Goal: Book appointment/travel/reservation

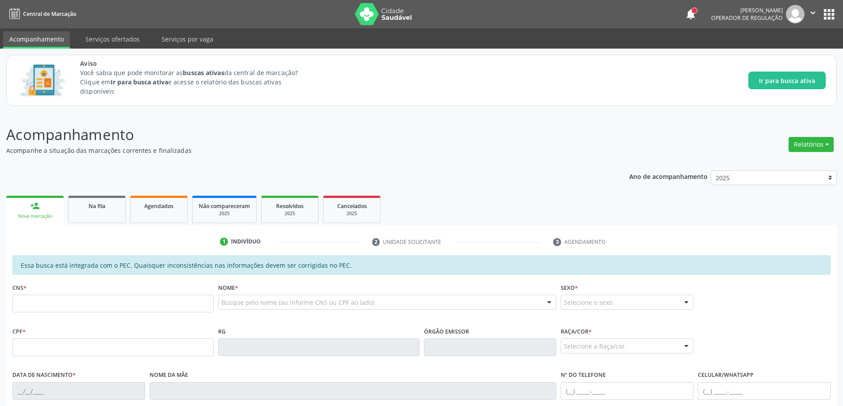
drag, startPoint x: 61, startPoint y: 306, endPoint x: 270, endPoint y: 144, distance: 265.4
click at [278, 139] on p "Acompanhamento" at bounding box center [296, 135] width 581 height 22
click at [98, 212] on link "Na fila" at bounding box center [96, 209] width 57 height 27
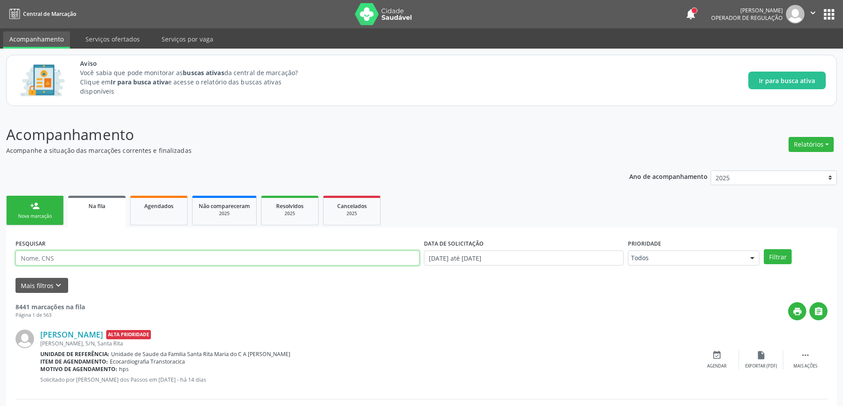
paste input "700504918014852"
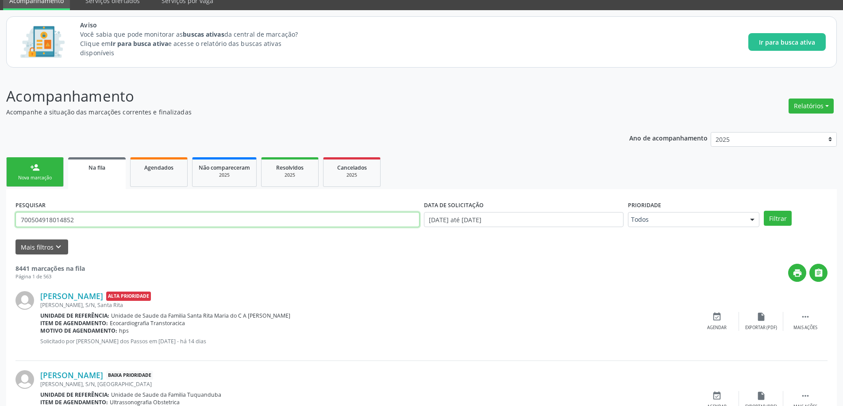
scroll to position [88, 0]
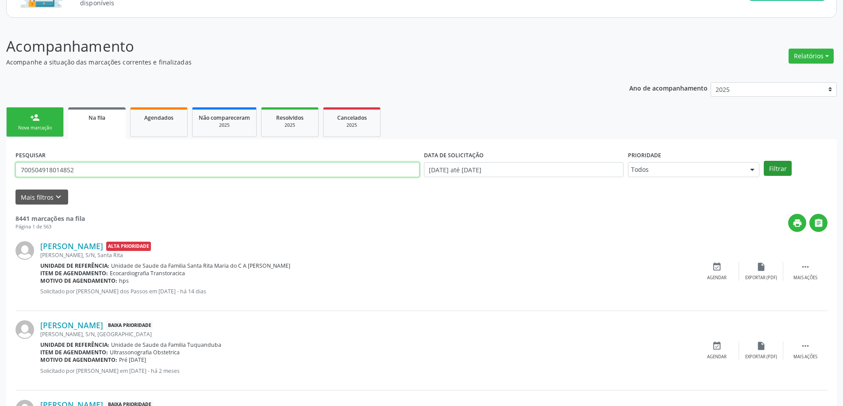
type input "700504918014852"
click at [775, 171] on button "Filtrar" at bounding box center [777, 168] width 28 height 15
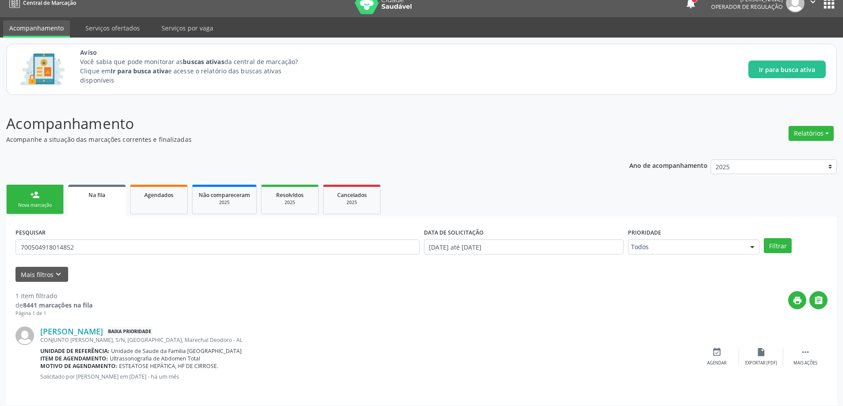
scroll to position [16, 0]
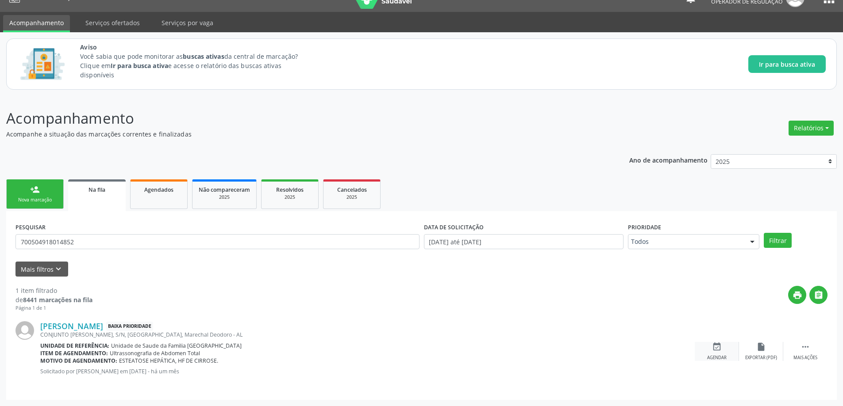
click at [716, 350] on icon "event_available" at bounding box center [717, 347] width 10 height 10
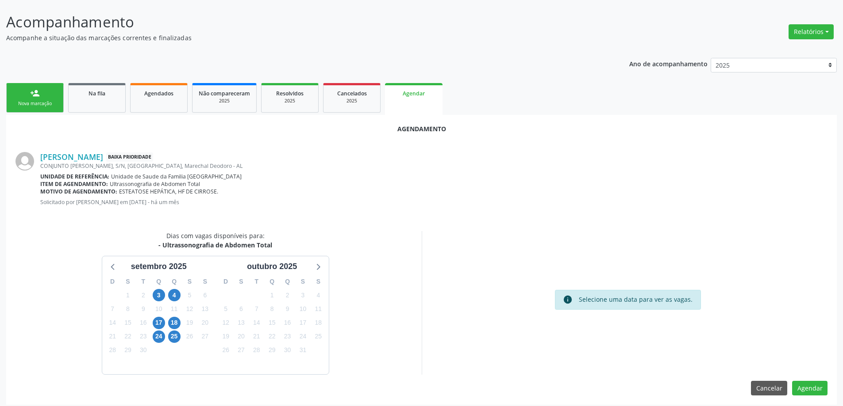
scroll to position [118, 0]
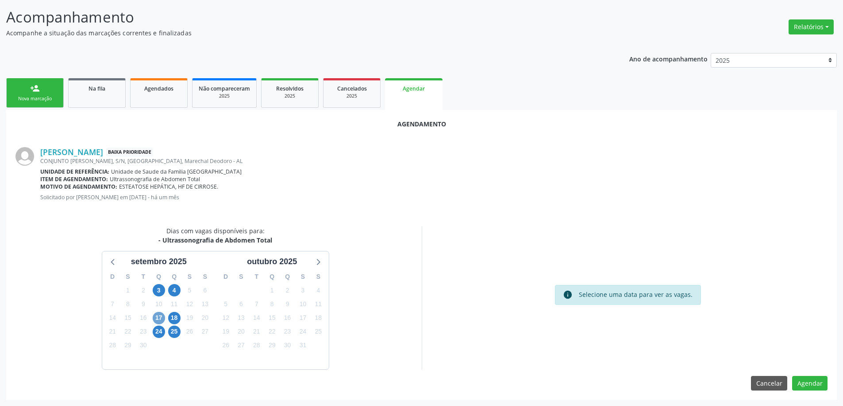
click at [157, 320] on span "17" at bounding box center [159, 318] width 12 height 12
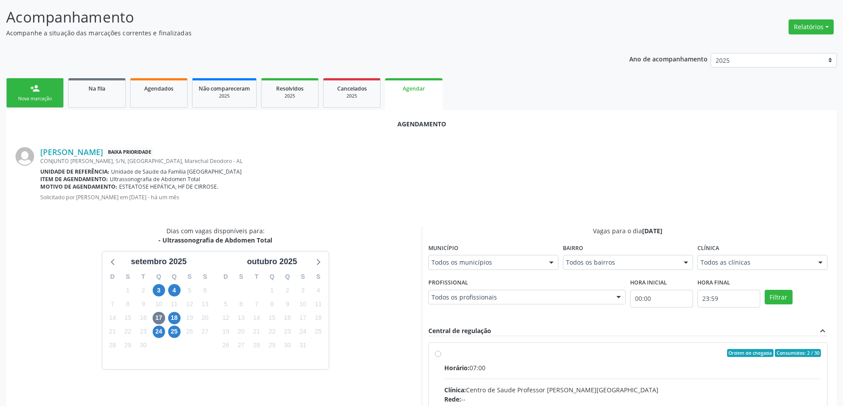
click at [440, 355] on input "Ordem de chegada Consumidos: 2 / 30 Horário: 07:00 Clínica: Centro de Saude Pro…" at bounding box center [438, 353] width 6 height 8
radio input "true"
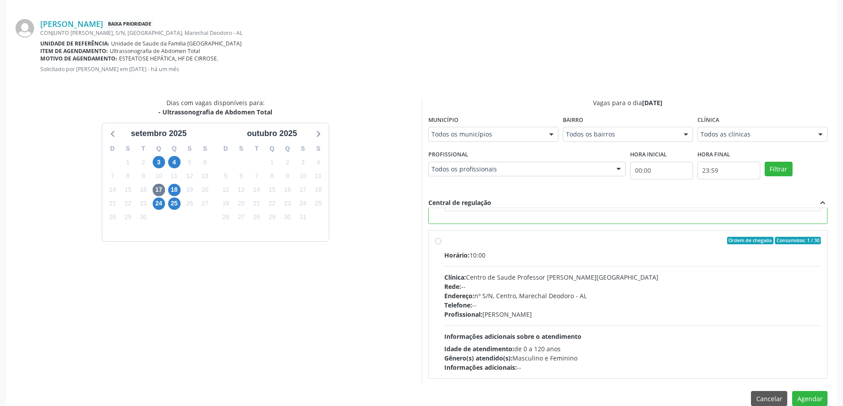
scroll to position [261, 0]
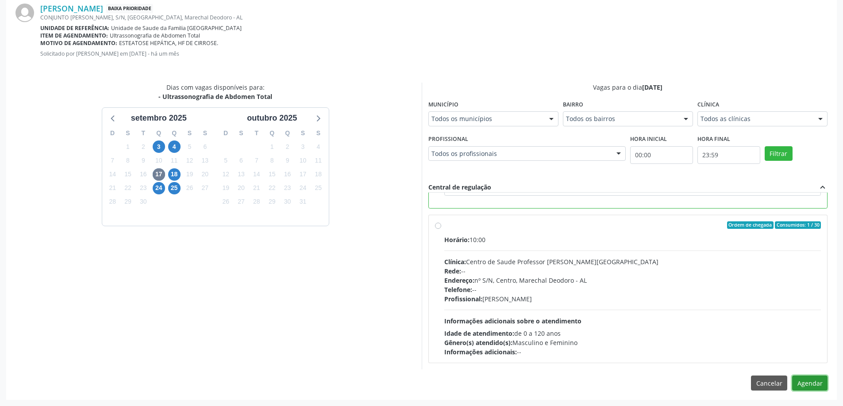
click at [819, 384] on button "Agendar" at bounding box center [809, 383] width 35 height 15
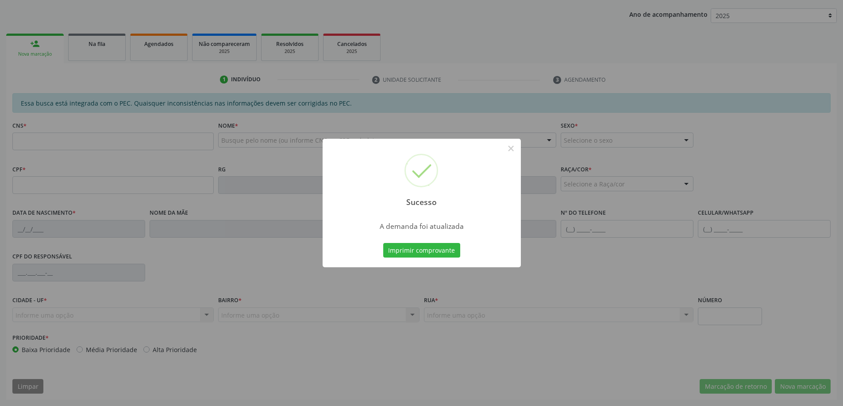
scroll to position [162, 0]
click at [510, 147] on button "×" at bounding box center [510, 148] width 15 height 15
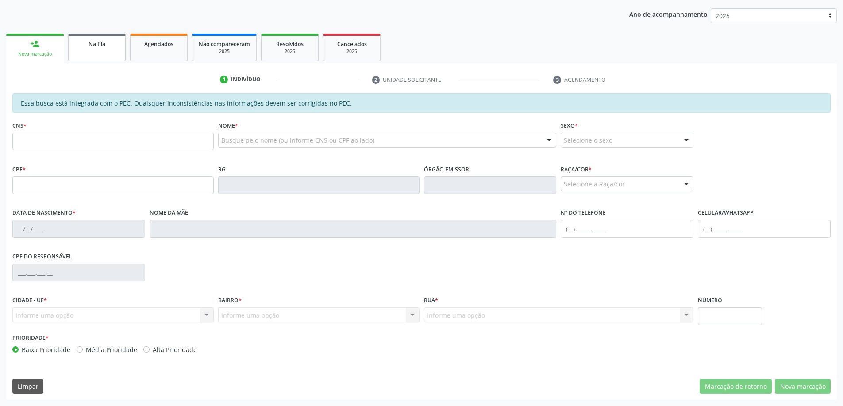
click at [110, 47] on div "Na fila" at bounding box center [97, 43] width 44 height 9
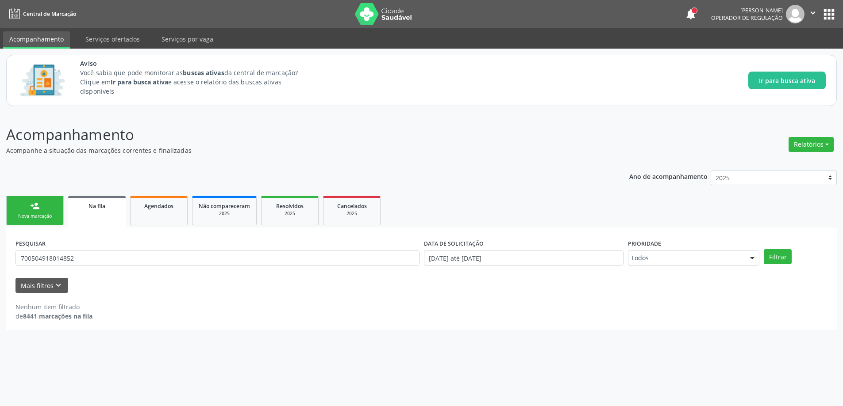
scroll to position [0, 0]
click at [100, 264] on input "700504918014852" at bounding box center [218, 258] width 407 height 15
type input "7"
paste input "708600089512086"
click at [785, 257] on button "Filtrar" at bounding box center [784, 256] width 28 height 15
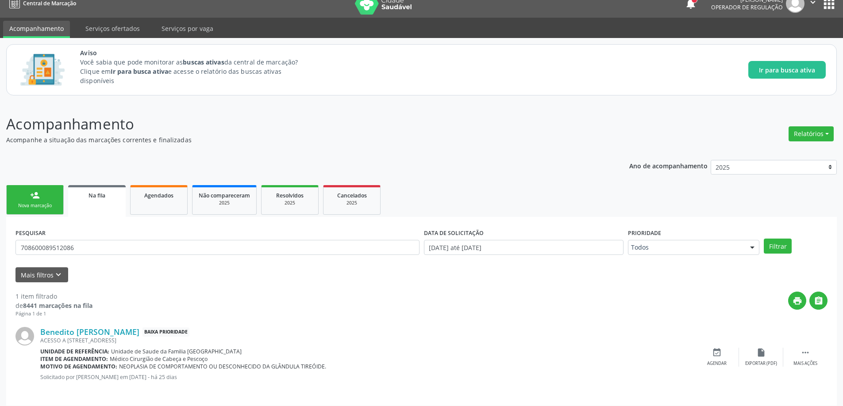
scroll to position [16, 0]
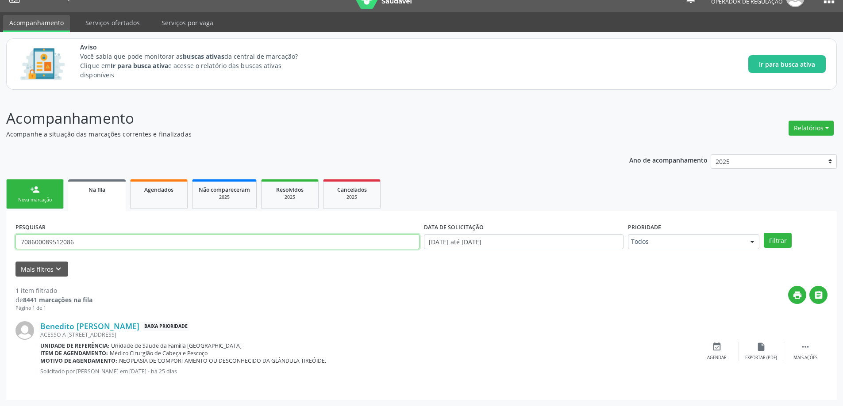
click at [137, 243] on input "708600089512086" at bounding box center [217, 241] width 404 height 15
type input "7"
paste input "704508327907215"
click at [779, 241] on button "Filtrar" at bounding box center [777, 240] width 28 height 15
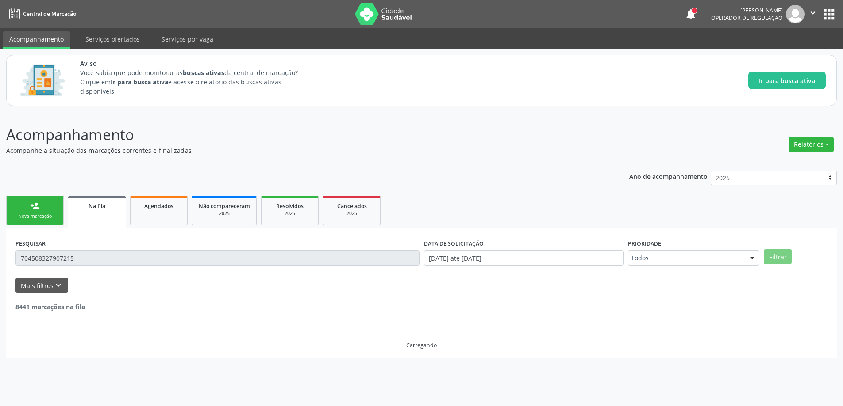
scroll to position [0, 0]
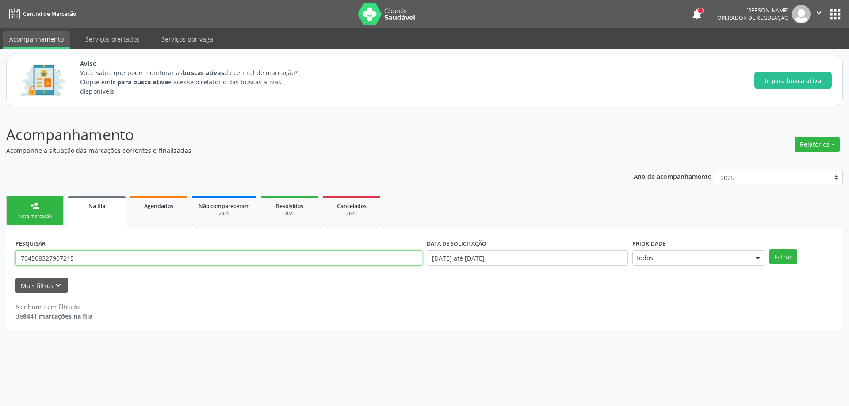
click at [131, 257] on input "704508327907215" at bounding box center [218, 258] width 407 height 15
click at [115, 258] on input "704508327907215" at bounding box center [218, 258] width 407 height 15
type input "7"
paste input "708402264069267"
type input "708402264069267"
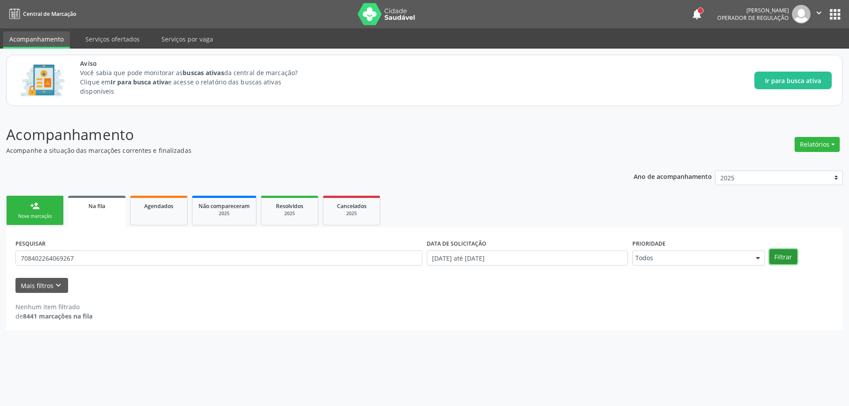
click at [786, 259] on button "Filtrar" at bounding box center [784, 256] width 28 height 15
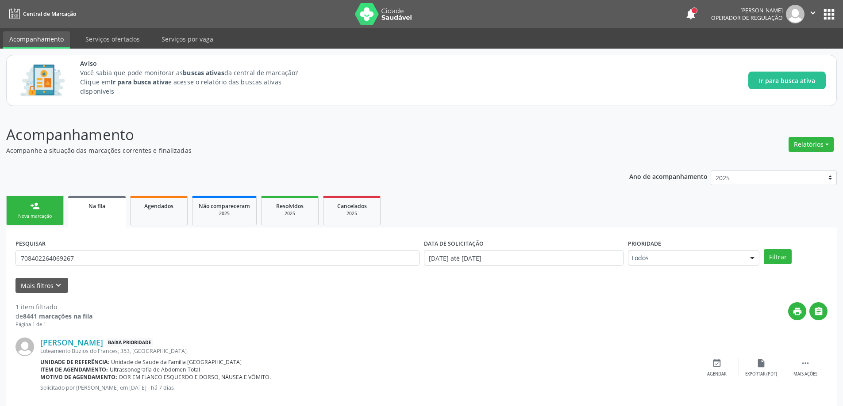
scroll to position [16, 0]
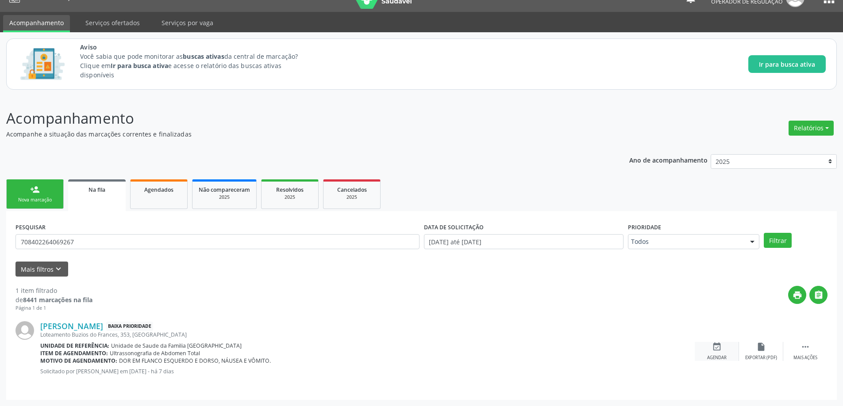
click at [719, 360] on div "Agendar" at bounding box center [716, 358] width 19 height 6
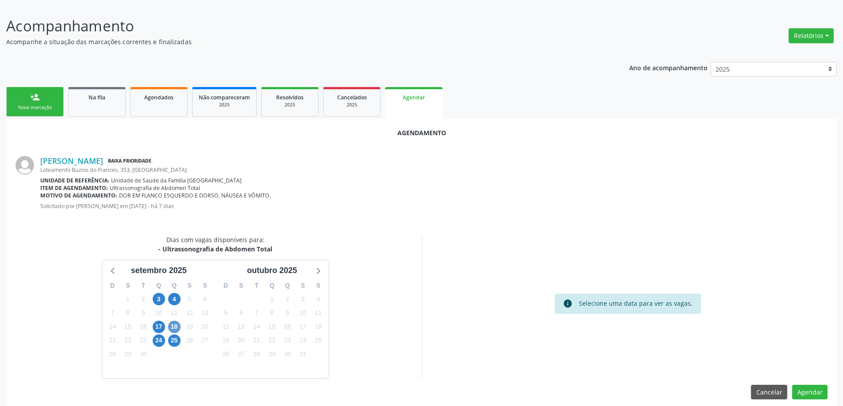
scroll to position [118, 0]
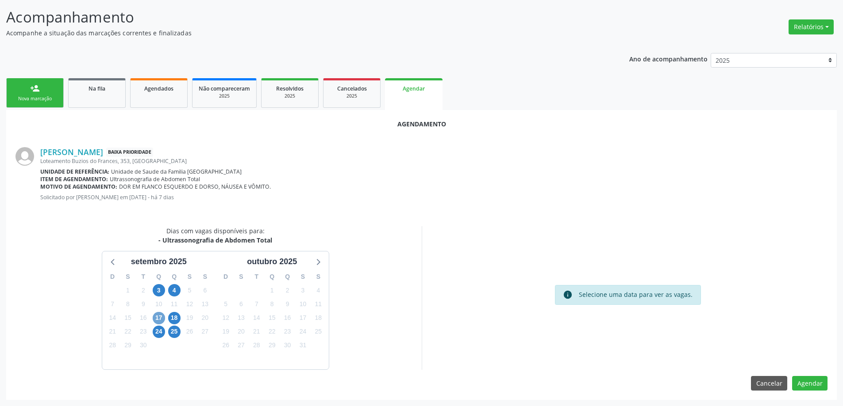
click at [161, 320] on span "17" at bounding box center [159, 318] width 12 height 12
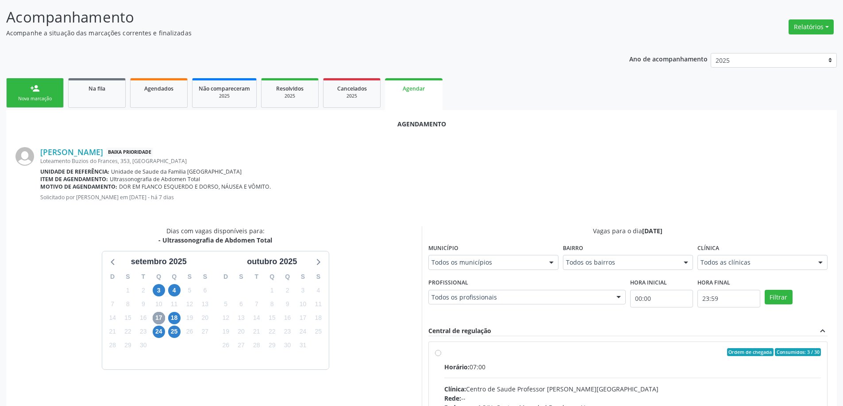
scroll to position [0, 0]
click at [439, 354] on input "Ordem de chegada Consumidos: 3 / 30 Horário: 07:00 Clínica: Centro de Saude Pro…" at bounding box center [438, 353] width 6 height 8
radio input "true"
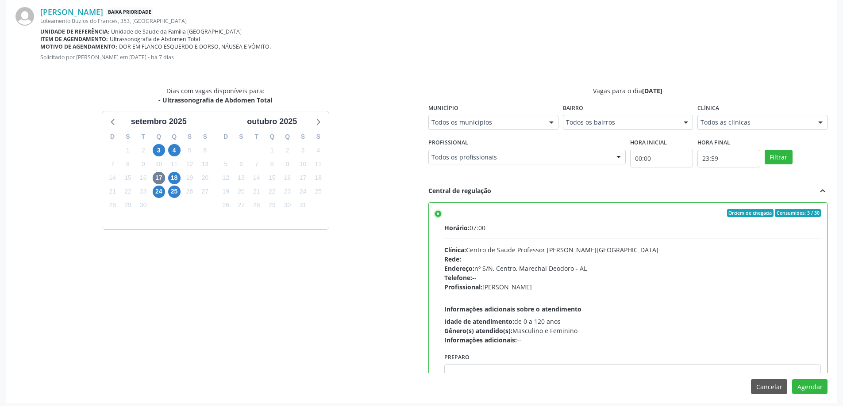
scroll to position [261, 0]
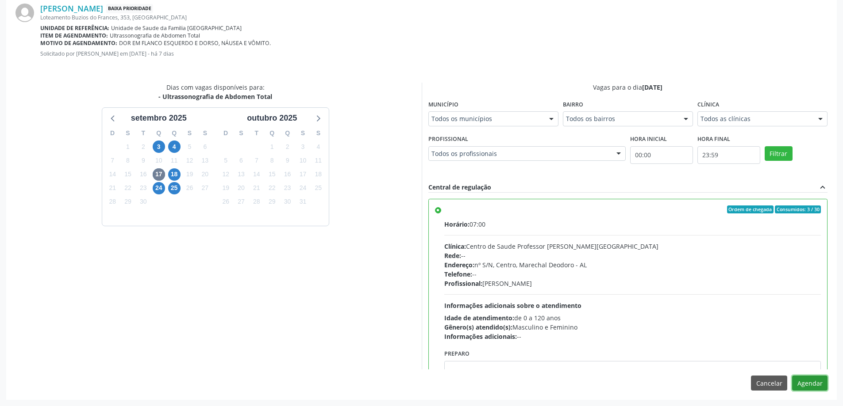
click at [810, 385] on button "Agendar" at bounding box center [809, 383] width 35 height 15
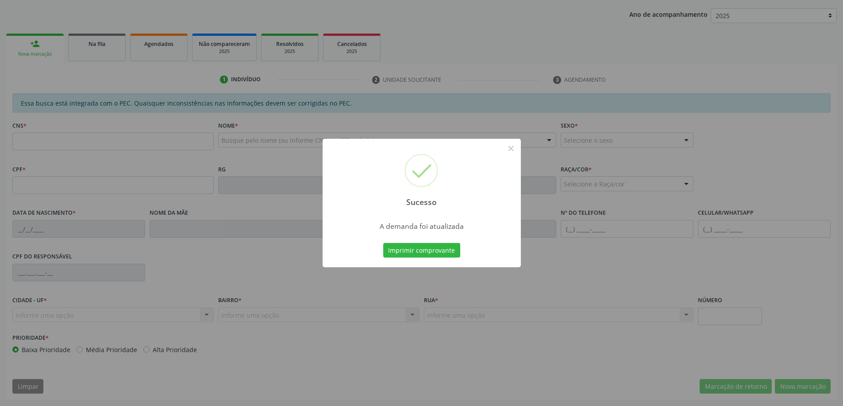
scroll to position [162, 0]
click at [394, 255] on button "Imprimir comprovante" at bounding box center [421, 250] width 77 height 15
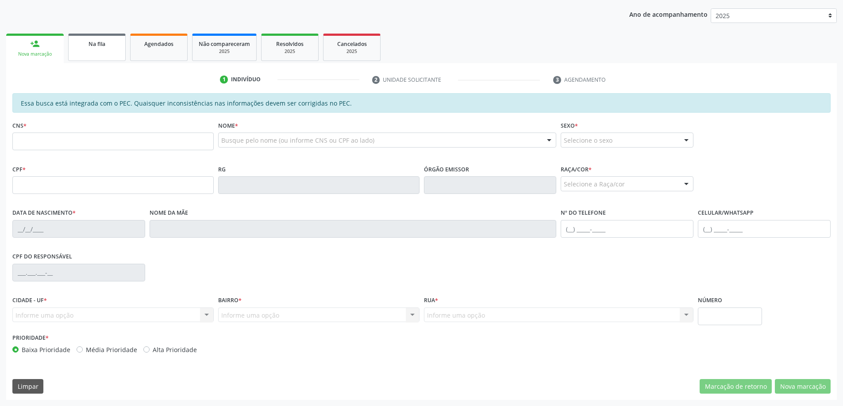
click at [101, 50] on link "Na fila" at bounding box center [96, 47] width 57 height 27
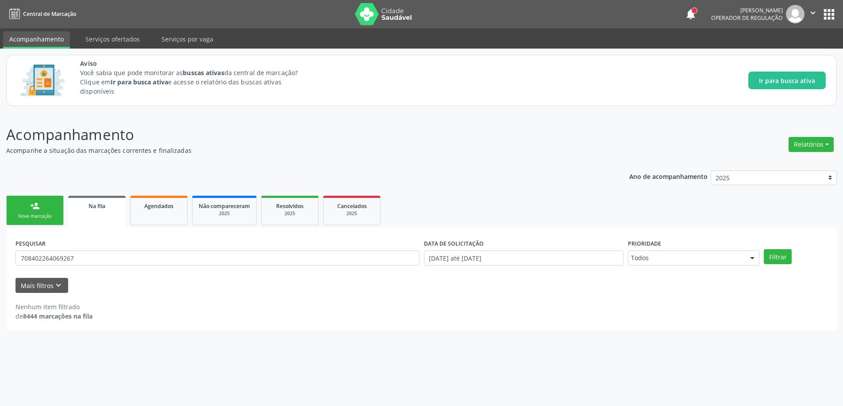
scroll to position [0, 0]
drag, startPoint x: 147, startPoint y: 264, endPoint x: 143, endPoint y: 255, distance: 10.1
click at [147, 263] on input "708402264069267" at bounding box center [218, 258] width 407 height 15
type input "7"
paste input "708101581906136"
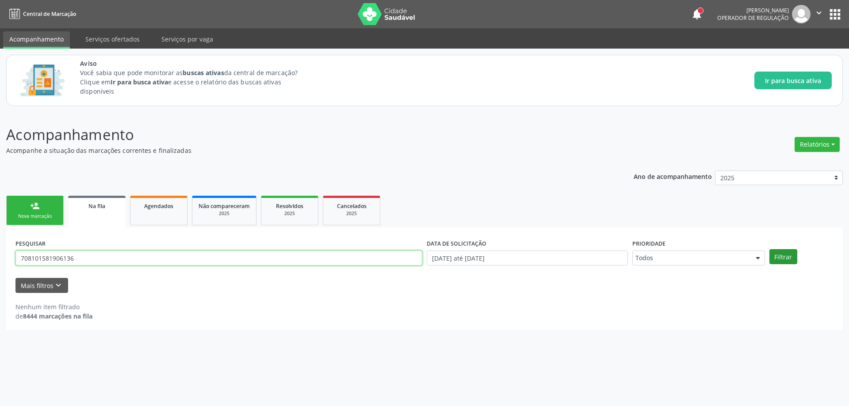
type input "708101581906136"
click at [787, 259] on button "Filtrar" at bounding box center [784, 256] width 28 height 15
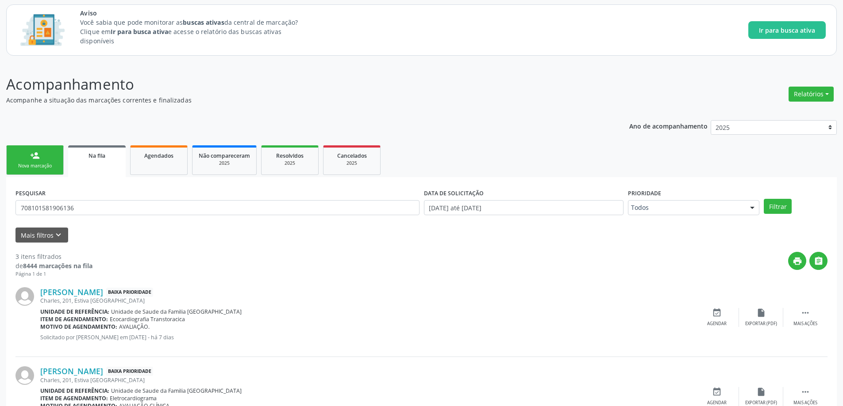
scroll to position [175, 0]
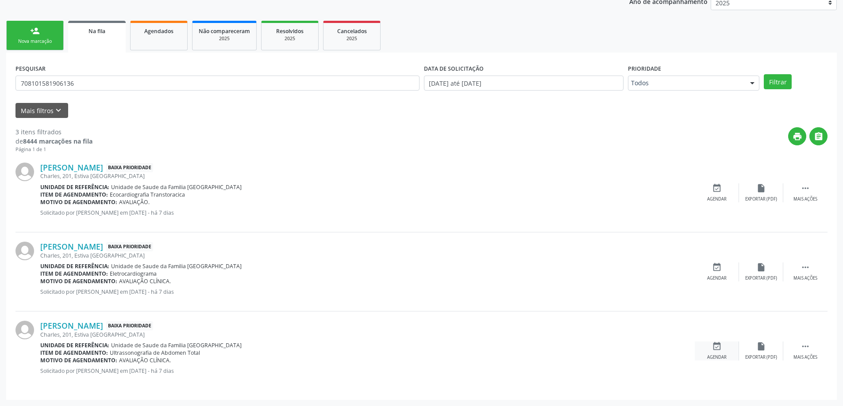
click at [716, 348] on icon "event_available" at bounding box center [717, 347] width 10 height 10
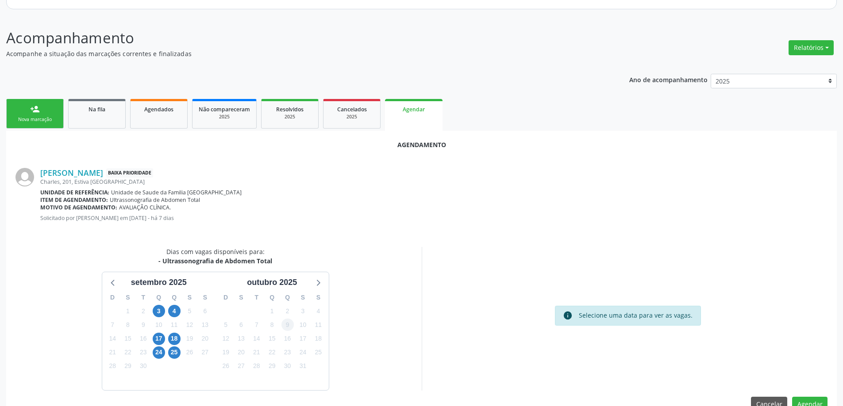
scroll to position [118, 0]
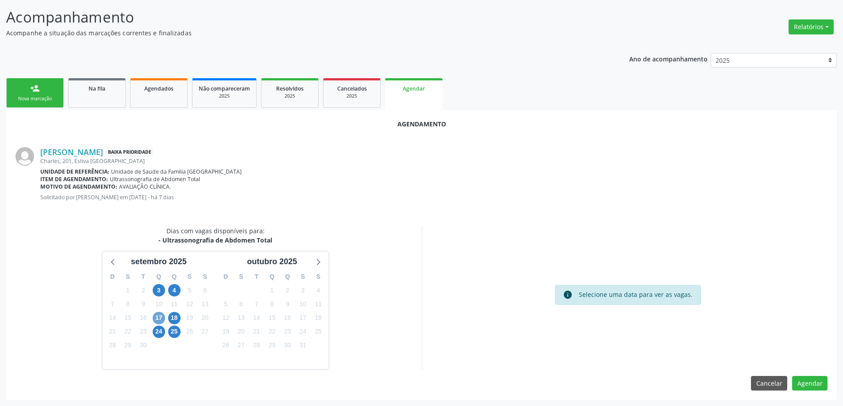
click at [157, 318] on span "17" at bounding box center [159, 318] width 12 height 12
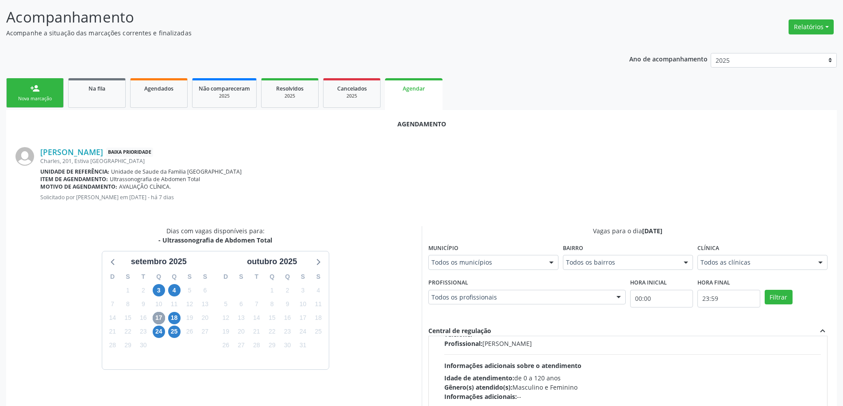
scroll to position [0, 0]
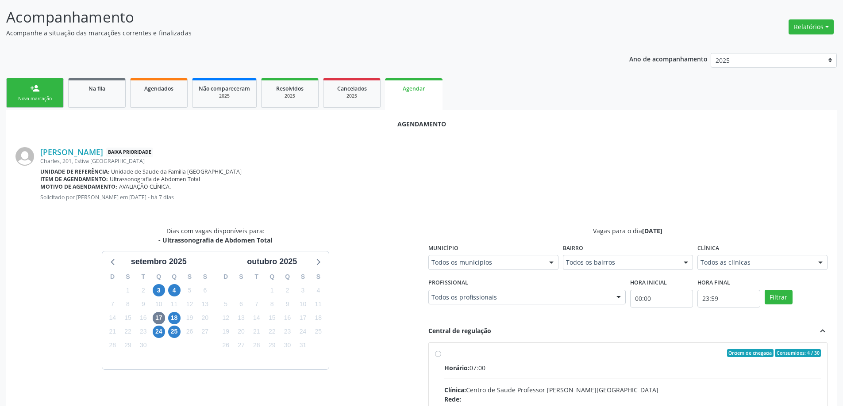
click at [436, 354] on input "Ordem de chegada Consumidos: 4 / 30 Horário: 07:00 Clínica: Centro de Saude Pro…" at bounding box center [438, 353] width 6 height 8
radio input "true"
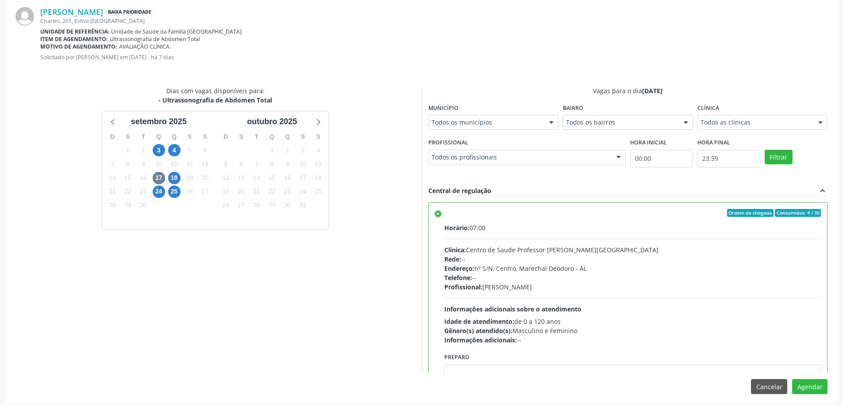
scroll to position [261, 0]
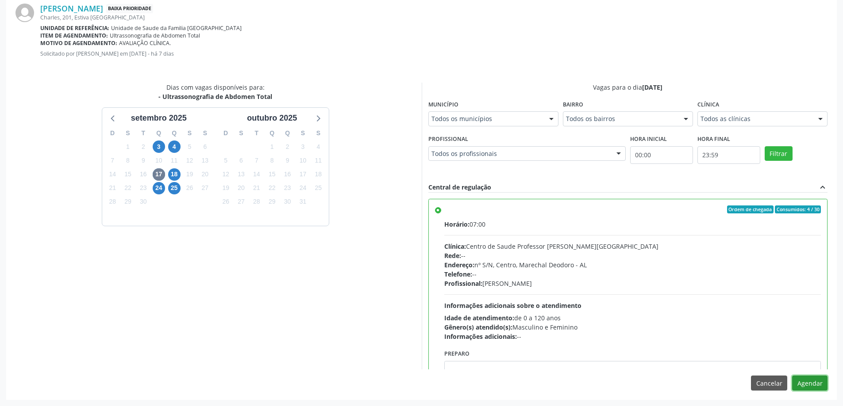
click at [804, 380] on button "Agendar" at bounding box center [809, 383] width 35 height 15
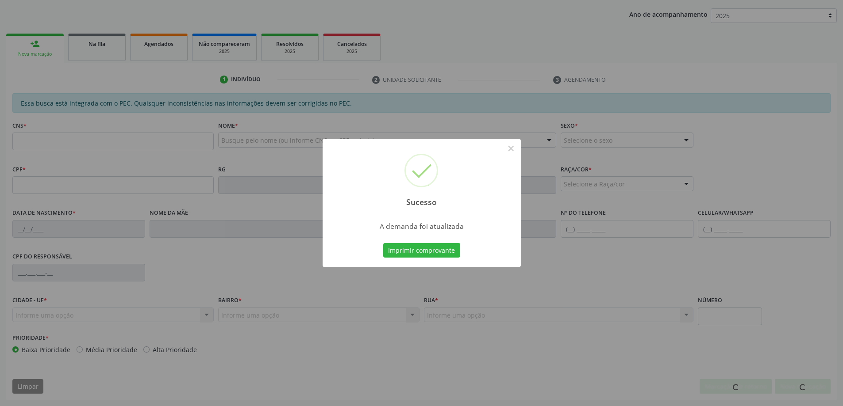
scroll to position [162, 0]
click at [514, 148] on button "×" at bounding box center [510, 148] width 15 height 15
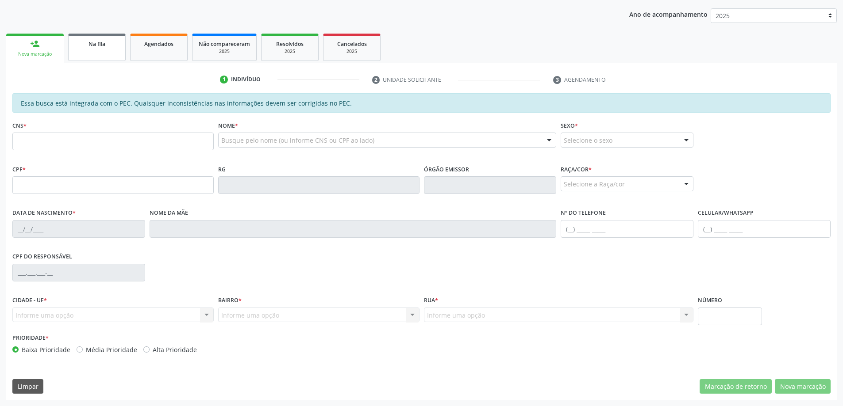
click at [100, 41] on span "Na fila" at bounding box center [96, 44] width 17 height 8
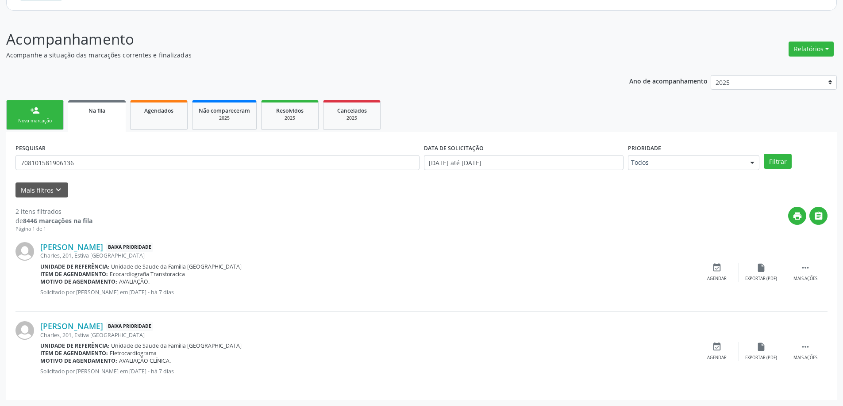
scroll to position [0, 0]
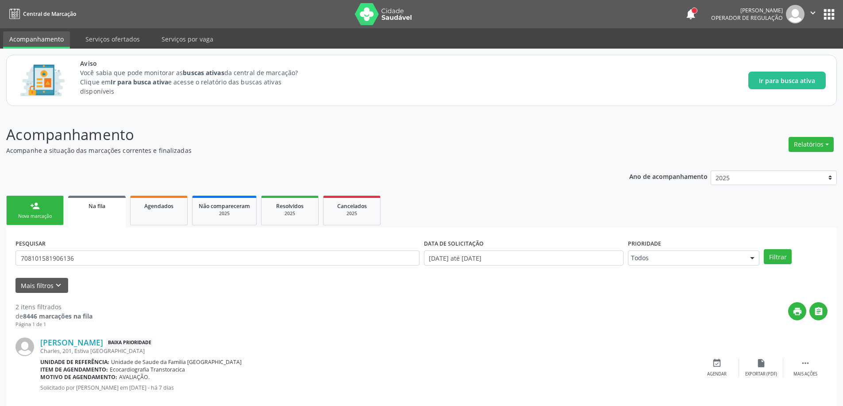
click at [106, 212] on link "Na fila" at bounding box center [96, 212] width 57 height 32
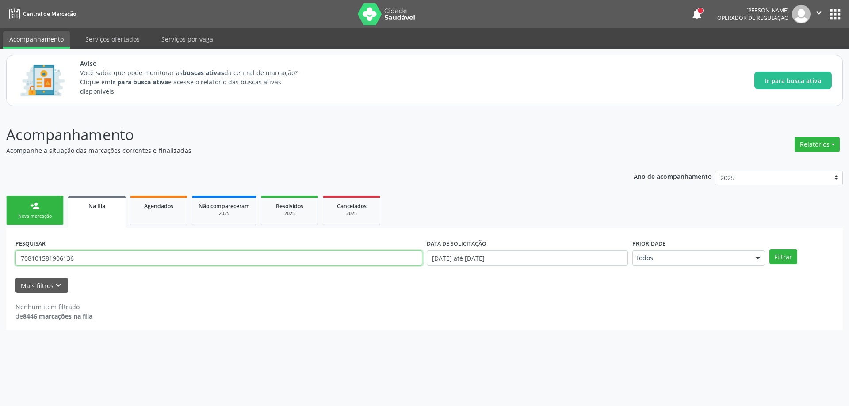
click at [124, 256] on input "708101581906136" at bounding box center [218, 258] width 407 height 15
type input "7"
click at [790, 258] on button "Filtrar" at bounding box center [784, 256] width 28 height 15
click at [107, 260] on input "898004201820485" at bounding box center [218, 258] width 407 height 15
type input "8"
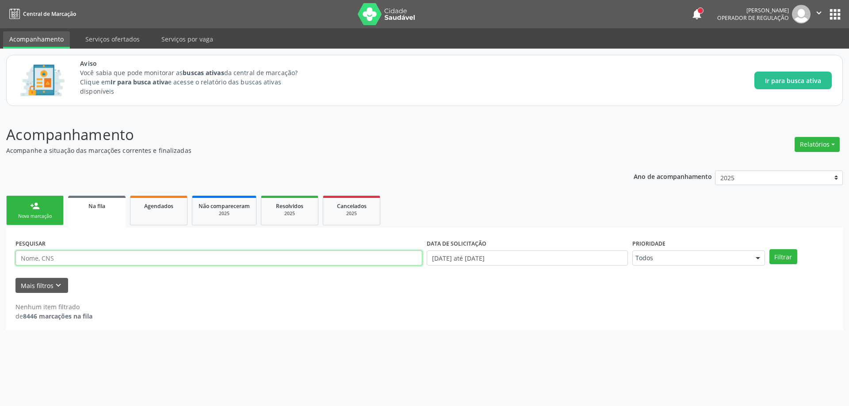
paste input "703604074674436"
click at [790, 264] on div "PESQUISAR 703604074674436 DATA DE SOLICITAÇÃO [DATE] até [DATE] Prioridade Todo…" at bounding box center [424, 254] width 823 height 34
click at [789, 262] on button "Filtrar" at bounding box center [784, 256] width 28 height 15
click at [94, 218] on link "Na fila" at bounding box center [96, 212] width 57 height 32
click at [786, 253] on button "Filtrar" at bounding box center [784, 256] width 28 height 15
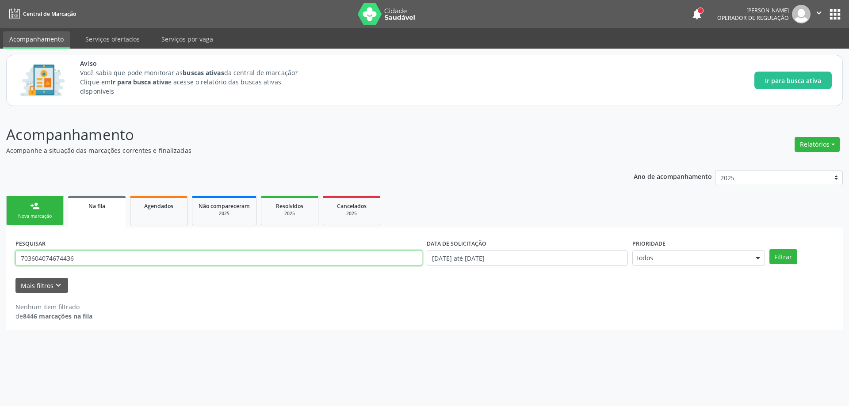
click at [131, 257] on input "703604074674436" at bounding box center [218, 258] width 407 height 15
click at [117, 218] on link "Na fila" at bounding box center [96, 212] width 57 height 32
click at [99, 258] on input "703604074674436" at bounding box center [218, 258] width 407 height 15
type input "7"
paste input "700505760909258"
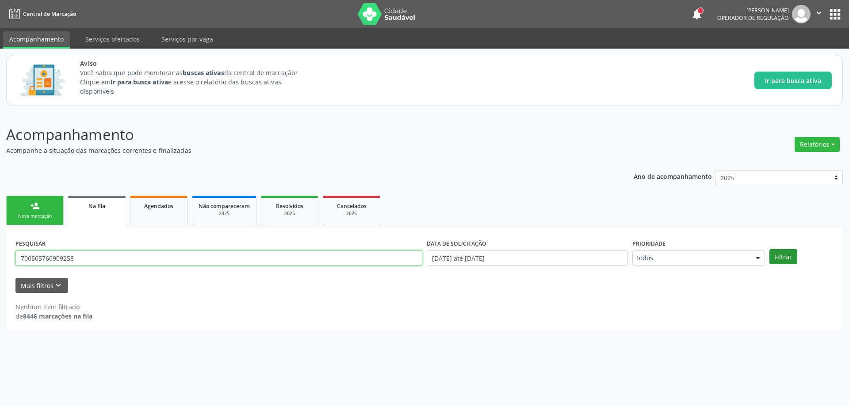
type input "700505760909258"
click at [785, 257] on button "Filtrar" at bounding box center [784, 256] width 28 height 15
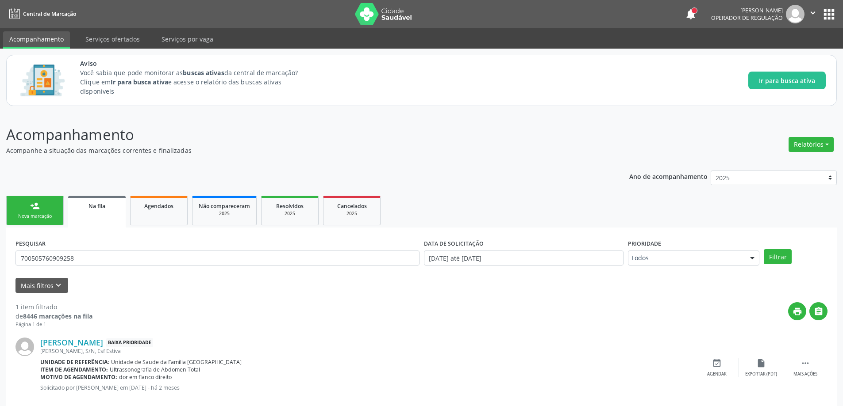
scroll to position [16, 0]
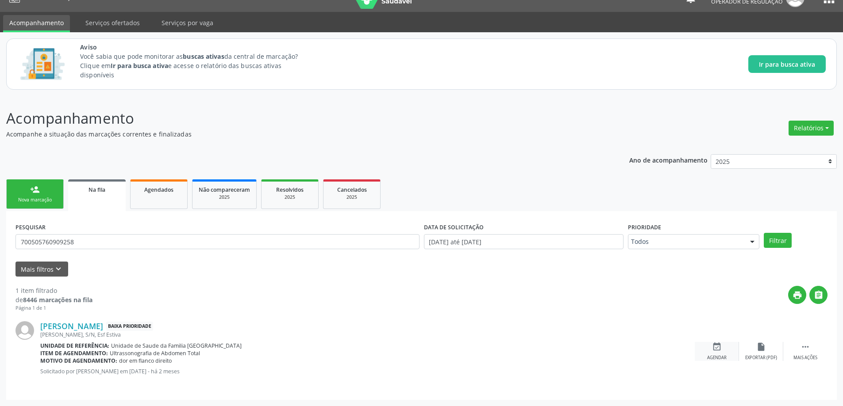
click at [716, 353] on div "event_available Agendar" at bounding box center [716, 351] width 44 height 19
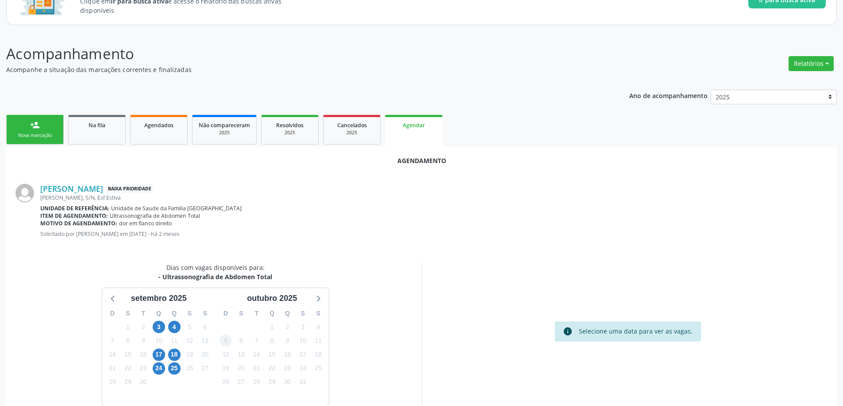
scroll to position [118, 0]
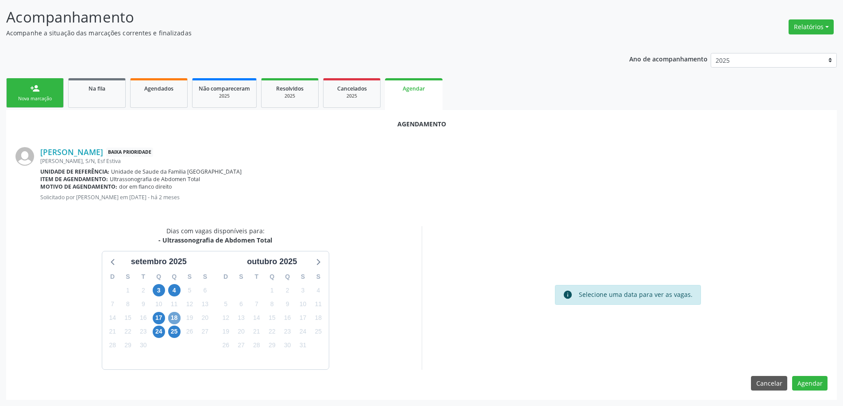
click at [173, 320] on span "18" at bounding box center [174, 318] width 12 height 12
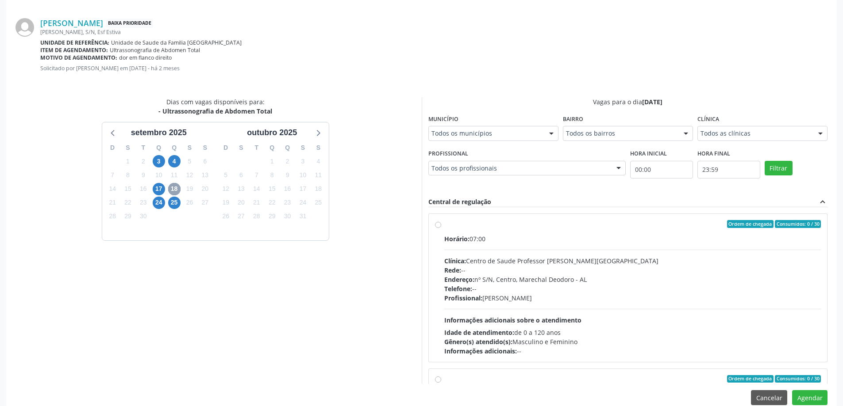
scroll to position [250, 0]
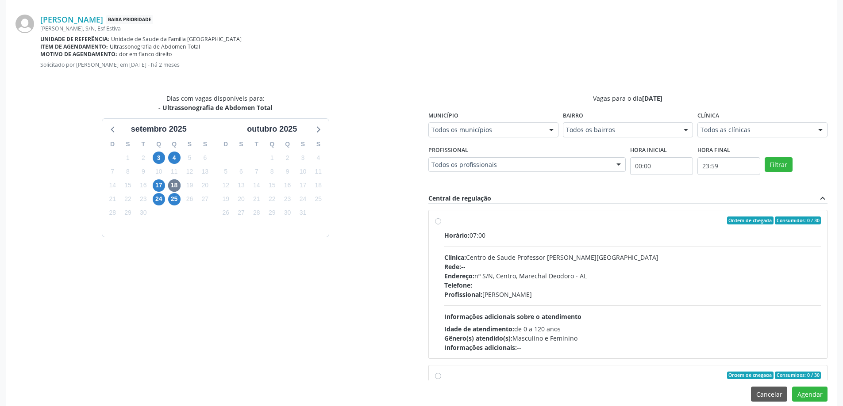
click at [444, 222] on label "Ordem de chegada Consumidos: 0 / 30 Horário: 07:00 Clínica: Centro de Saude Pro…" at bounding box center [632, 285] width 377 height 136
click at [436, 222] on input "Ordem de chegada Consumidos: 0 / 30 Horário: 07:00 Clínica: Centro de Saude Pro…" at bounding box center [438, 221] width 6 height 8
radio input "true"
click at [815, 397] on button "Agendar" at bounding box center [809, 394] width 35 height 15
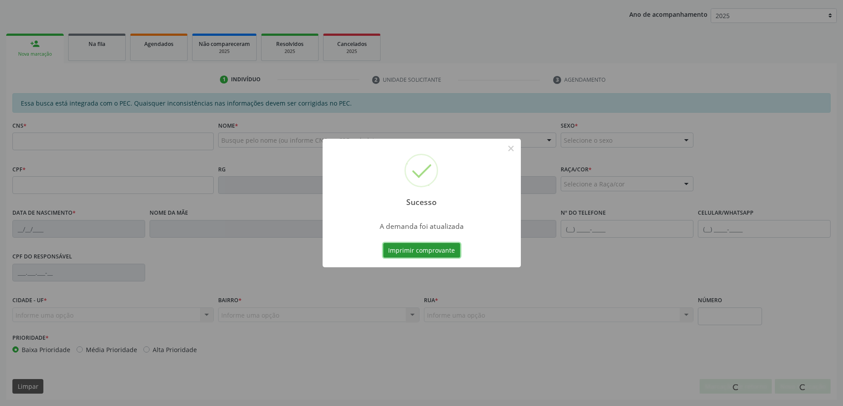
scroll to position [162, 0]
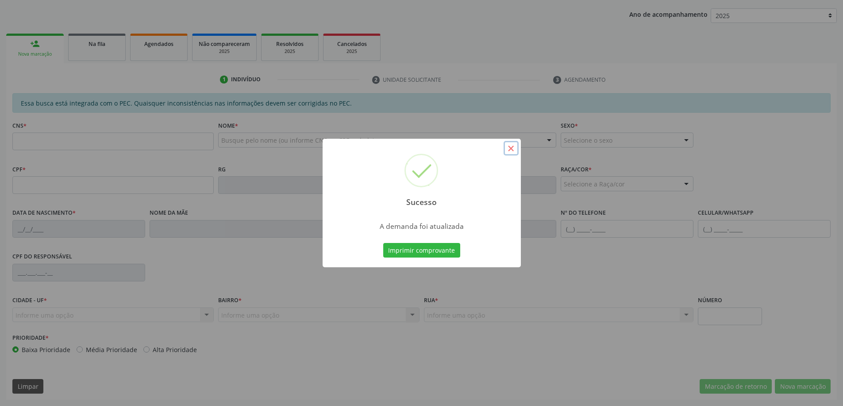
click at [516, 152] on button "×" at bounding box center [510, 148] width 15 height 15
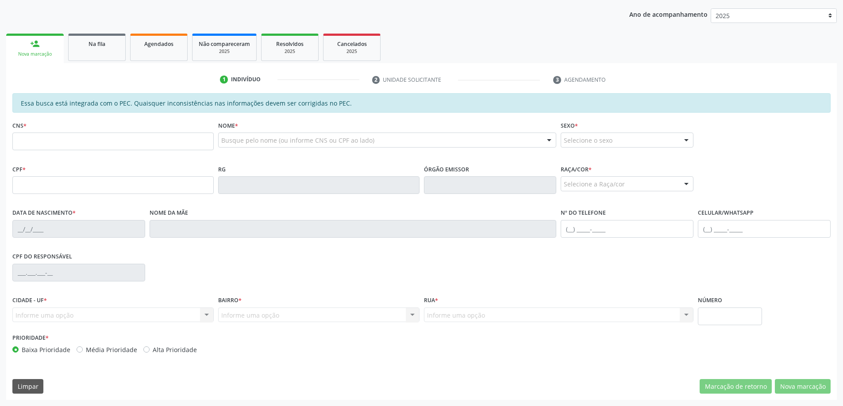
click at [96, 47] on span "Na fila" at bounding box center [96, 44] width 17 height 8
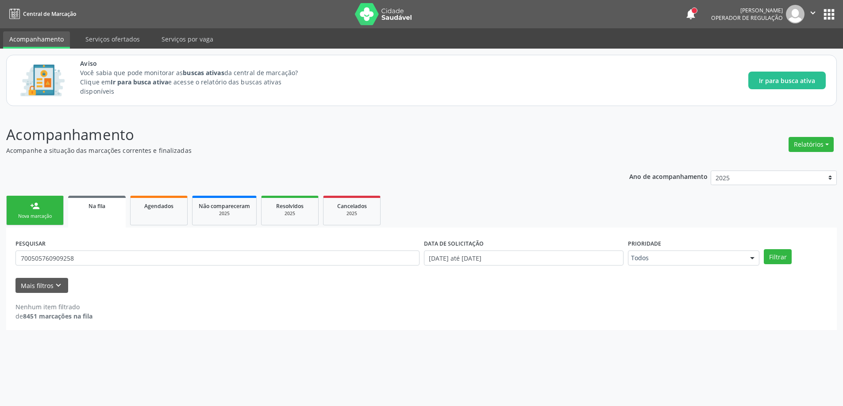
scroll to position [0, 0]
click at [80, 259] on input "700505760909258" at bounding box center [218, 258] width 407 height 15
type input "7"
paste input "703606023450931"
type input "703606023450931"
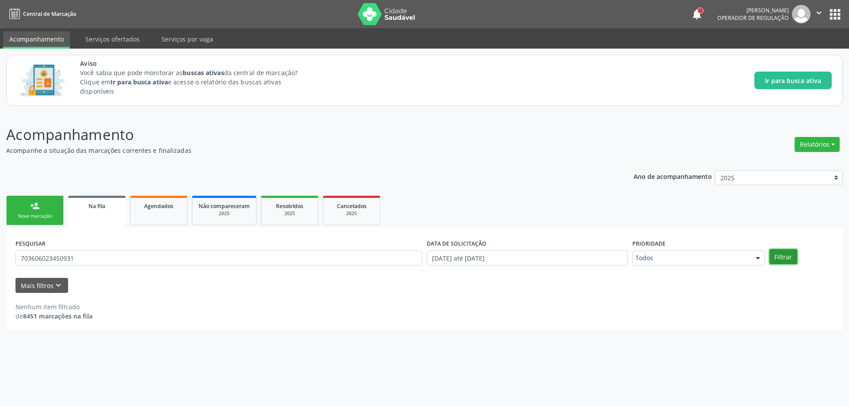
click at [790, 257] on button "Filtrar" at bounding box center [784, 256] width 28 height 15
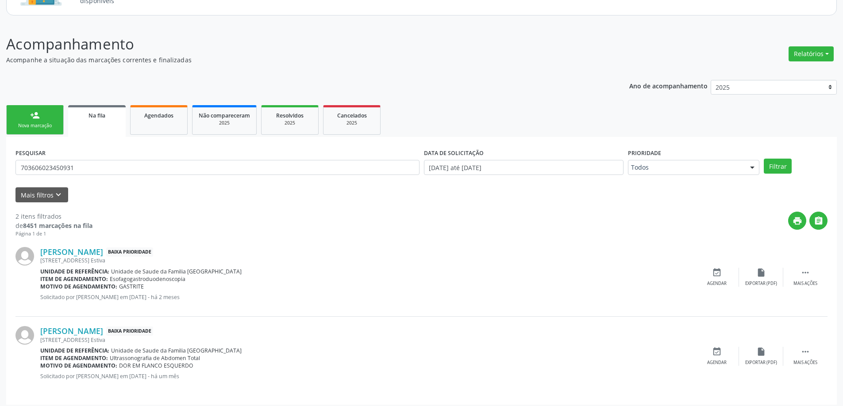
scroll to position [96, 0]
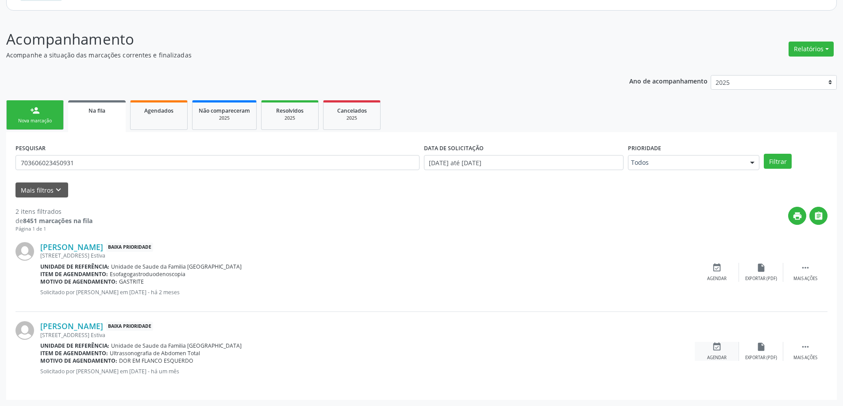
click at [720, 349] on icon "event_available" at bounding box center [717, 347] width 10 height 10
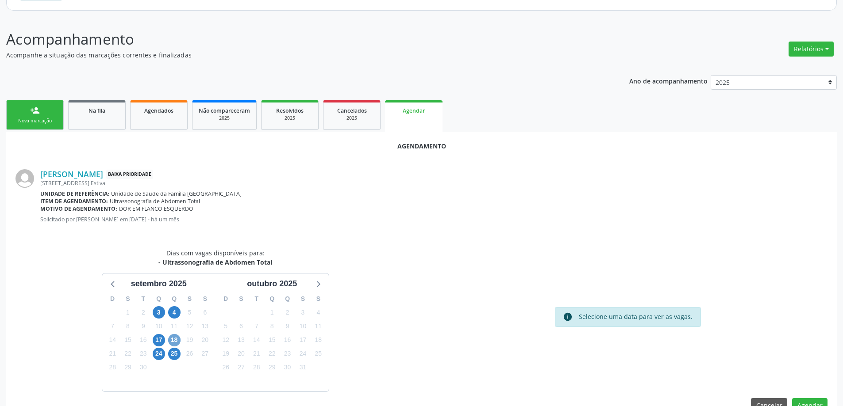
click at [172, 344] on span "18" at bounding box center [174, 340] width 12 height 12
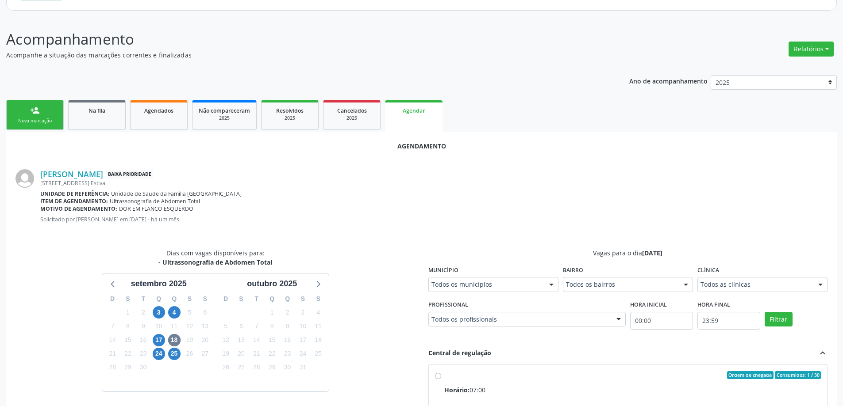
click at [437, 377] on input "Ordem de chegada Consumidos: 1 / 30 Horário: 07:00 Clínica: Centro de Saude Pro…" at bounding box center [438, 376] width 6 height 8
radio input "true"
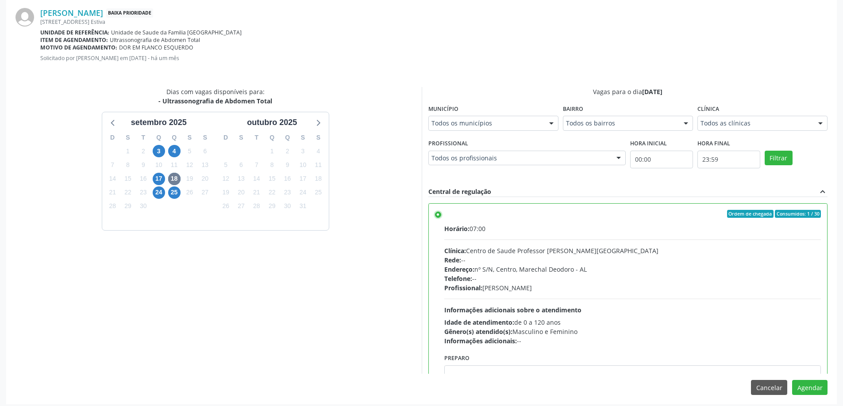
scroll to position [261, 0]
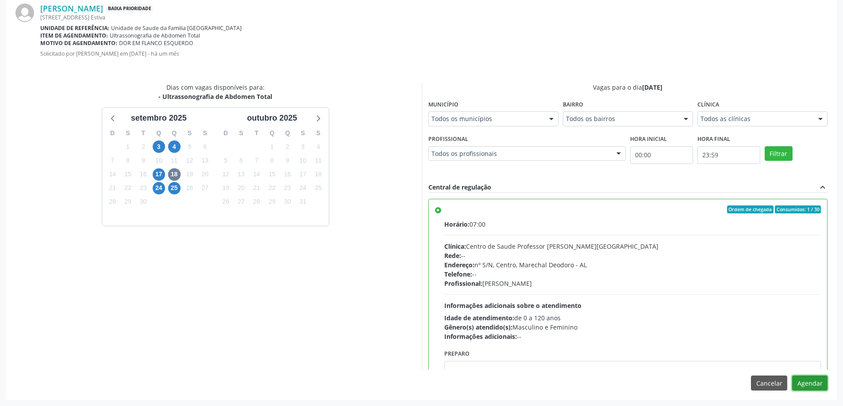
click at [801, 384] on button "Agendar" at bounding box center [809, 383] width 35 height 15
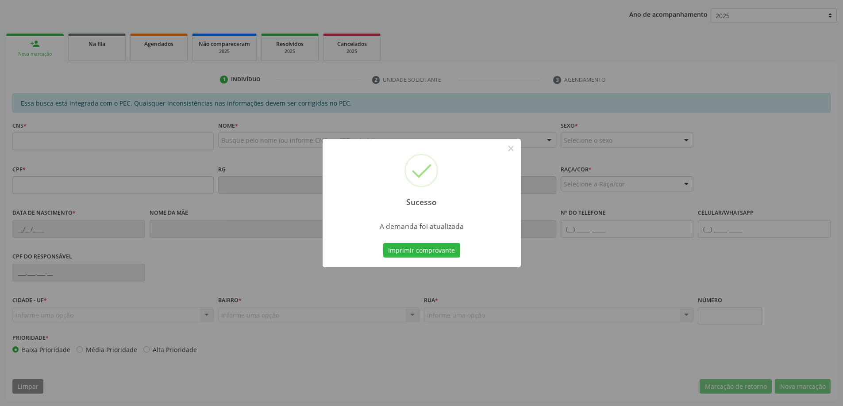
scroll to position [162, 0]
click at [508, 148] on button "×" at bounding box center [510, 148] width 15 height 15
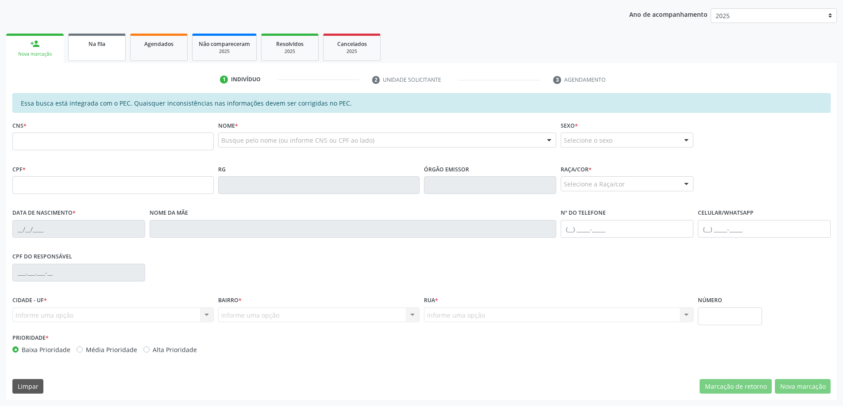
click at [107, 53] on link "Na fila" at bounding box center [96, 47] width 57 height 27
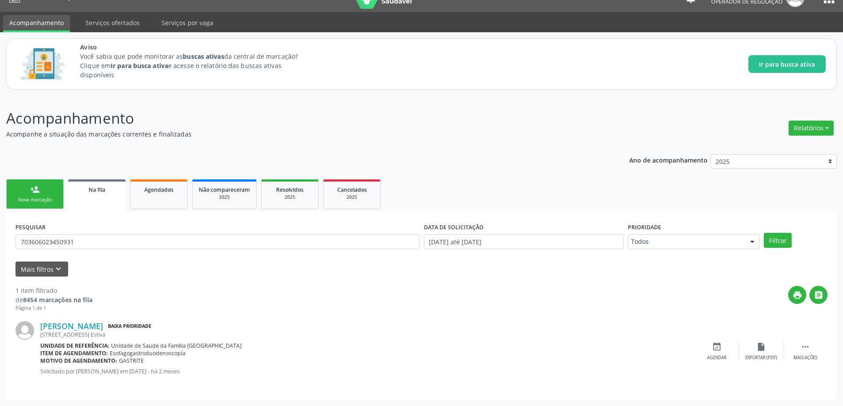
scroll to position [0, 0]
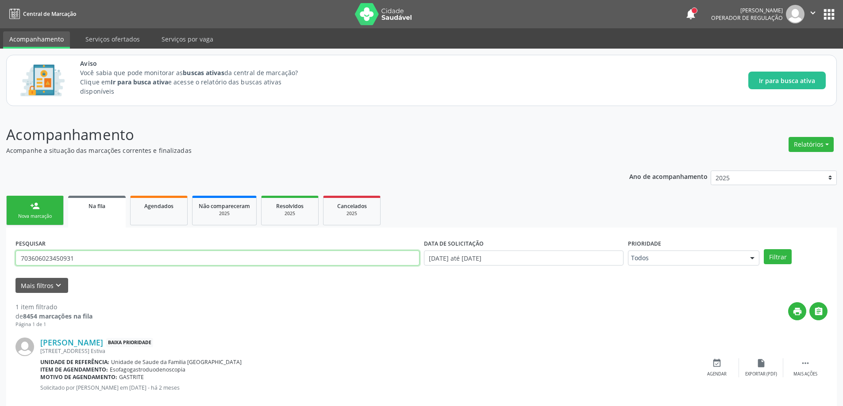
click at [99, 251] on input "703606023450931" at bounding box center [217, 258] width 404 height 15
type input "7"
paste input "702806105220360"
click at [769, 256] on button "Filtrar" at bounding box center [777, 256] width 28 height 15
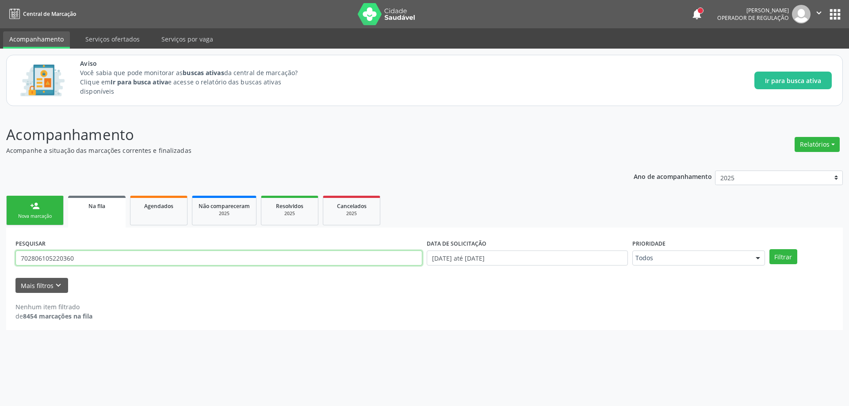
click at [107, 262] on input "702806105220360" at bounding box center [218, 258] width 407 height 15
type input "7"
paste input "706101050413760"
click at [31, 261] on input "706101050413760" at bounding box center [218, 258] width 407 height 15
click at [786, 261] on button "Filtrar" at bounding box center [784, 256] width 28 height 15
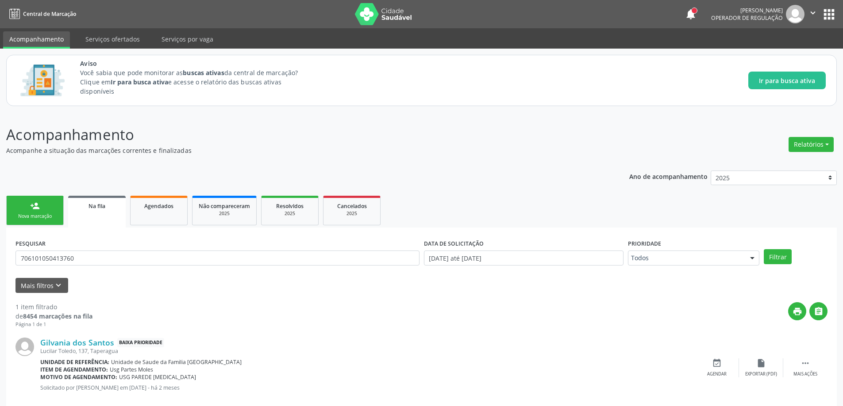
scroll to position [16, 0]
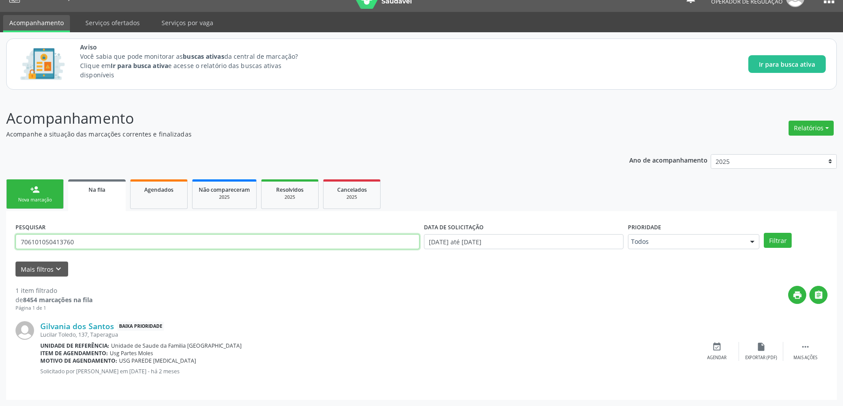
click at [162, 236] on input "706101050413760" at bounding box center [217, 241] width 404 height 15
type input "7"
paste input "704602111560628"
click at [787, 246] on button "Filtrar" at bounding box center [777, 240] width 28 height 15
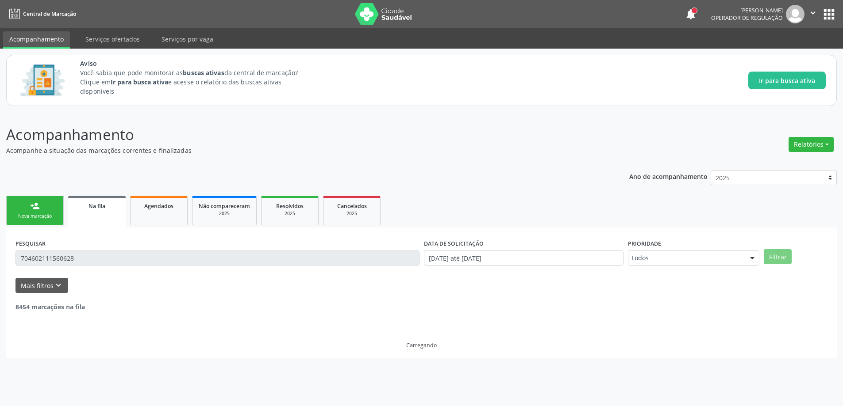
scroll to position [0, 0]
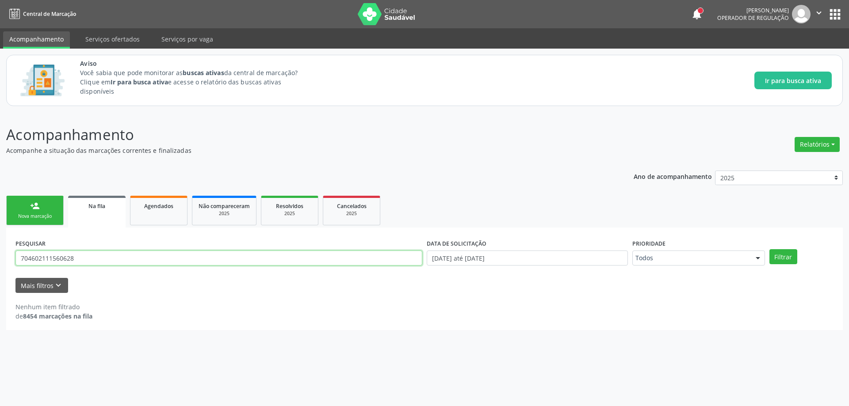
click at [146, 261] on input "704602111560628" at bounding box center [218, 258] width 407 height 15
type input "7"
paste input "706202004866863"
click at [785, 249] on div "PESQUISAR 706202004866863 DATA DE SOLICITAÇÃO [DATE] até [DATE] Prioridade Todo…" at bounding box center [424, 254] width 823 height 34
click at [781, 260] on button "Filtrar" at bounding box center [784, 256] width 28 height 15
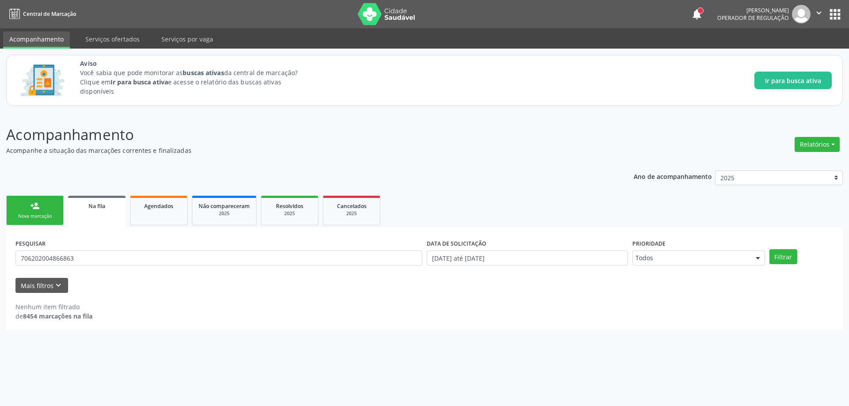
click at [192, 244] on div "PESQUISAR 706202004866863" at bounding box center [218, 254] width 411 height 34
drag, startPoint x: 175, startPoint y: 252, endPoint x: 167, endPoint y: 255, distance: 8.7
click at [174, 252] on input "706202004866863" at bounding box center [218, 258] width 407 height 15
type input "7"
paste input "708408721111169"
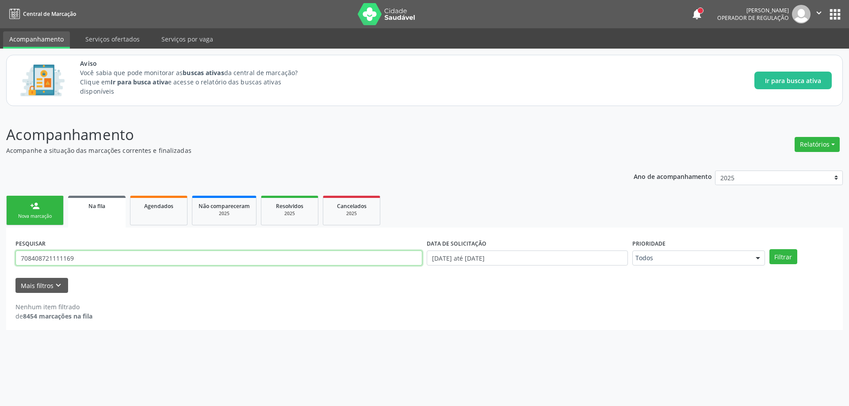
type input "708408721111169"
click at [799, 251] on div "Filtrar" at bounding box center [801, 256] width 69 height 15
click at [786, 257] on button "Filtrar" at bounding box center [784, 256] width 28 height 15
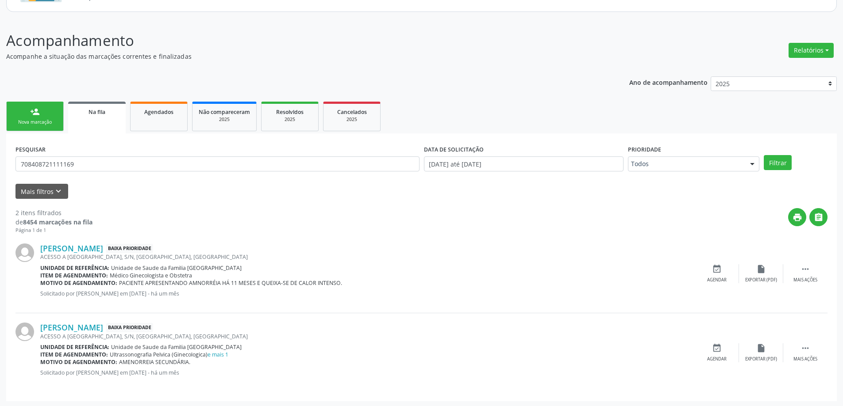
scroll to position [96, 0]
click at [715, 349] on icon "event_available" at bounding box center [717, 347] width 10 height 10
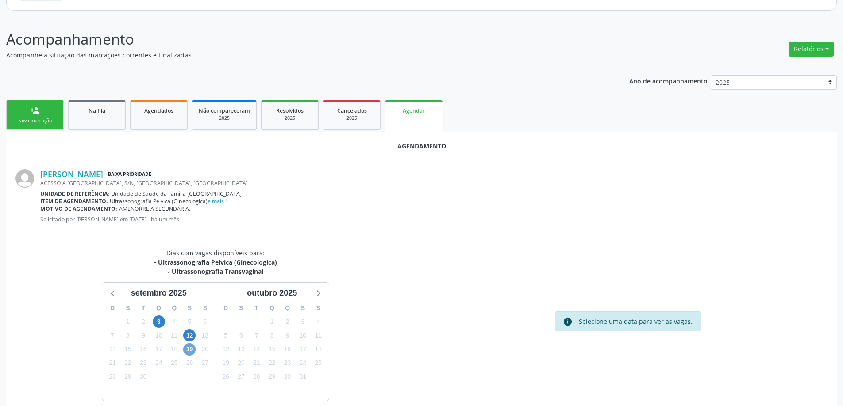
click at [188, 349] on span "19" at bounding box center [189, 350] width 12 height 12
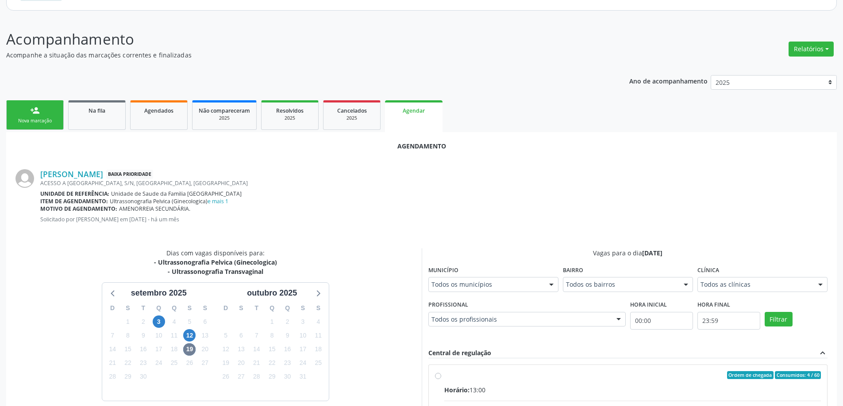
click at [436, 377] on input "Ordem de chegada Consumidos: 4 / 60 Horário: 13:00 Clínica: Centro de Saude Pro…" at bounding box center [438, 376] width 6 height 8
radio input "true"
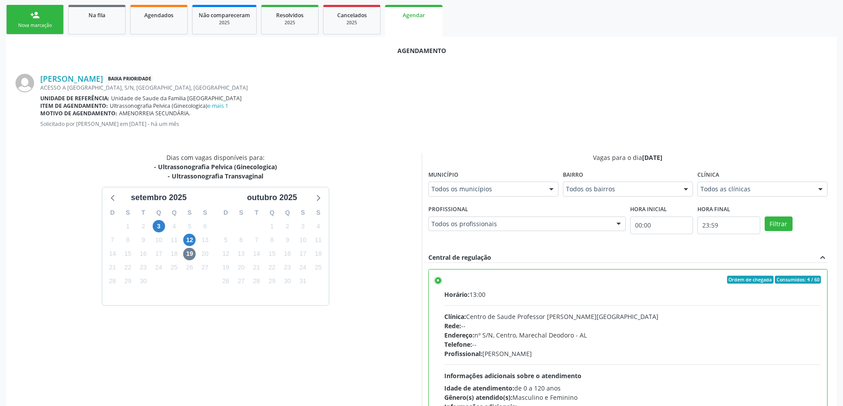
scroll to position [261, 0]
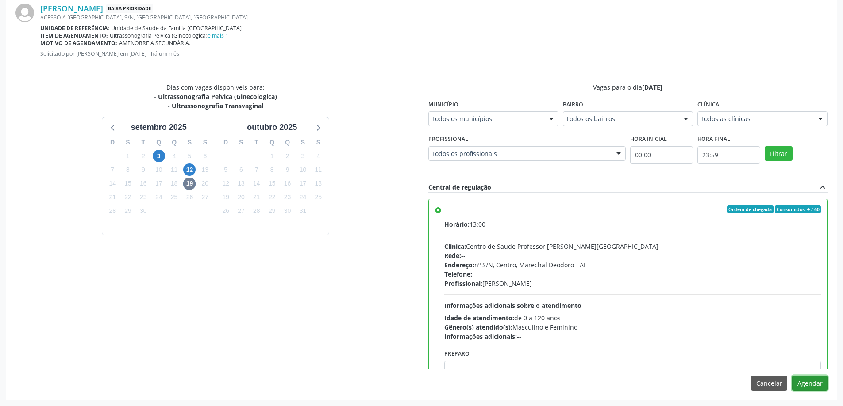
click at [818, 387] on button "Agendar" at bounding box center [809, 383] width 35 height 15
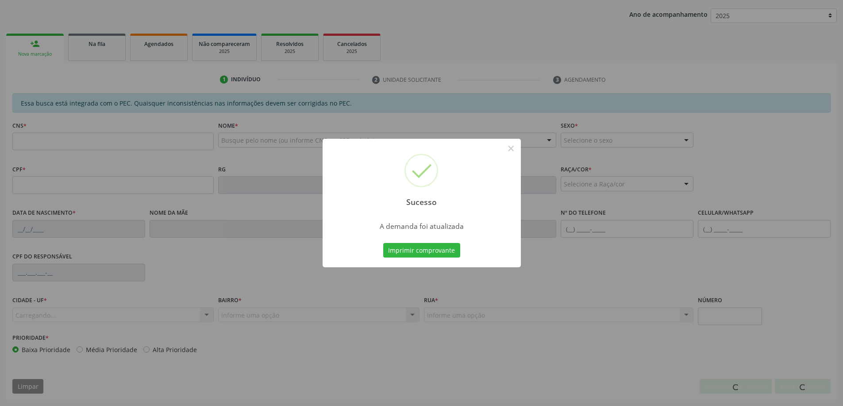
scroll to position [162, 0]
click at [509, 150] on button "×" at bounding box center [510, 148] width 15 height 15
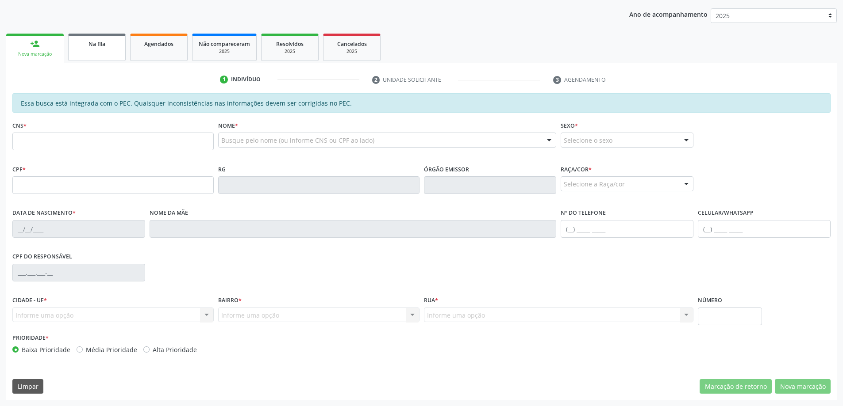
click at [96, 54] on link "Na fila" at bounding box center [96, 47] width 57 height 27
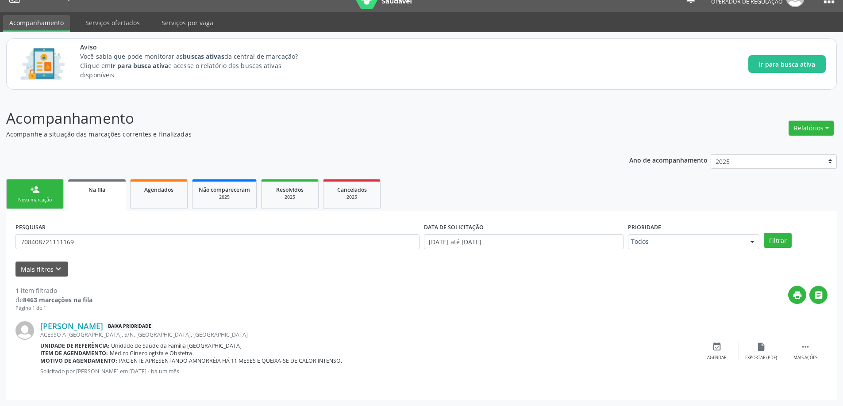
scroll to position [0, 0]
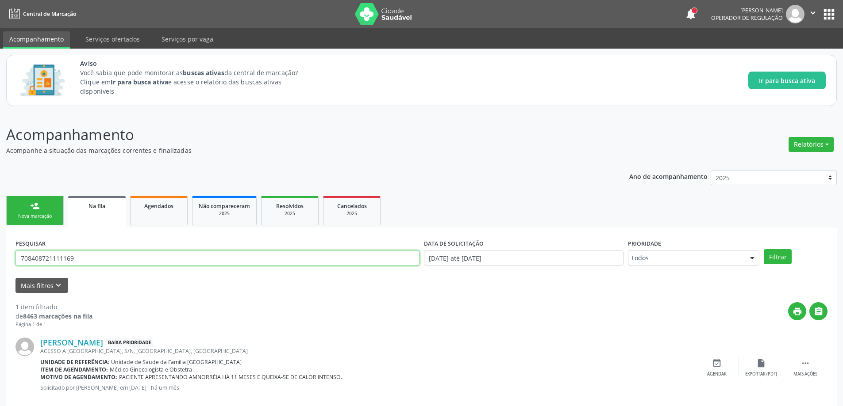
click at [107, 258] on input "708408721111169" at bounding box center [217, 258] width 404 height 15
type input "7"
paste input "702306156056619"
click at [780, 257] on button "Filtrar" at bounding box center [777, 256] width 28 height 15
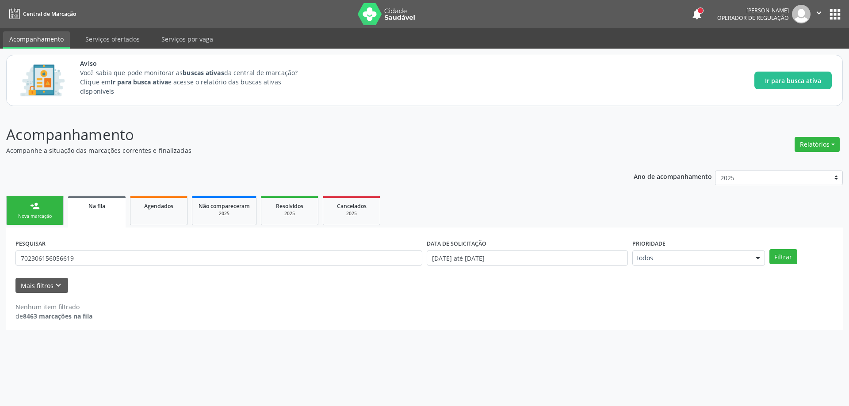
click at [97, 207] on span "Na fila" at bounding box center [96, 207] width 17 height 8
click at [787, 259] on button "Filtrar" at bounding box center [784, 256] width 28 height 15
click at [82, 260] on input "702306156056619" at bounding box center [218, 258] width 407 height 15
type input "7"
paste input "704807051357743"
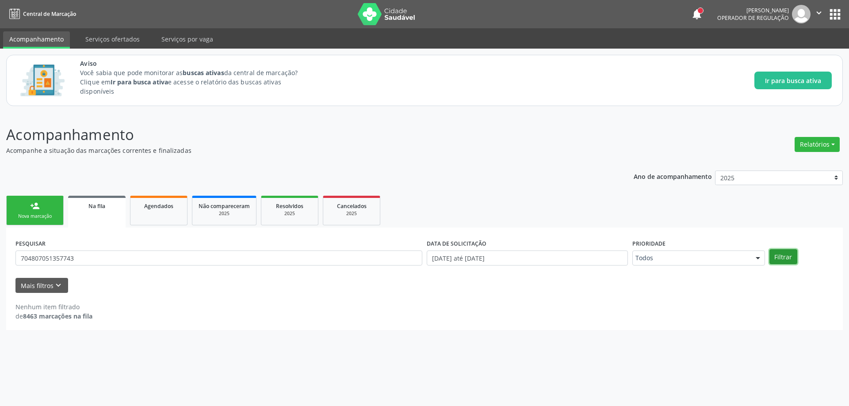
click at [782, 257] on button "Filtrar" at bounding box center [784, 256] width 28 height 15
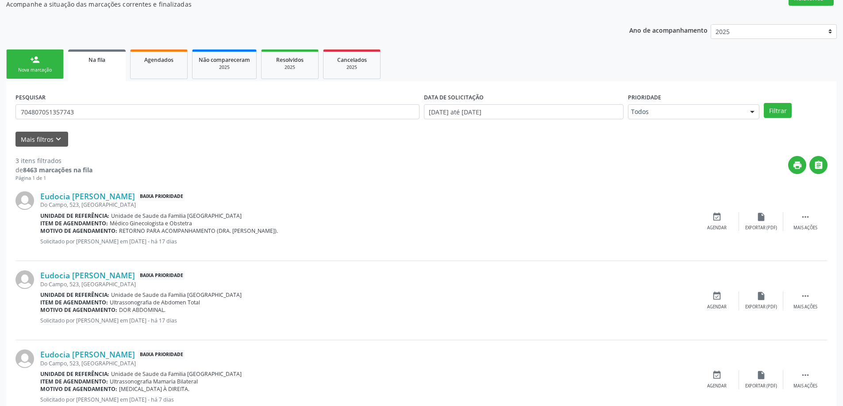
scroll to position [131, 0]
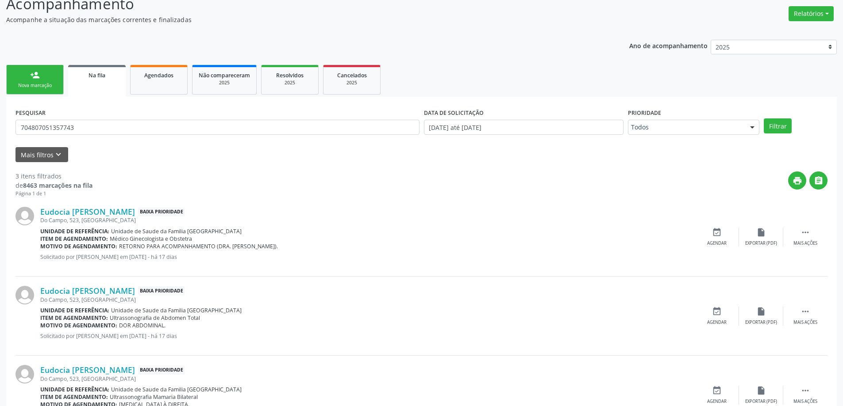
click at [100, 80] on link "Na fila" at bounding box center [96, 81] width 57 height 32
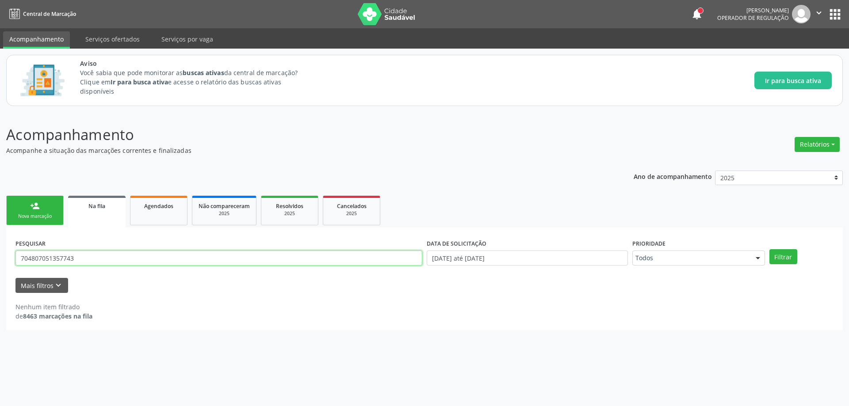
click at [108, 258] on input "704807051357743" at bounding box center [218, 258] width 407 height 15
type input "7"
paste input "700401921153750"
type input "700401921153750"
click at [784, 254] on button "Filtrar" at bounding box center [784, 256] width 28 height 15
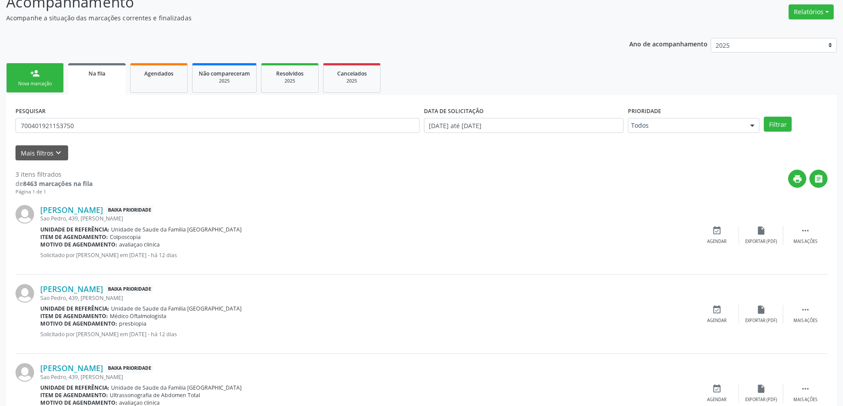
scroll to position [175, 0]
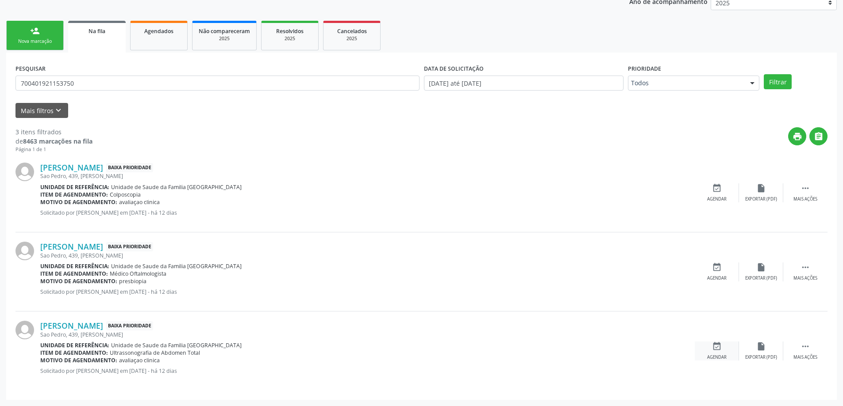
click at [708, 344] on div "event_available Agendar" at bounding box center [716, 351] width 44 height 19
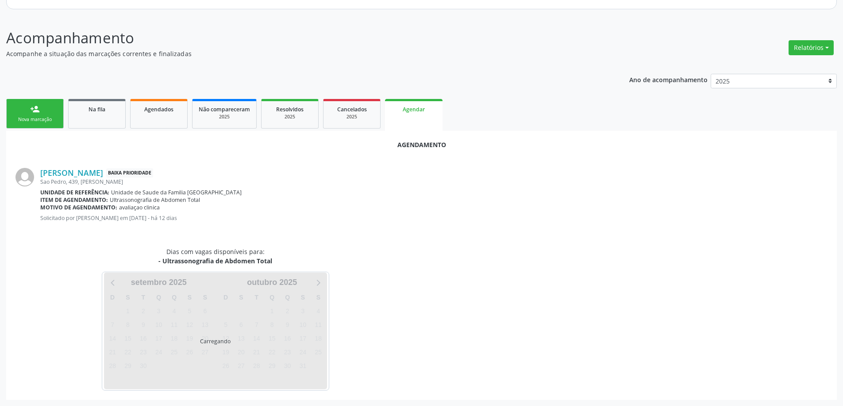
scroll to position [118, 0]
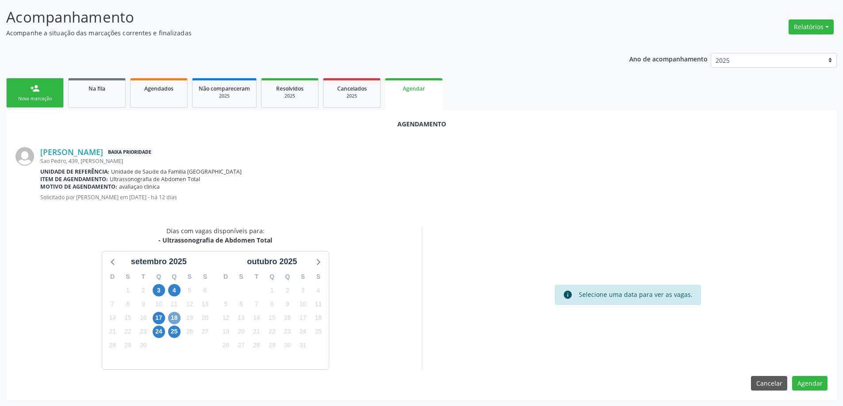
click at [177, 318] on span "18" at bounding box center [174, 318] width 12 height 12
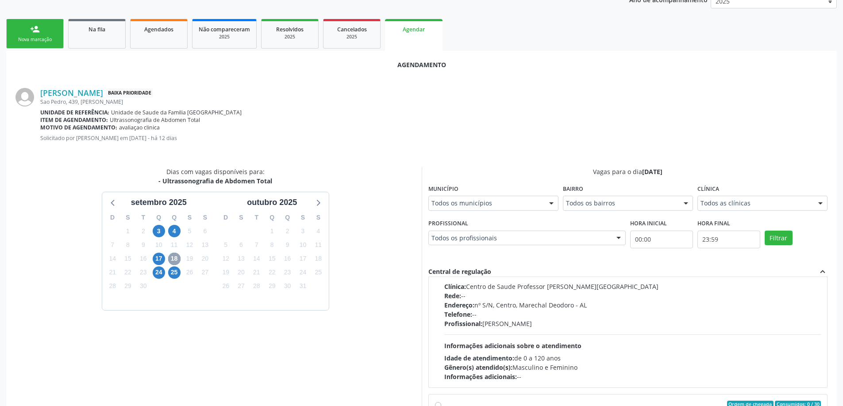
scroll to position [0, 0]
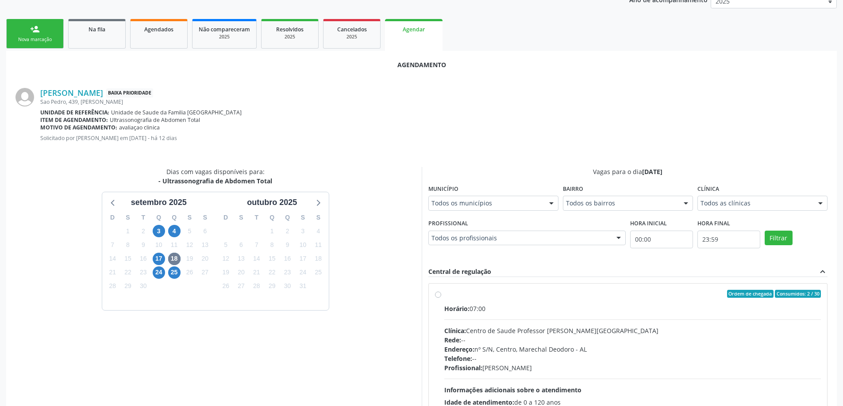
click at [444, 295] on label "Ordem de chegada Consumidos: 2 / 30 Horário: 07:00 Clínica: Centro de Saude Pro…" at bounding box center [632, 358] width 377 height 136
click at [439, 295] on input "Ordem de chegada Consumidos: 2 / 30 Horário: 07:00 Clínica: Centro de Saude Pro…" at bounding box center [438, 294] width 6 height 8
radio input "true"
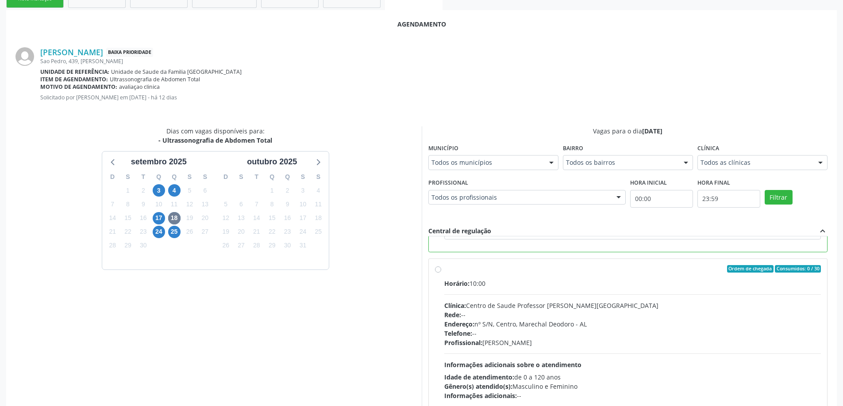
scroll to position [261, 0]
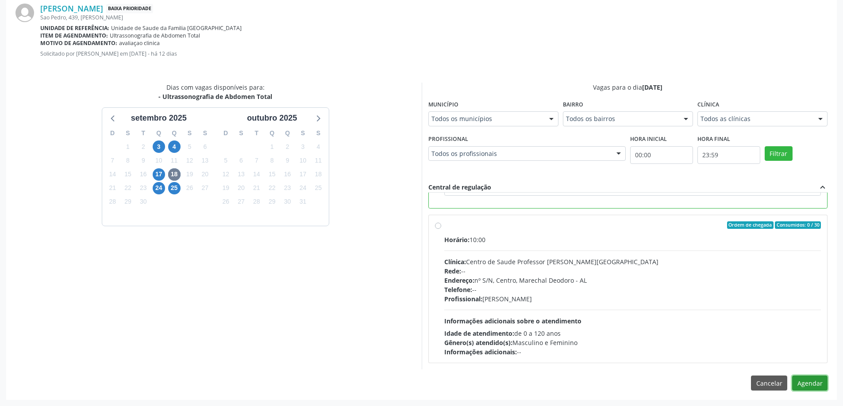
click at [817, 385] on button "Agendar" at bounding box center [809, 383] width 35 height 15
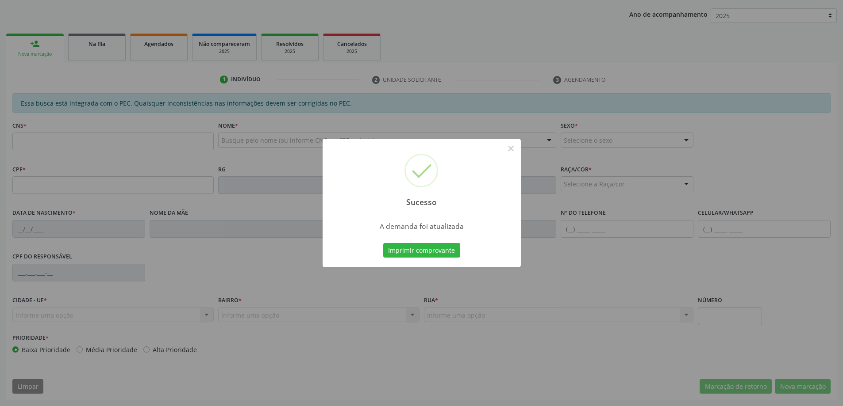
scroll to position [162, 0]
click at [509, 148] on button "×" at bounding box center [510, 148] width 15 height 15
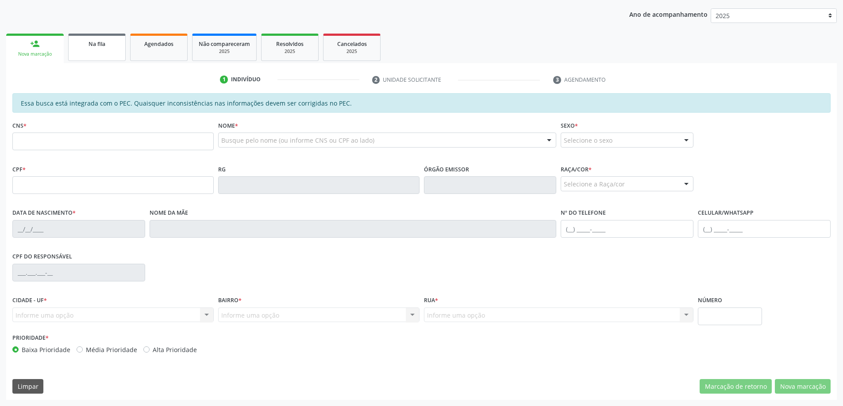
click at [100, 41] on span "Na fila" at bounding box center [96, 44] width 17 height 8
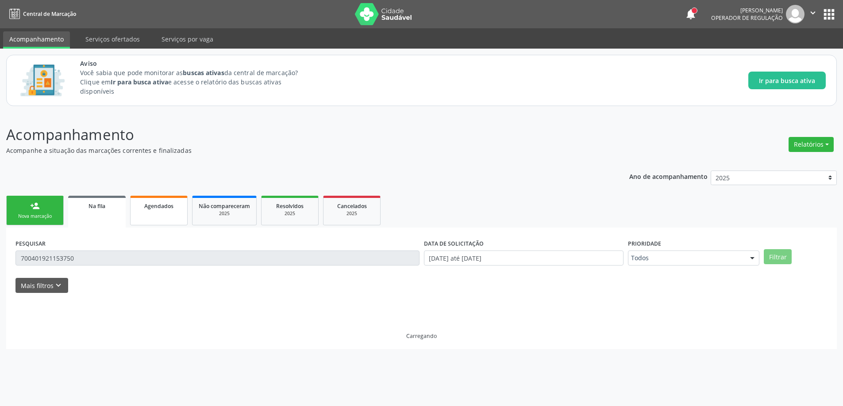
scroll to position [0, 0]
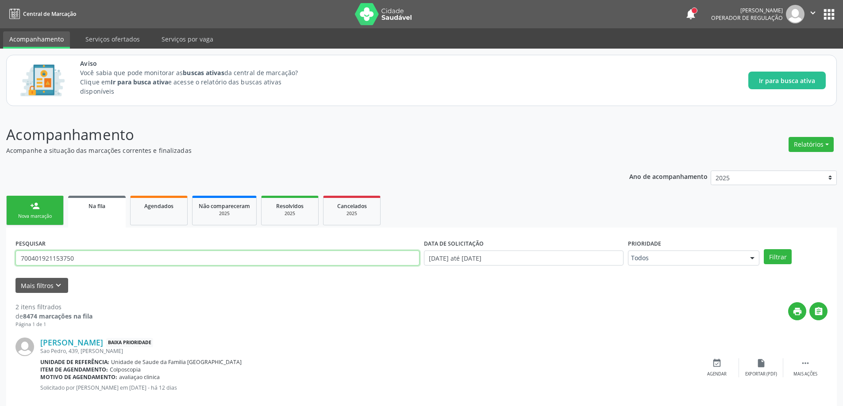
click at [105, 261] on input "700401921153750" at bounding box center [217, 258] width 404 height 15
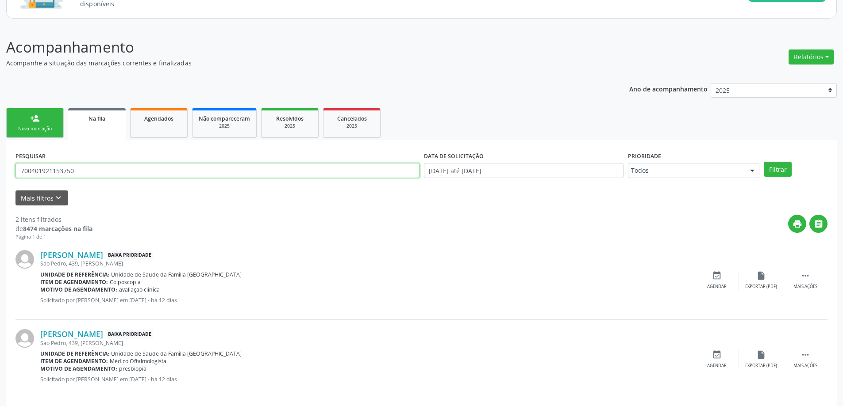
scroll to position [96, 0]
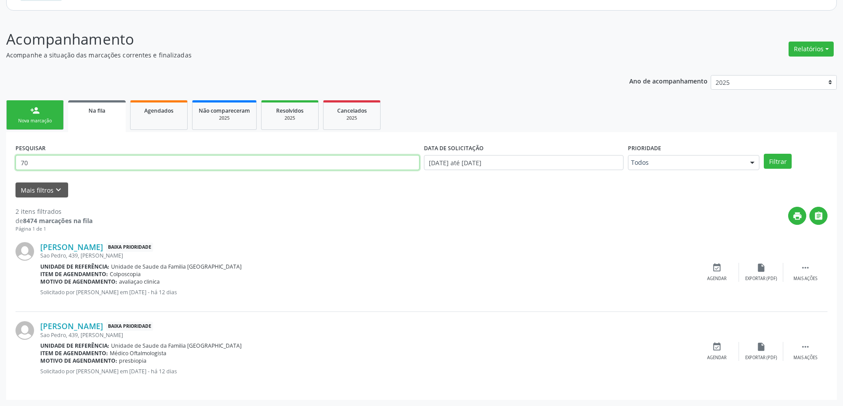
type input "7"
click at [75, 164] on input "text" at bounding box center [217, 162] width 404 height 15
paste input "706003806155643"
click at [777, 165] on button "Filtrar" at bounding box center [777, 161] width 28 height 15
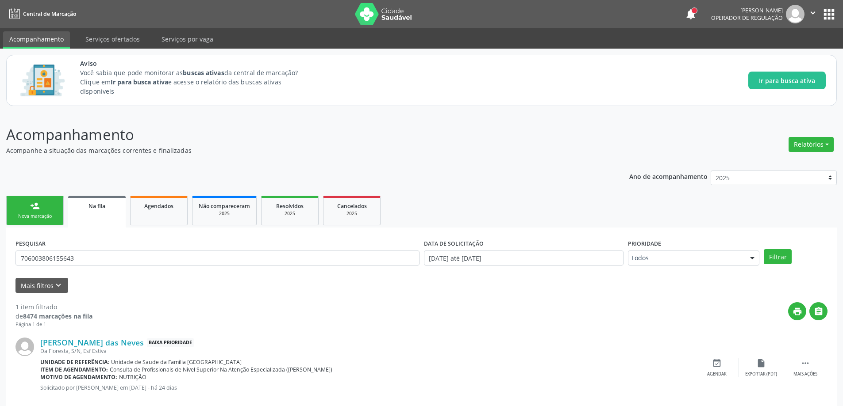
scroll to position [16, 0]
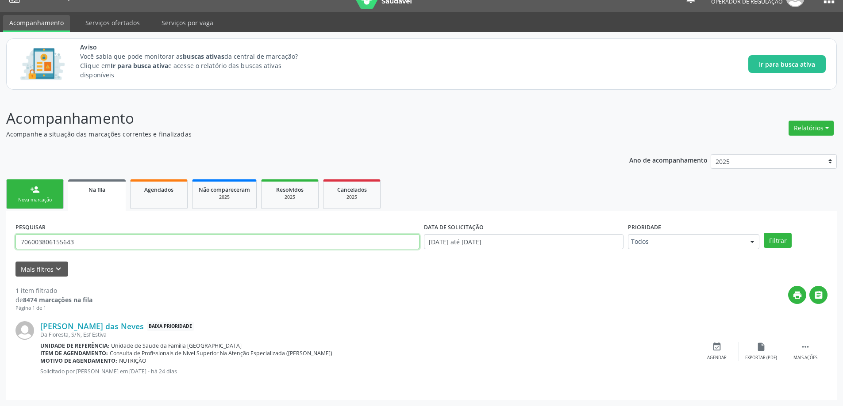
click at [106, 245] on input "706003806155643" at bounding box center [217, 241] width 404 height 15
type input "7"
paste input "706702520419412"
click at [770, 238] on button "Filtrar" at bounding box center [777, 240] width 28 height 15
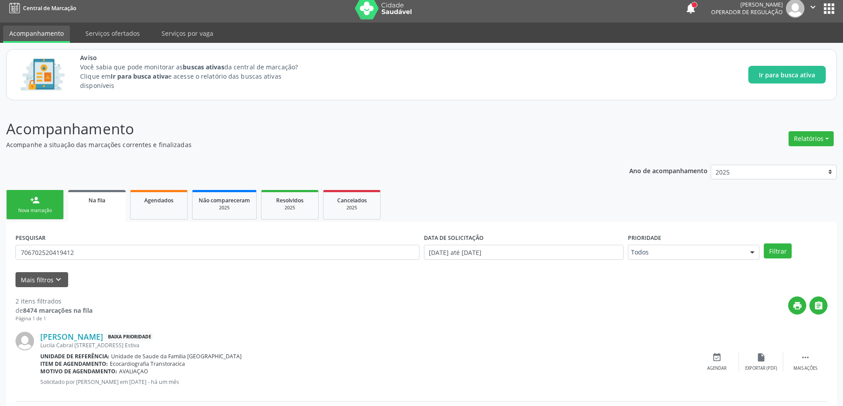
scroll to position [0, 0]
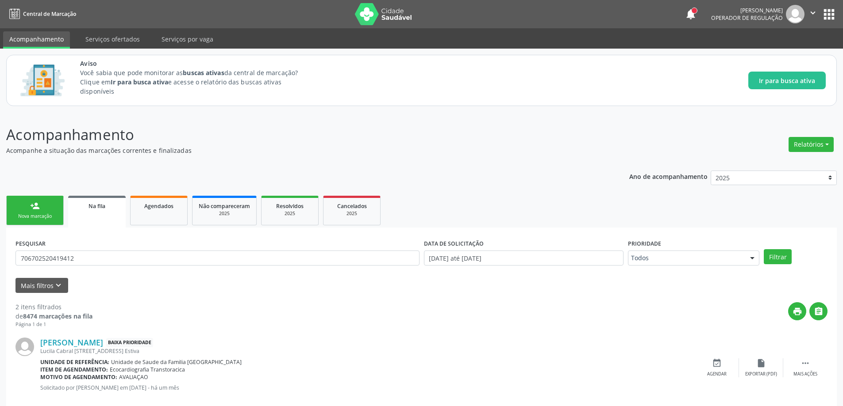
click at [96, 216] on link "Na fila" at bounding box center [96, 212] width 57 height 32
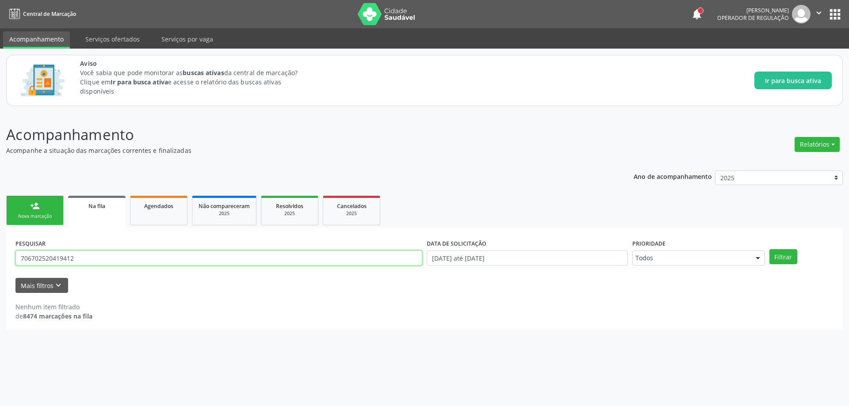
click at [139, 254] on input "706702520419412" at bounding box center [218, 258] width 407 height 15
type input "7"
paste input "708109525266639"
click at [786, 256] on button "Filtrar" at bounding box center [784, 256] width 28 height 15
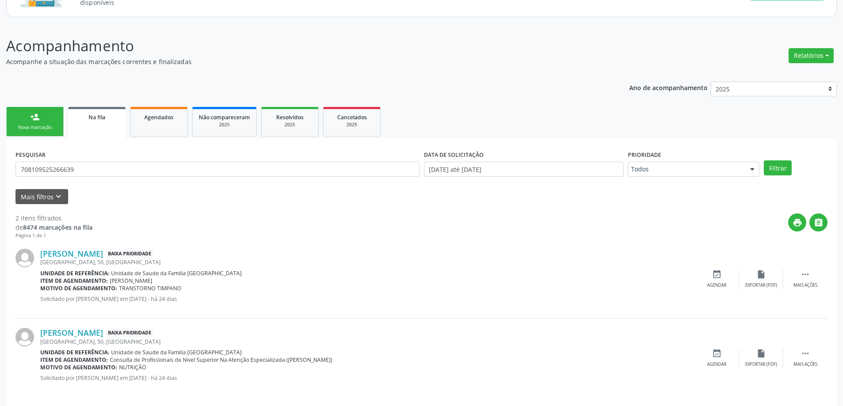
scroll to position [96, 0]
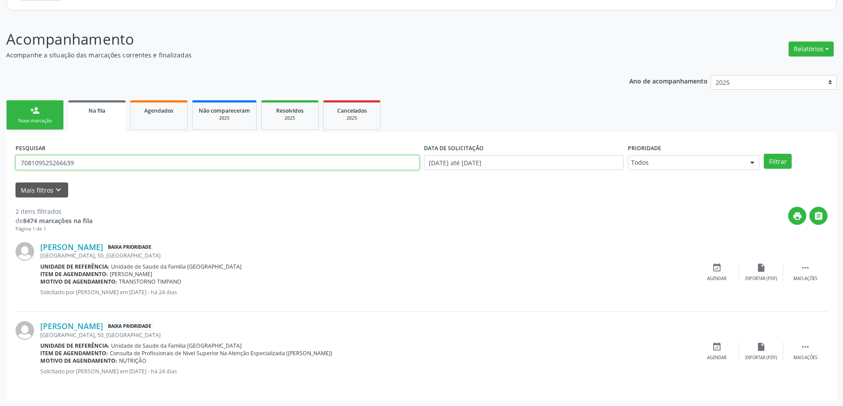
click at [116, 169] on input "708109525266639" at bounding box center [217, 162] width 404 height 15
type input "7"
paste input "700509435745660"
click at [775, 156] on button "Filtrar" at bounding box center [777, 161] width 28 height 15
click at [125, 165] on input "700509435745660" at bounding box center [217, 162] width 404 height 15
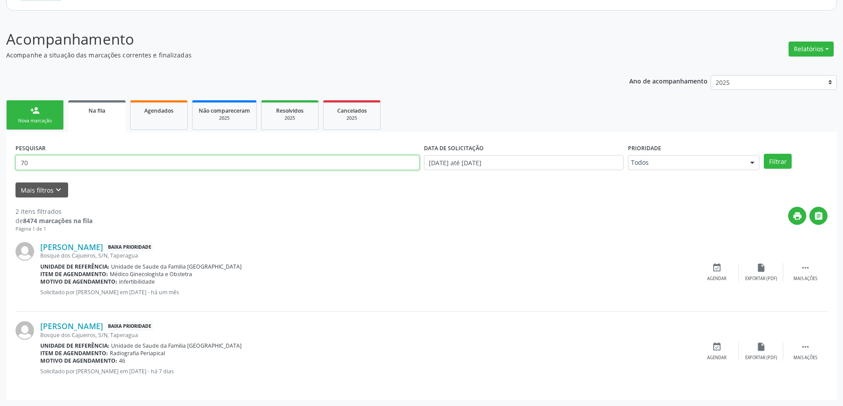
type input "7"
paste input "702300135915218"
type input "702300135915218"
click at [778, 161] on button "Filtrar" at bounding box center [777, 161] width 28 height 15
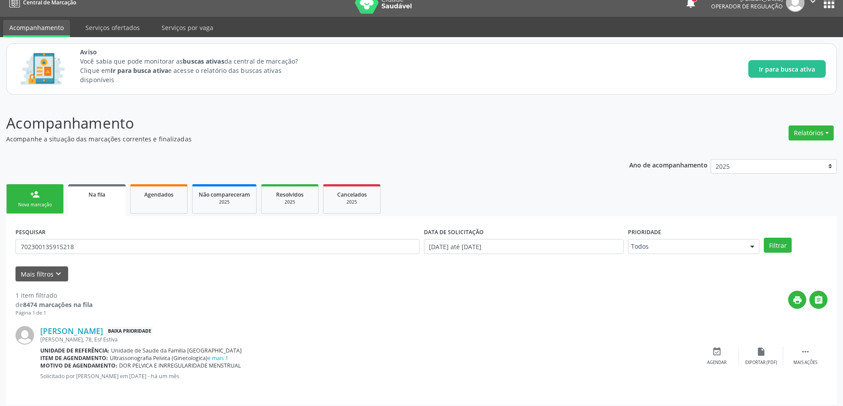
scroll to position [16, 0]
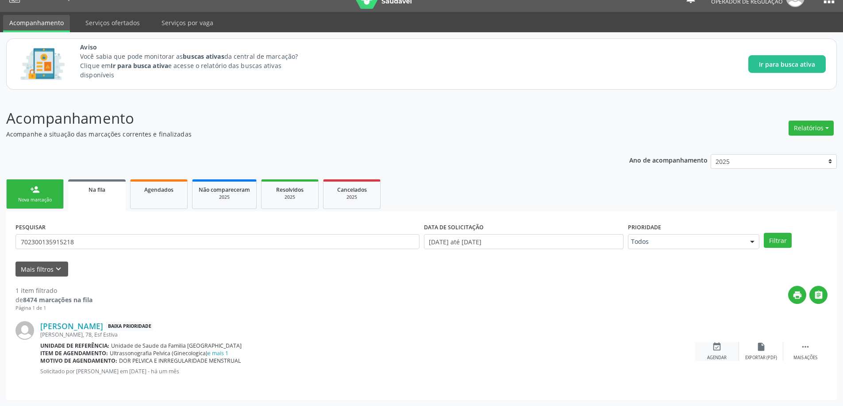
click at [723, 353] on div "event_available Agendar" at bounding box center [716, 351] width 44 height 19
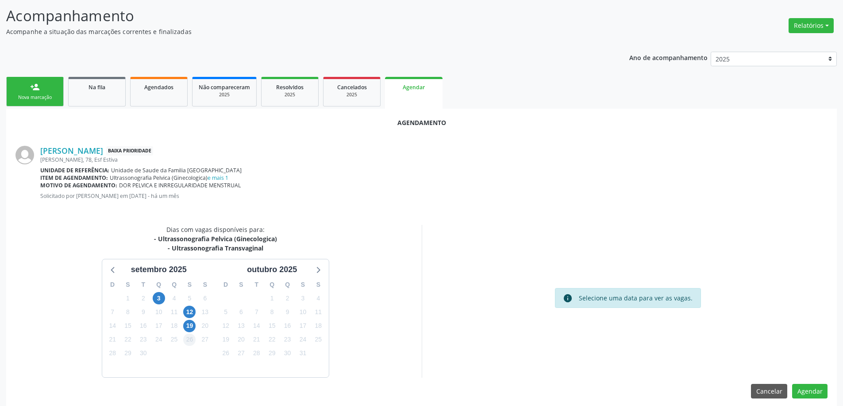
scroll to position [127, 0]
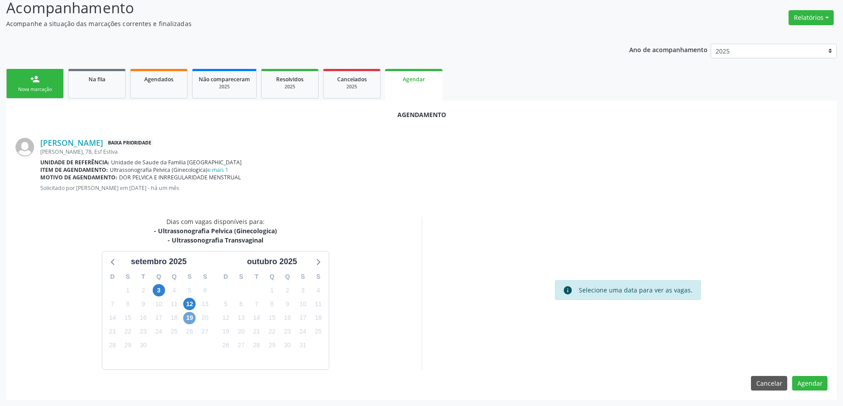
click at [191, 320] on span "19" at bounding box center [189, 318] width 12 height 12
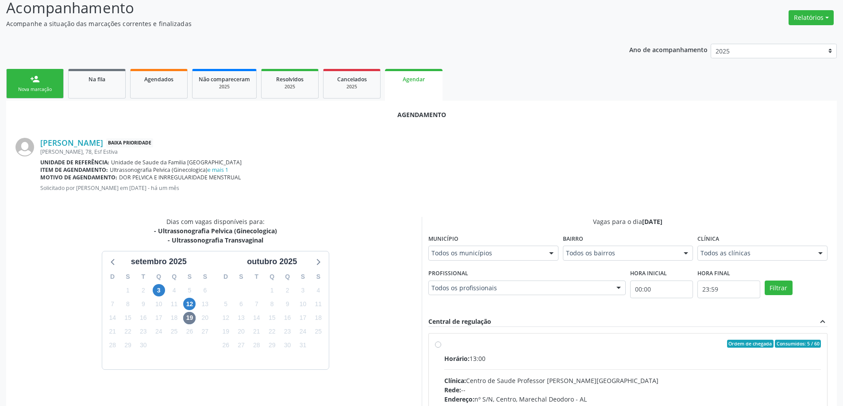
click at [444, 347] on label "Ordem de chegada Consumidos: 5 / 60 Horário: 13:00 Clínica: Centro de Saude Pro…" at bounding box center [632, 408] width 377 height 136
click at [438, 347] on input "Ordem de chegada Consumidos: 5 / 60 Horário: 13:00 Clínica: Centro de Saude Pro…" at bounding box center [438, 344] width 6 height 8
radio input "true"
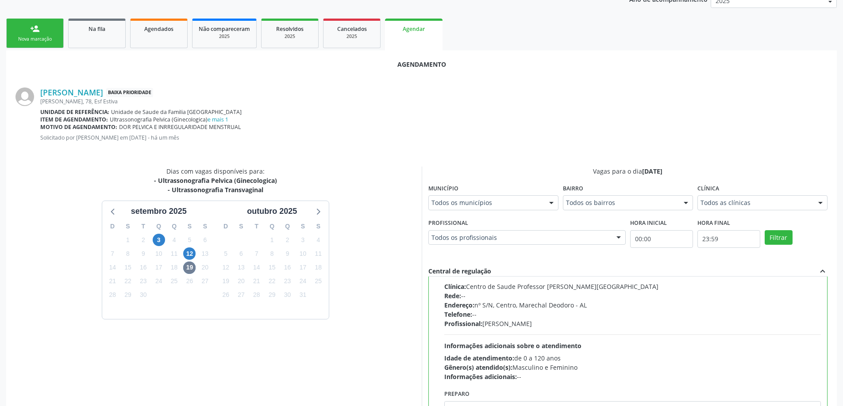
scroll to position [261, 0]
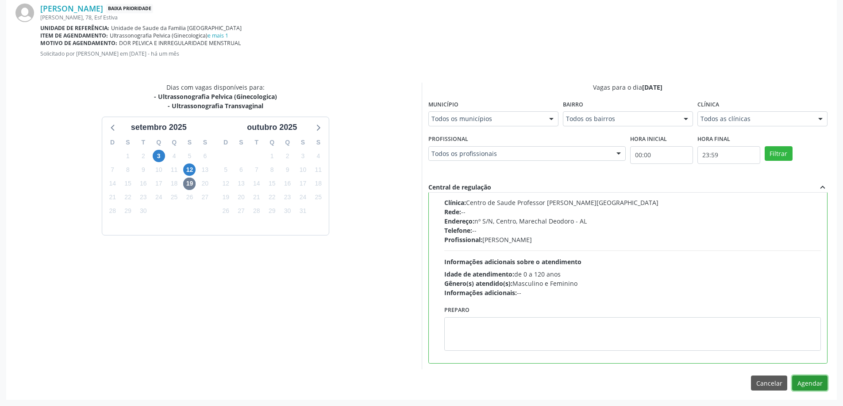
click at [806, 383] on button "Agendar" at bounding box center [809, 383] width 35 height 15
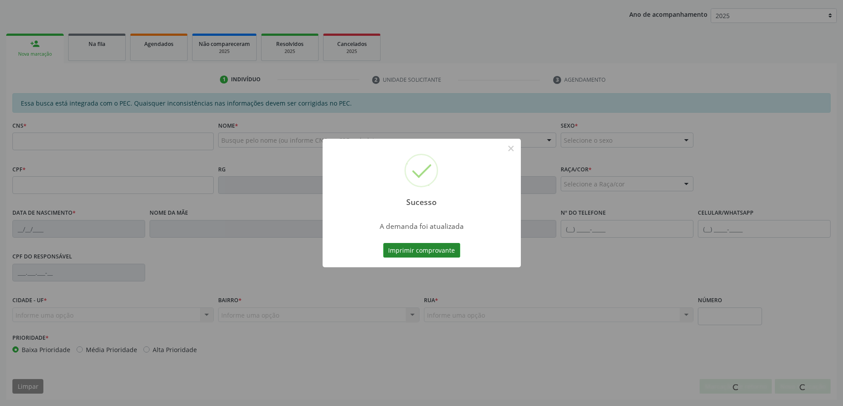
scroll to position [162, 0]
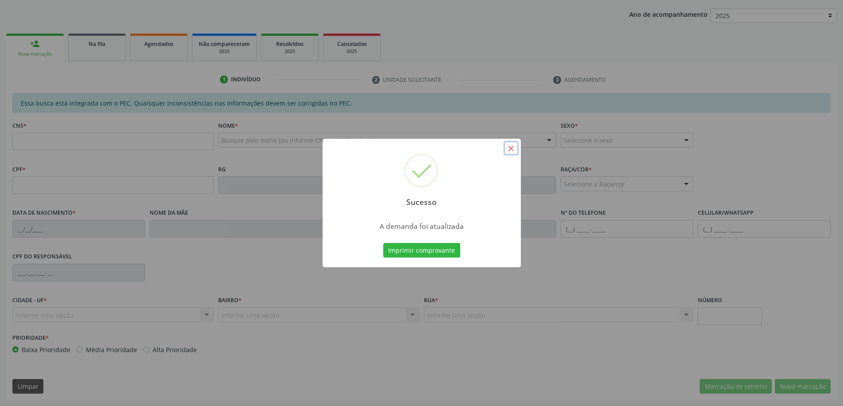
click at [513, 149] on button "×" at bounding box center [510, 148] width 15 height 15
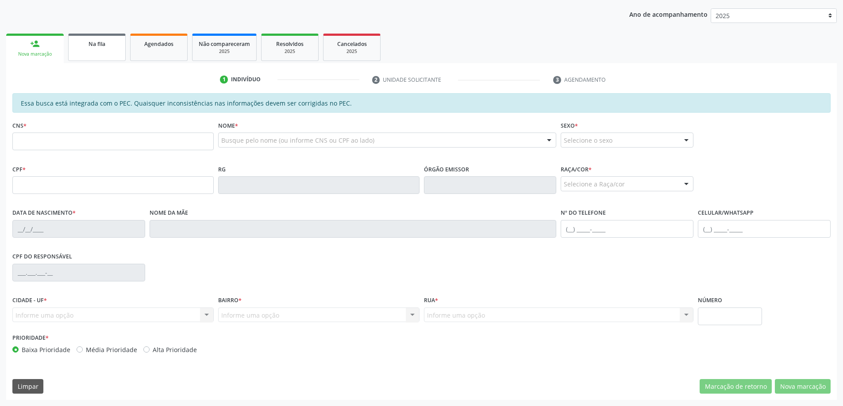
click at [88, 45] on span "Na fila" at bounding box center [96, 44] width 17 height 8
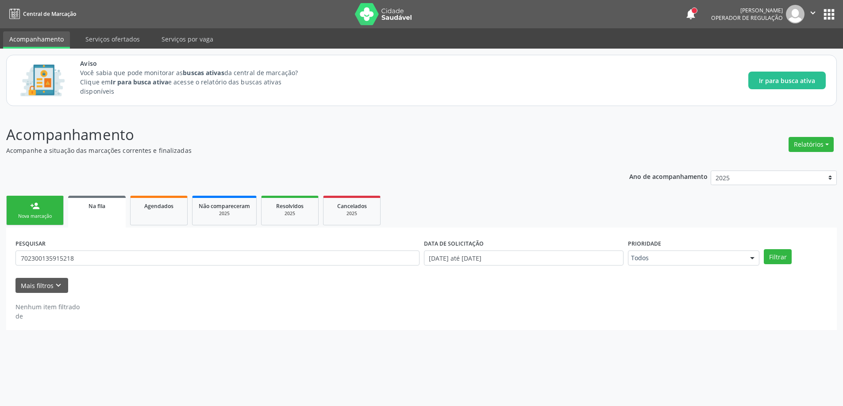
scroll to position [0, 0]
click at [114, 255] on input "702300135915218" at bounding box center [218, 258] width 407 height 15
type input "7"
paste input "700509175652153"
type input "700509175652153"
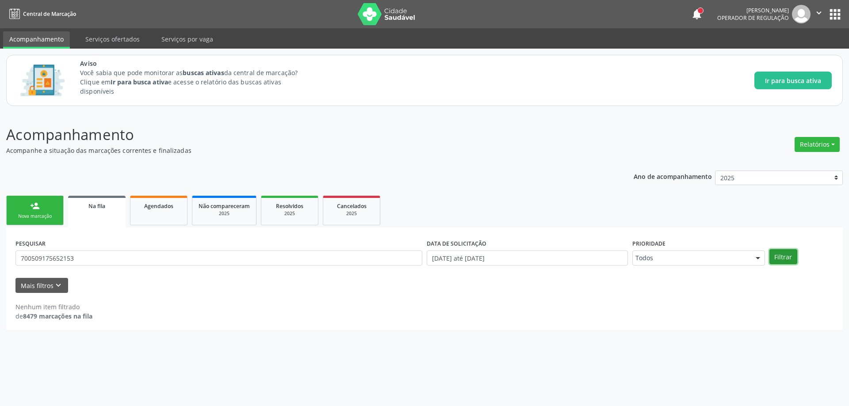
click at [777, 259] on button "Filtrar" at bounding box center [784, 256] width 28 height 15
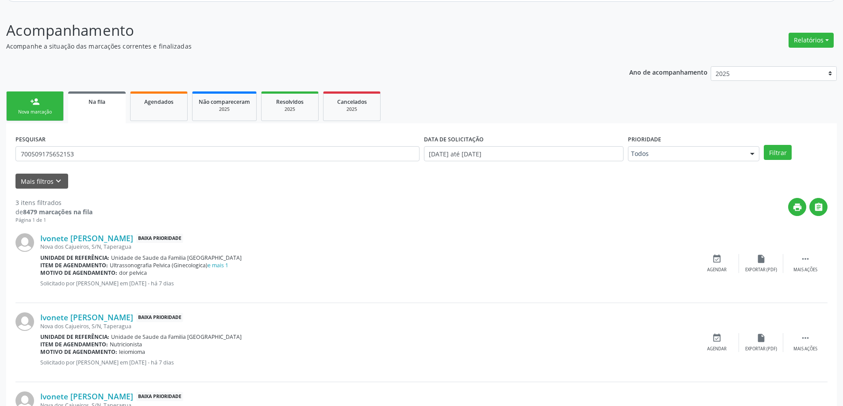
scroll to position [88, 0]
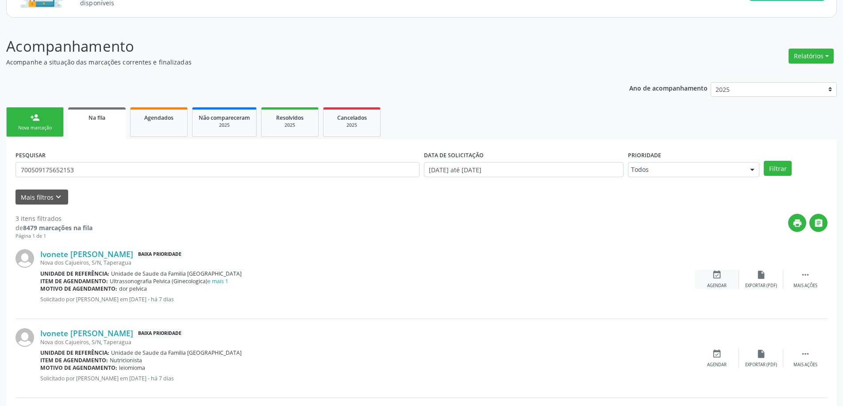
click at [722, 278] on div "event_available Agendar" at bounding box center [716, 279] width 44 height 19
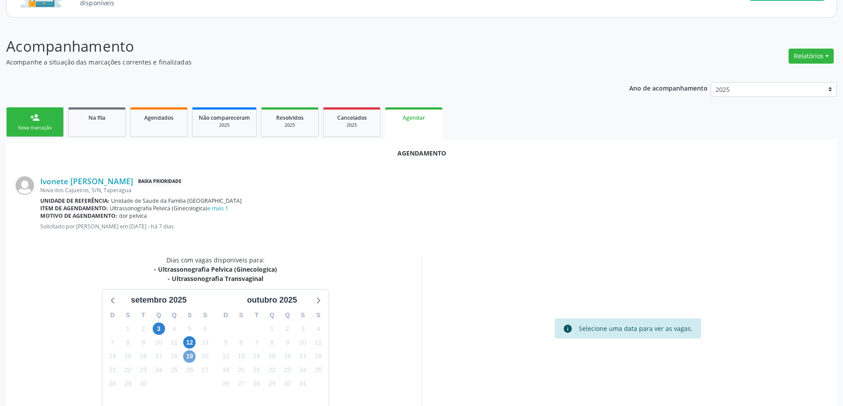
click at [189, 353] on span "19" at bounding box center [189, 357] width 12 height 12
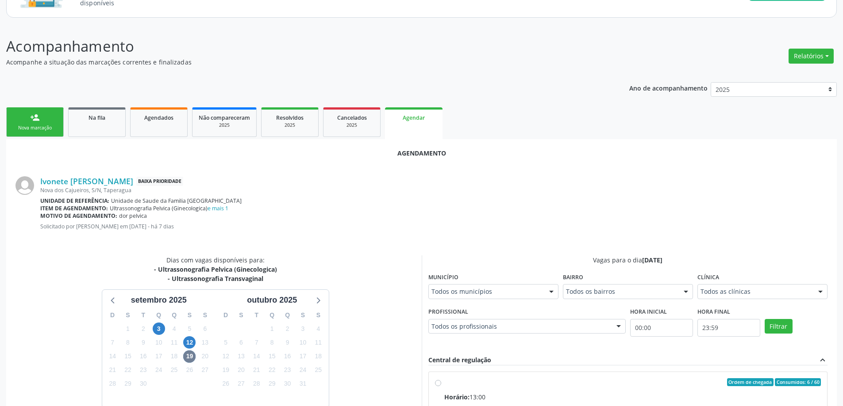
radio input "true"
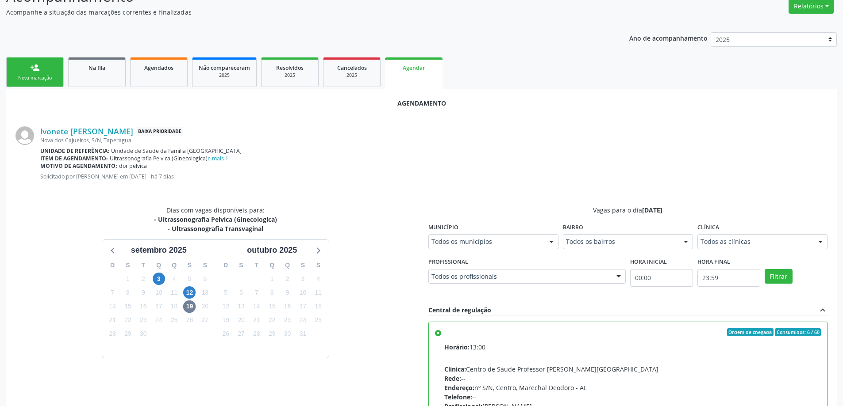
scroll to position [261, 0]
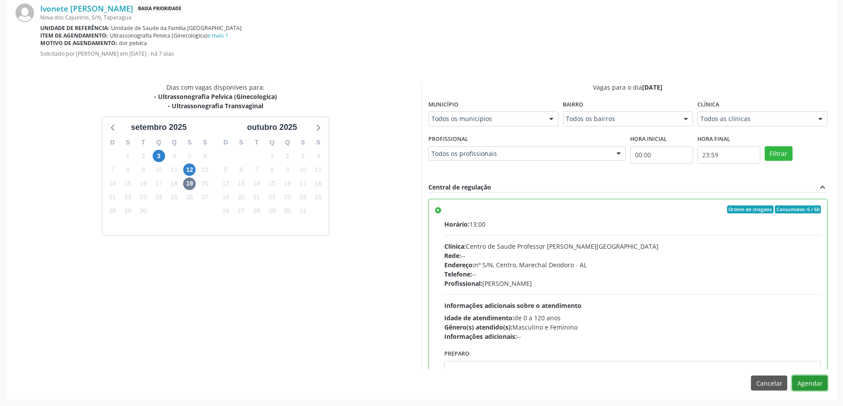
click at [812, 379] on button "Agendar" at bounding box center [809, 383] width 35 height 15
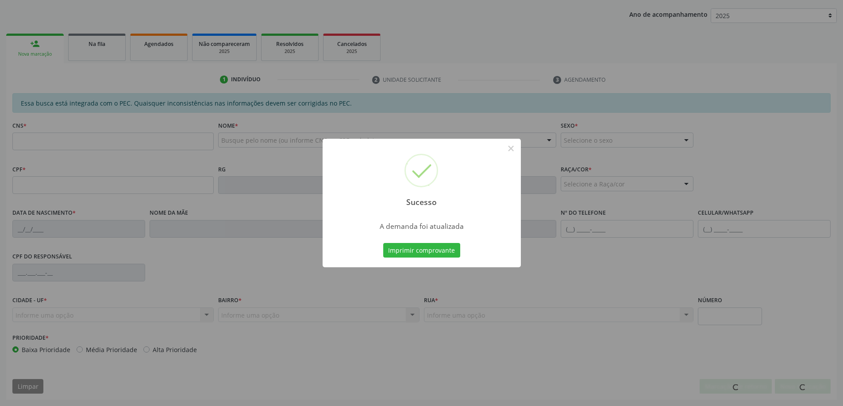
scroll to position [162, 0]
click at [508, 149] on button "×" at bounding box center [510, 148] width 15 height 15
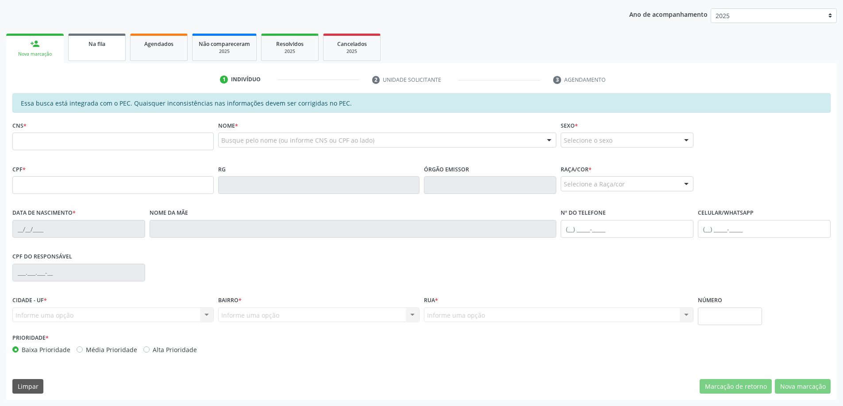
click at [89, 46] on span "Na fila" at bounding box center [96, 44] width 17 height 8
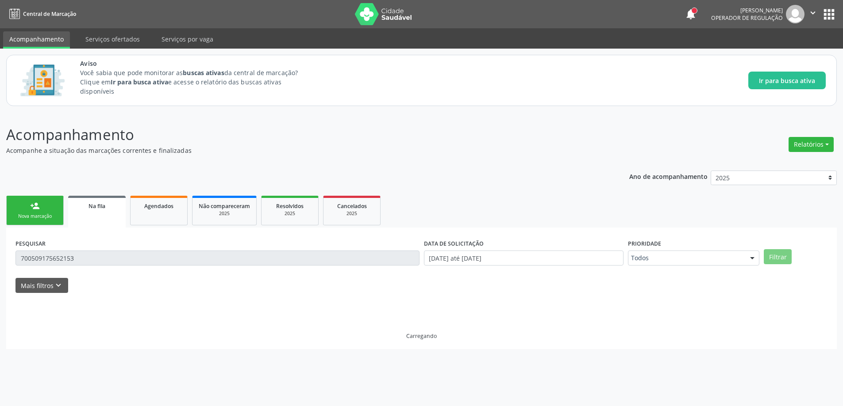
scroll to position [0, 0]
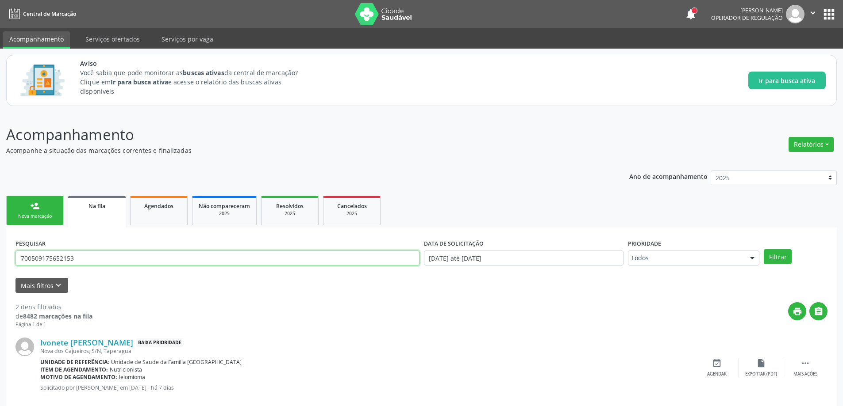
click at [100, 258] on input "700509175652153" at bounding box center [217, 258] width 404 height 15
type input "7"
paste input "700006994484305"
type input "700006994484305"
click at [781, 256] on button "Filtrar" at bounding box center [777, 256] width 28 height 15
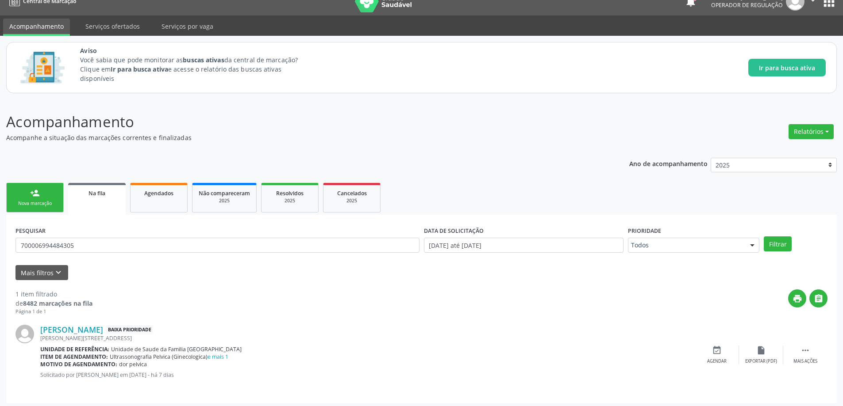
scroll to position [16, 0]
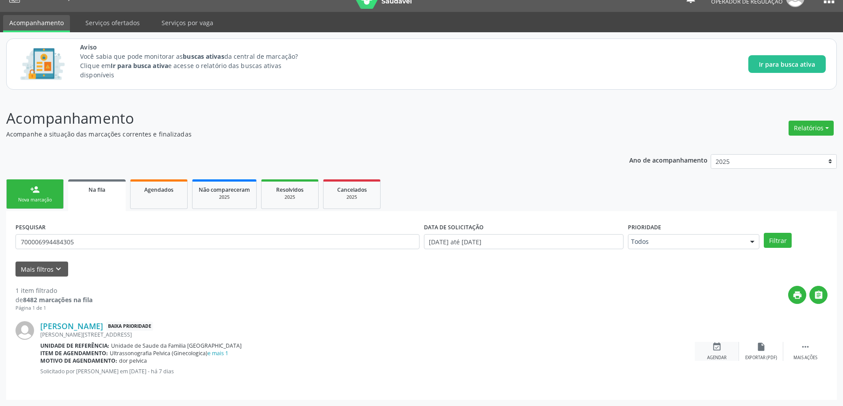
click at [713, 347] on icon "event_available" at bounding box center [717, 347] width 10 height 10
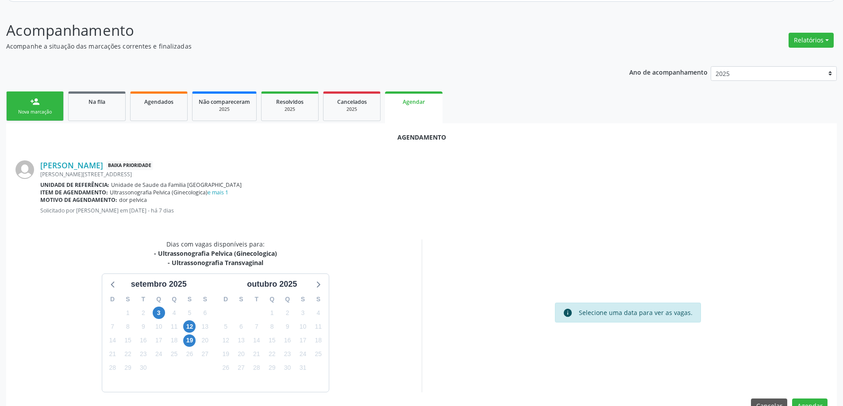
scroll to position [105, 0]
click at [187, 343] on span "19" at bounding box center [189, 340] width 12 height 12
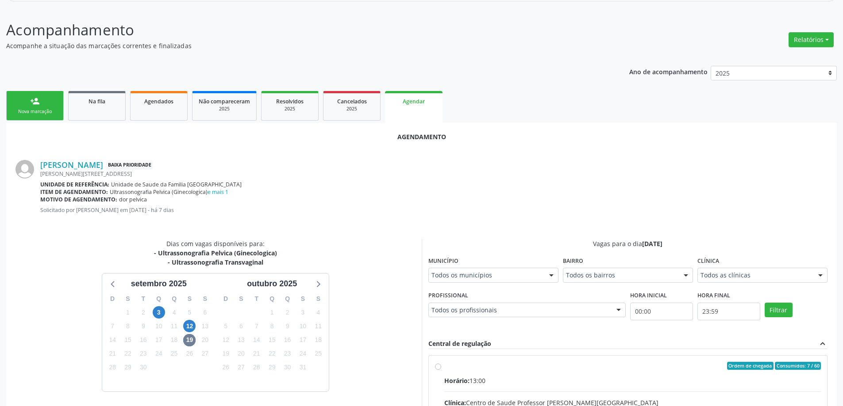
radio input "true"
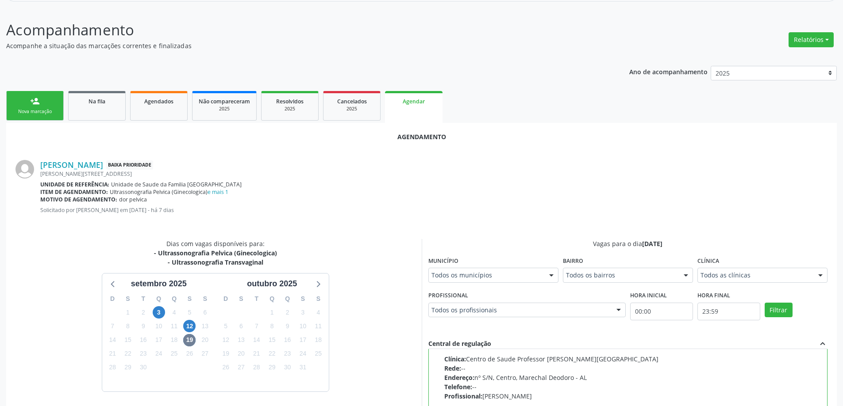
scroll to position [261, 0]
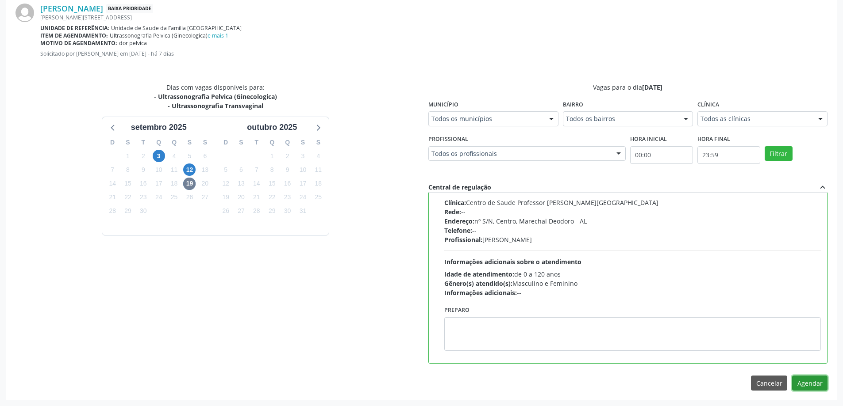
click at [810, 380] on button "Agendar" at bounding box center [809, 383] width 35 height 15
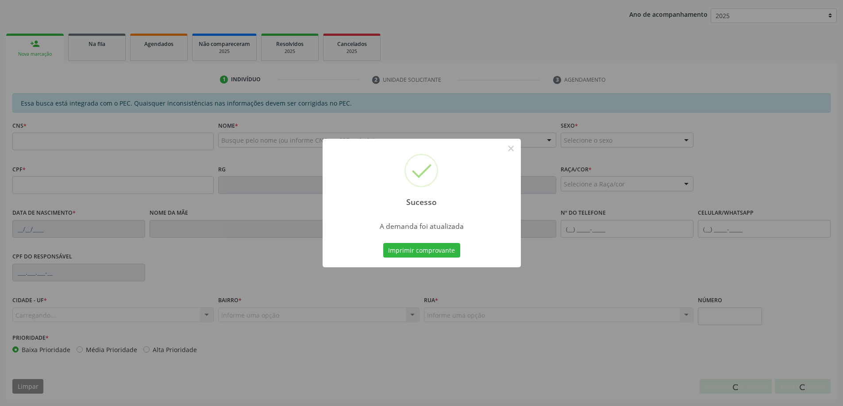
scroll to position [162, 0]
click at [514, 149] on button "×" at bounding box center [510, 148] width 15 height 15
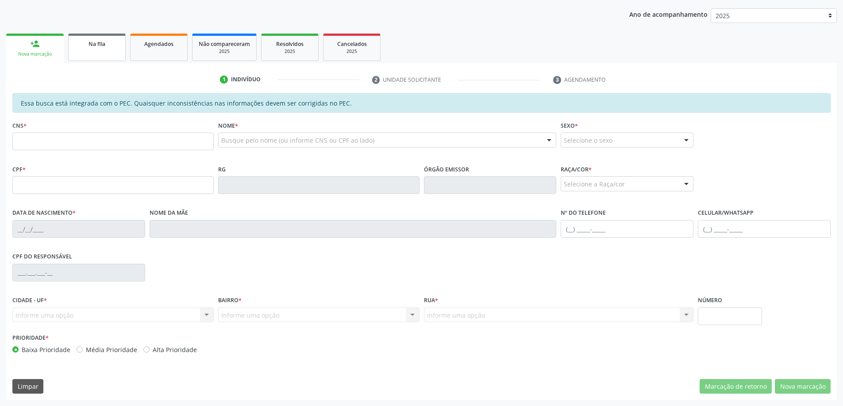
click at [96, 49] on link "Na fila" at bounding box center [96, 47] width 57 height 27
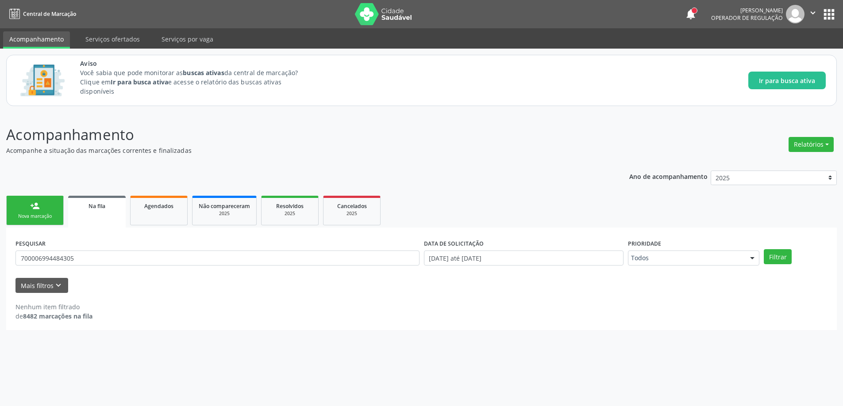
scroll to position [0, 0]
click at [103, 262] on input "700006994484305" at bounding box center [218, 258] width 407 height 15
type input "7"
paste input "709202284607833"
click at [774, 257] on button "Filtrar" at bounding box center [784, 256] width 28 height 15
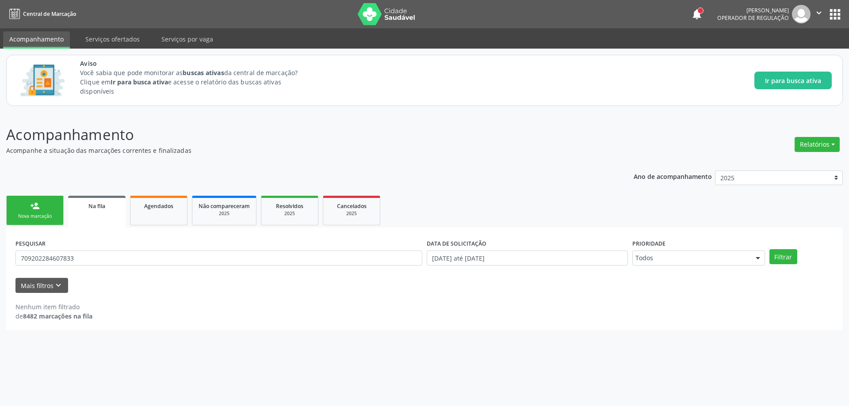
click at [93, 212] on link "Na fila" at bounding box center [96, 212] width 57 height 32
click at [100, 256] on input "709202284607833" at bounding box center [218, 258] width 407 height 15
type input "7"
paste input "703405467871000"
click at [789, 257] on button "Filtrar" at bounding box center [784, 256] width 28 height 15
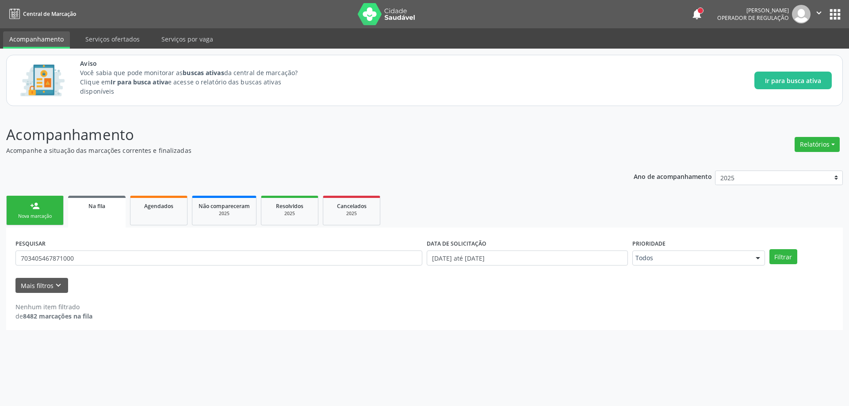
click at [113, 207] on div "Na fila" at bounding box center [96, 205] width 45 height 9
click at [103, 258] on input "703405467871000" at bounding box center [218, 258] width 407 height 15
type input "7"
paste input "708409201256163"
click at [778, 258] on button "Filtrar" at bounding box center [784, 256] width 28 height 15
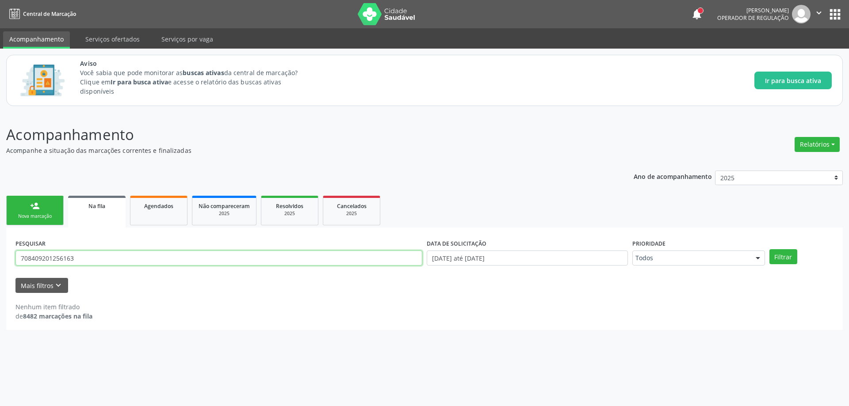
click at [178, 253] on input "708409201256163" at bounding box center [218, 258] width 407 height 15
type input "7"
paste input "708409201256163"
click at [788, 257] on button "Filtrar" at bounding box center [784, 256] width 28 height 15
click at [103, 218] on link "Na fila" at bounding box center [96, 212] width 57 height 32
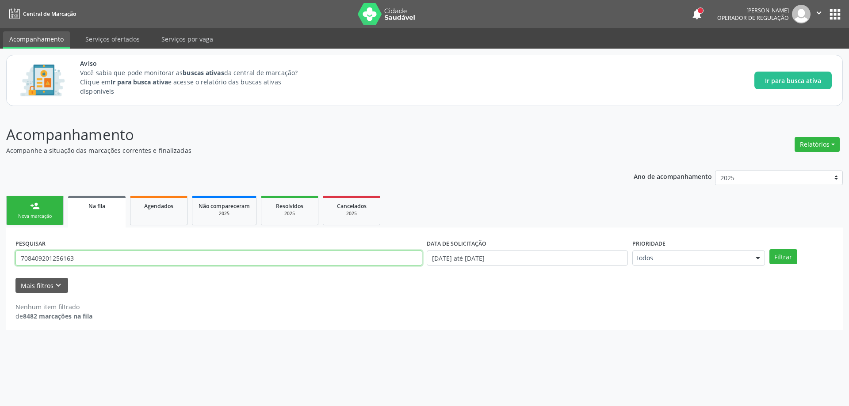
click at [92, 256] on input "708409201256163" at bounding box center [218, 258] width 407 height 15
type input "7"
paste input "702401566716427"
type input "702401566716427"
click at [784, 258] on button "Filtrar" at bounding box center [784, 256] width 28 height 15
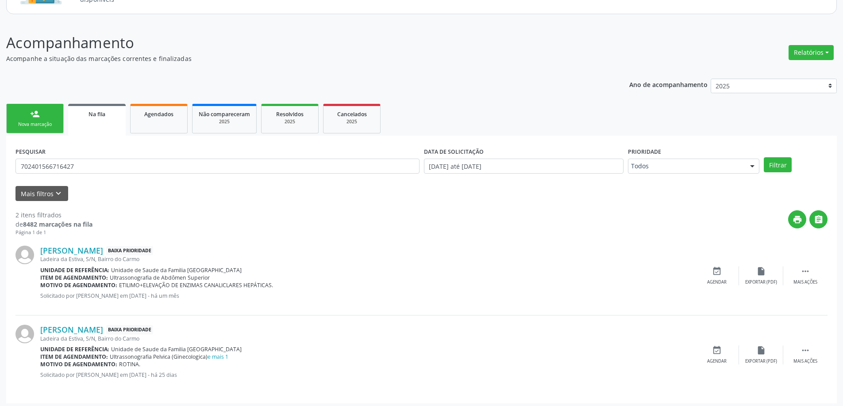
scroll to position [96, 0]
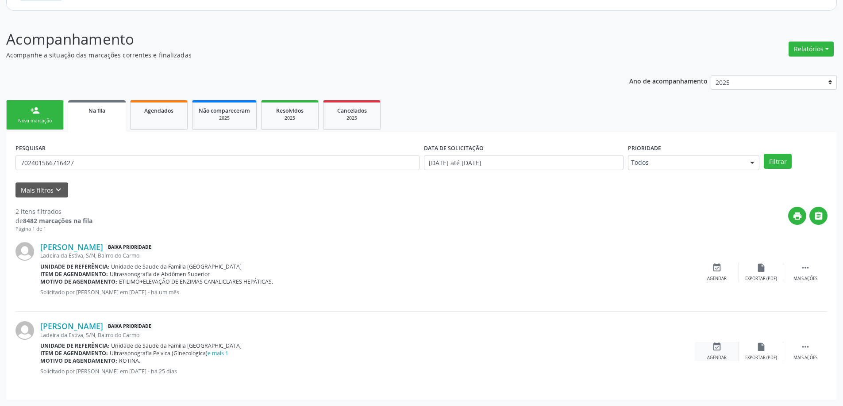
click at [712, 344] on icon "event_available" at bounding box center [717, 347] width 10 height 10
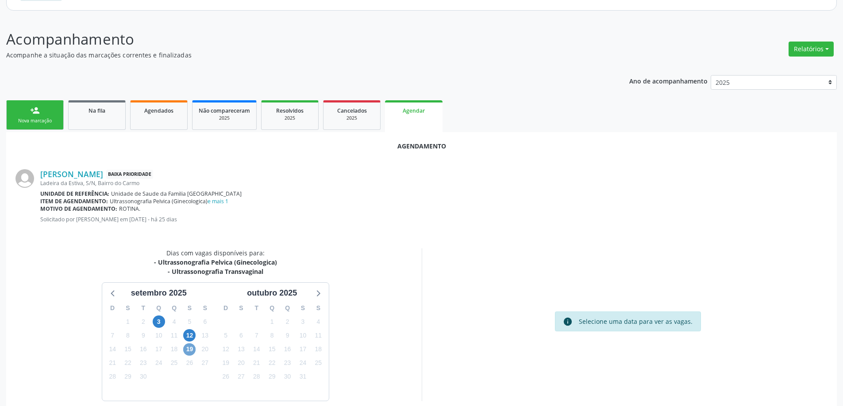
click at [188, 345] on span "19" at bounding box center [189, 350] width 12 height 12
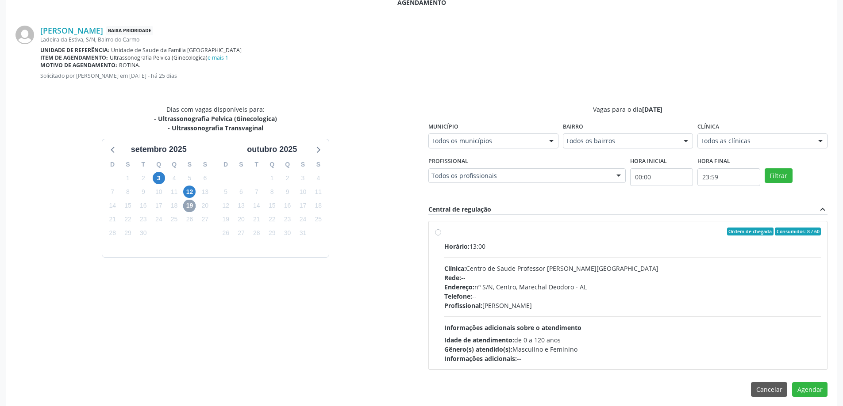
scroll to position [245, 0]
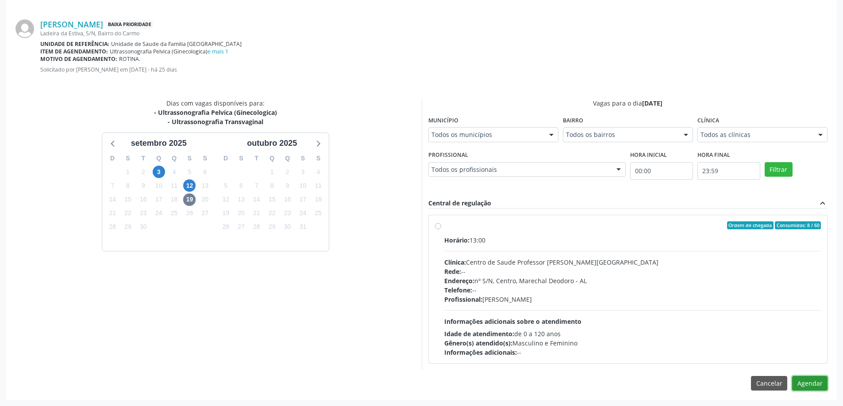
click at [814, 383] on button "Agendar" at bounding box center [809, 383] width 35 height 15
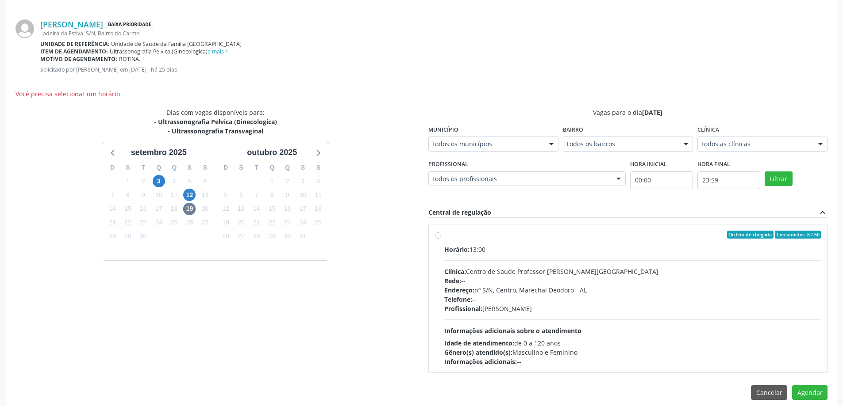
click at [444, 236] on label "Ordem de chegada Consumidos: 8 / 60 Horário: 13:00 Clínica: Centro de Saude Pro…" at bounding box center [632, 299] width 377 height 136
click at [436, 236] on input "Ordem de chegada Consumidos: 8 / 60 Horário: 13:00 Clínica: Centro de Saude Pro…" at bounding box center [438, 235] width 6 height 8
radio input "true"
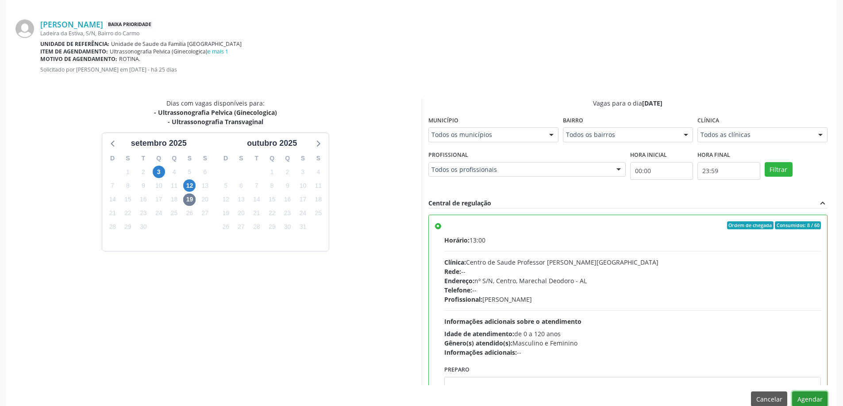
click at [818, 396] on button "Agendar" at bounding box center [809, 399] width 35 height 15
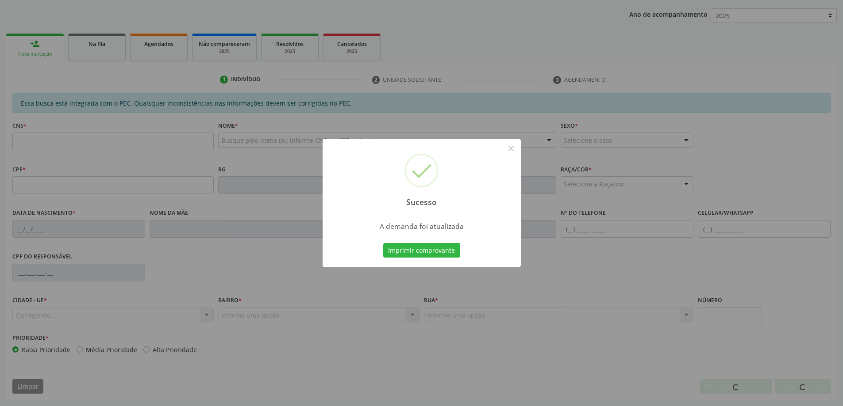
scroll to position [162, 0]
click at [510, 148] on button "×" at bounding box center [510, 148] width 15 height 15
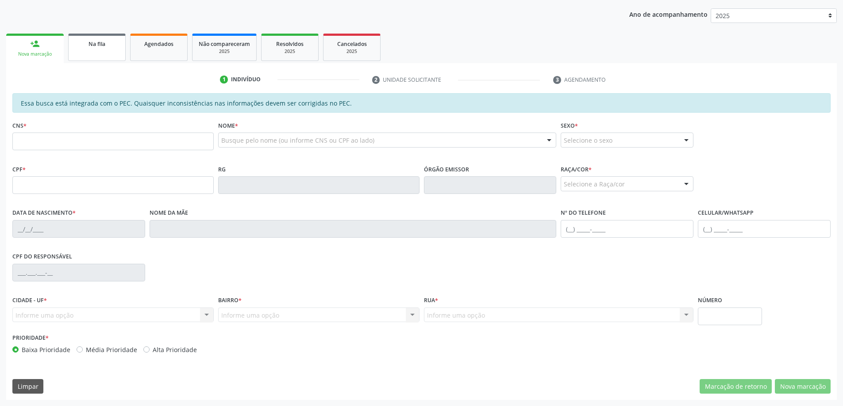
click at [90, 46] on span "Na fila" at bounding box center [96, 44] width 17 height 8
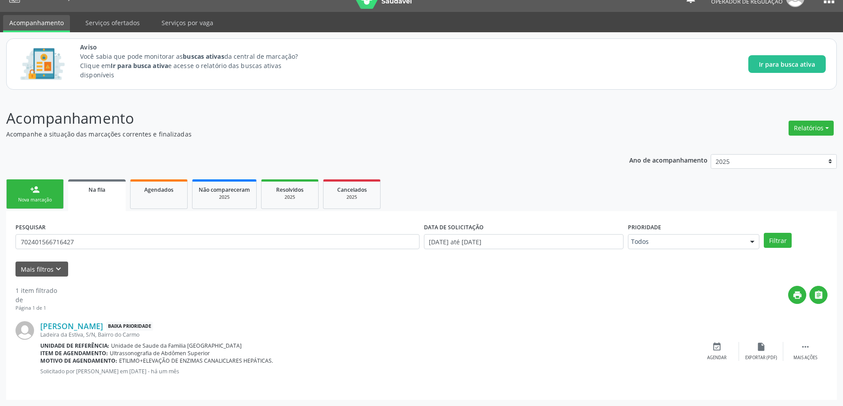
scroll to position [0, 0]
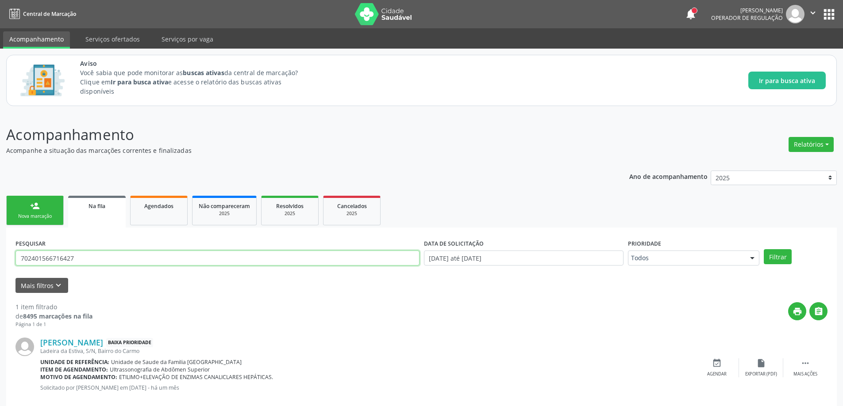
click at [89, 260] on input "702401566716427" at bounding box center [217, 258] width 404 height 15
type input "7"
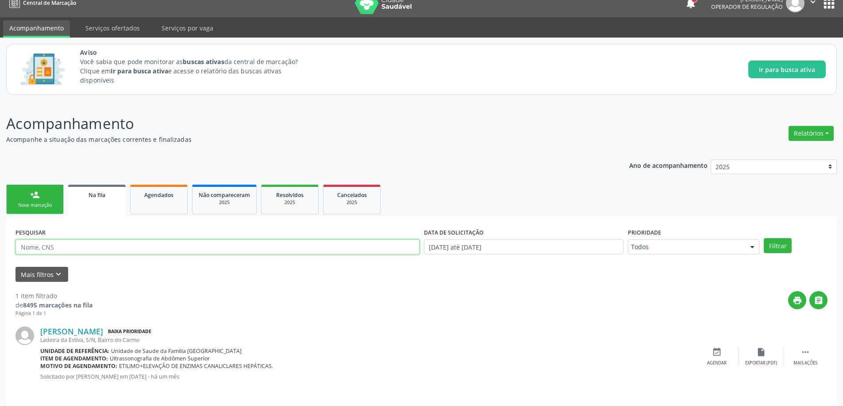
scroll to position [16, 0]
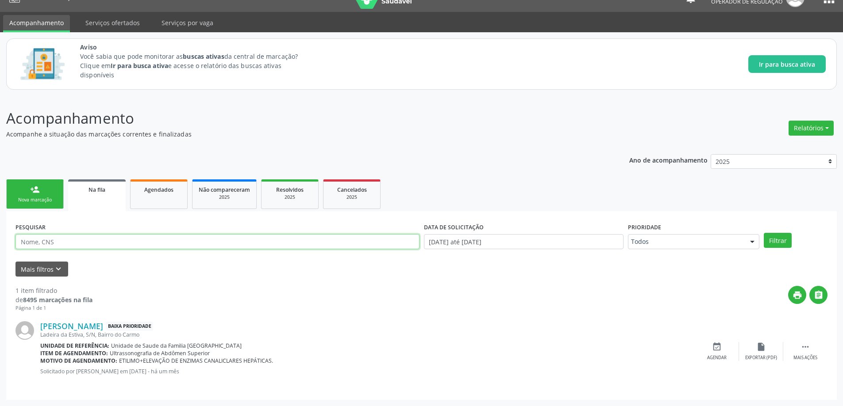
paste input "704108841455450"
type input "704108841455450"
click at [782, 236] on button "Filtrar" at bounding box center [777, 240] width 28 height 15
click at [725, 353] on div "event_available Agendar" at bounding box center [716, 351] width 44 height 19
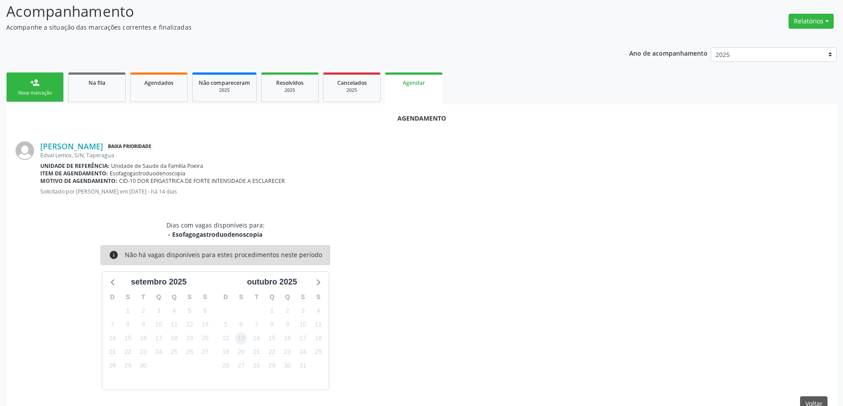
scroll to position [144, 0]
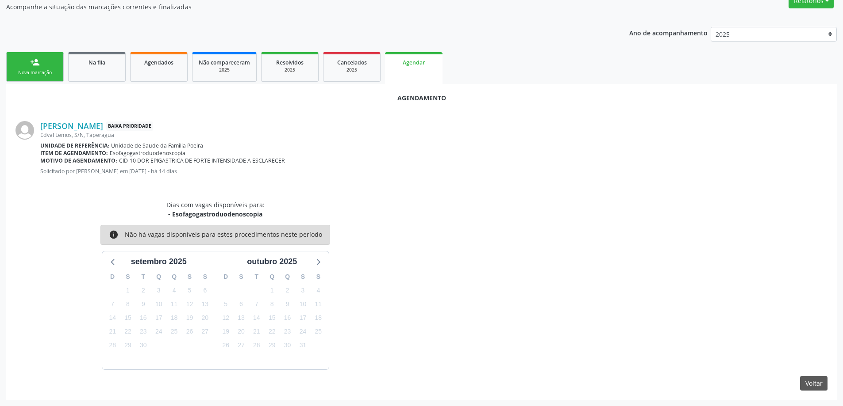
click at [586, 222] on div "Dias com vagas disponíveis para: - Esofagogastroduodenoscopia info Não há vagas…" at bounding box center [421, 285] width 824 height 170
drag, startPoint x: 622, startPoint y: 278, endPoint x: 440, endPoint y: 249, distance: 184.0
click at [619, 278] on div "Dias com vagas disponíveis para: - Esofagogastroduodenoscopia info Não há vagas…" at bounding box center [421, 285] width 824 height 170
click at [110, 258] on icon at bounding box center [112, 261] width 11 height 11
click at [336, 214] on div "Dias com vagas disponíveis para: - Esofagogastroduodenoscopia info Não há vagas…" at bounding box center [215, 285] width 412 height 170
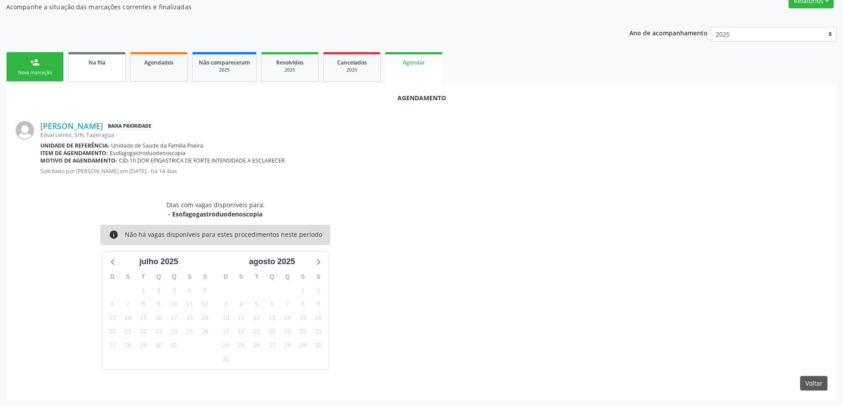
click at [90, 68] on link "Na fila" at bounding box center [96, 67] width 57 height 30
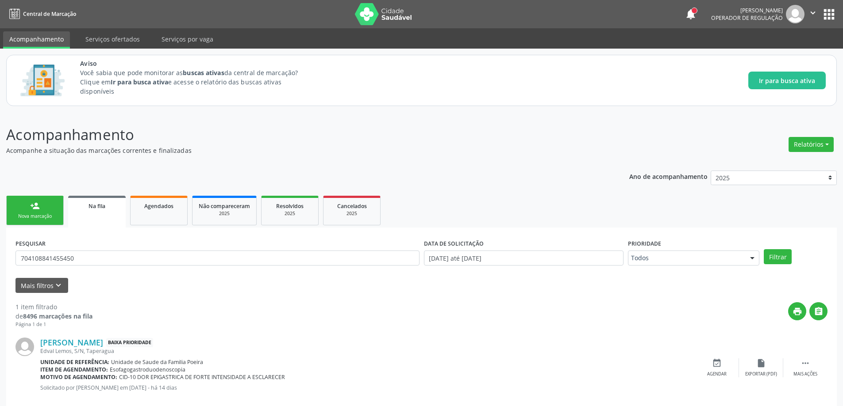
click at [571, 194] on ul "person_add Nova marcação Na fila Agendados Não compareceram 2025 Resolvidos 202…" at bounding box center [421, 211] width 830 height 34
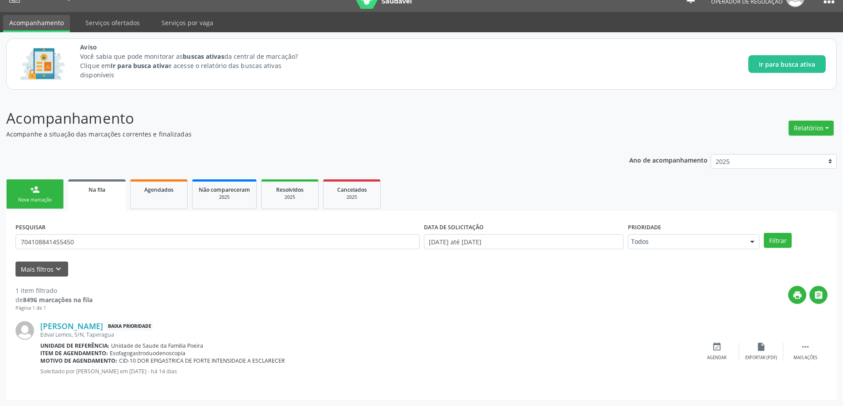
drag, startPoint x: 131, startPoint y: 233, endPoint x: 123, endPoint y: 239, distance: 10.0
click at [130, 233] on div "PESQUISAR 704108841455450" at bounding box center [217, 238] width 408 height 34
click at [123, 239] on input "704108841455450" at bounding box center [217, 241] width 404 height 15
type input "7"
click at [78, 198] on link "Na fila" at bounding box center [96, 196] width 57 height 32
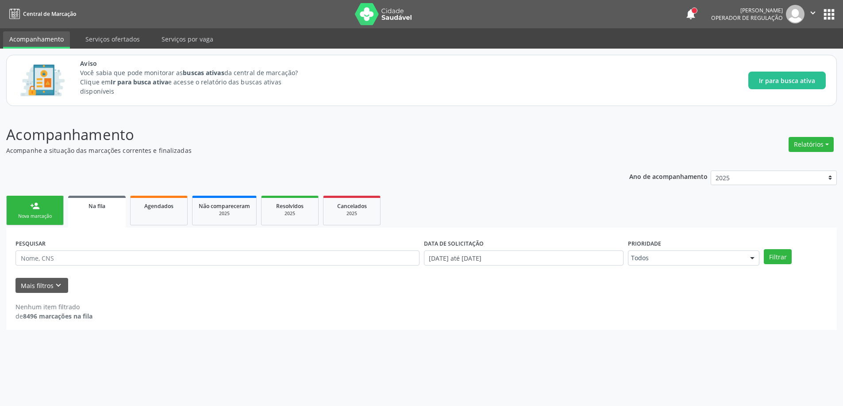
scroll to position [0, 0]
click at [57, 284] on icon "keyboard_arrow_down" at bounding box center [59, 286] width 10 height 10
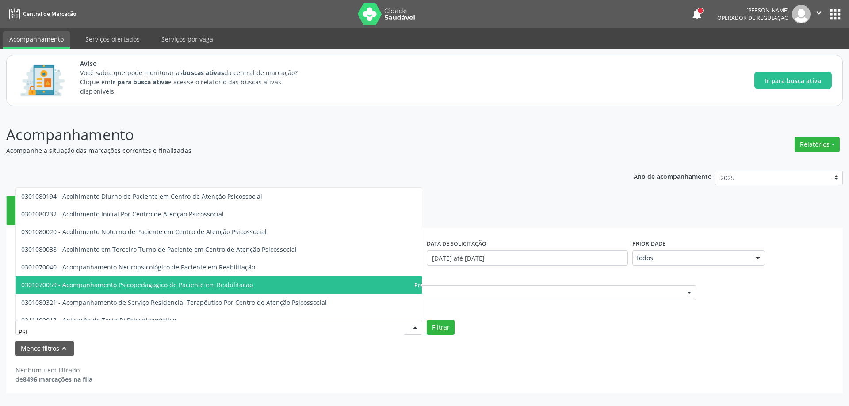
type input "PSIQ"
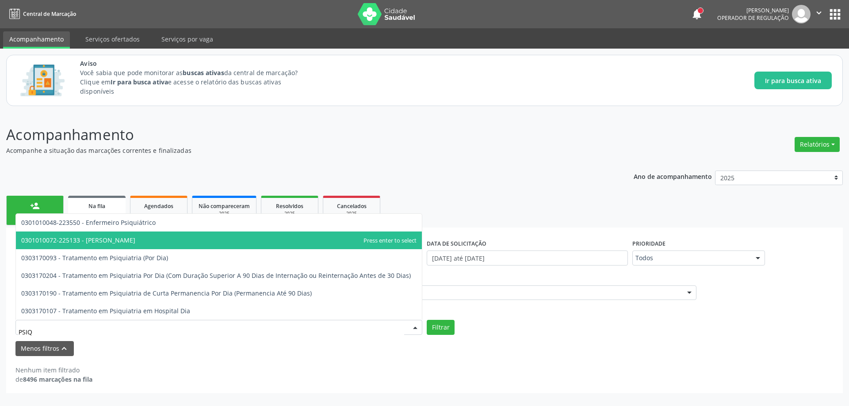
click at [151, 246] on span "0301010072-225133 - [PERSON_NAME]" at bounding box center [219, 241] width 406 height 18
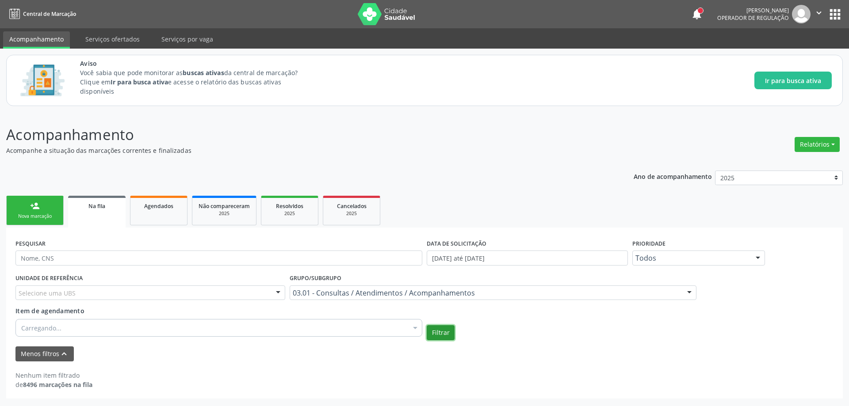
click at [437, 333] on button "Filtrar" at bounding box center [441, 333] width 28 height 15
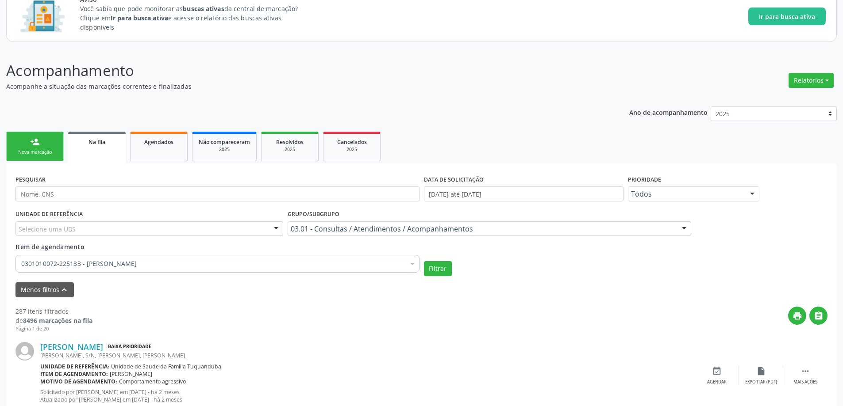
scroll to position [221, 0]
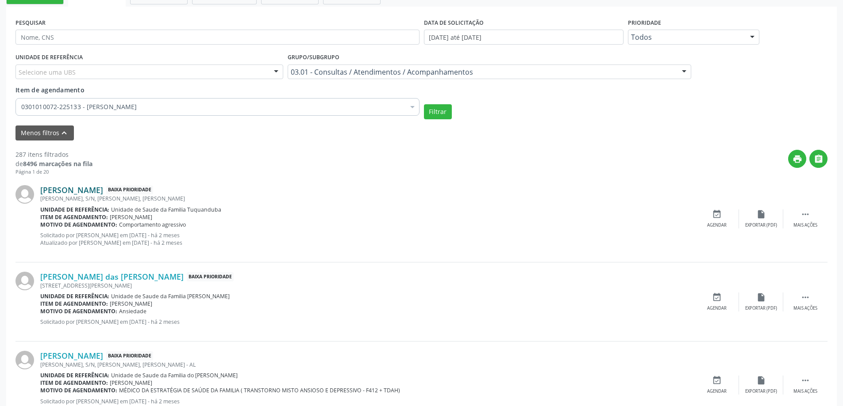
click at [63, 190] on link "[PERSON_NAME]" at bounding box center [71, 190] width 63 height 10
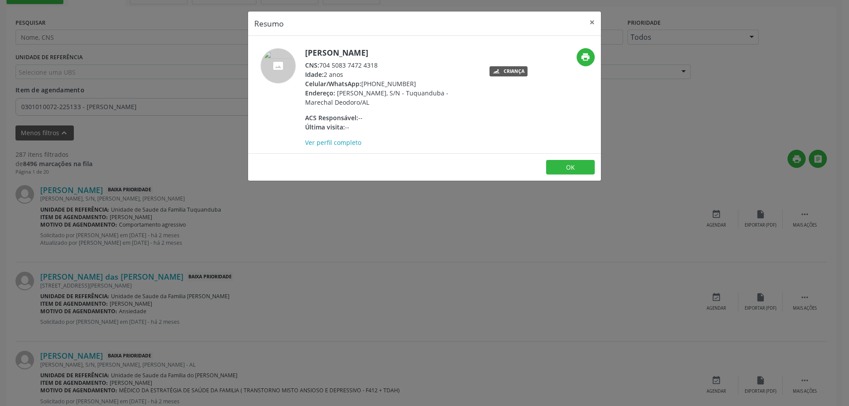
drag, startPoint x: 379, startPoint y: 64, endPoint x: 322, endPoint y: 66, distance: 57.5
click at [322, 66] on div "CNS: 704 5083 7472 4318" at bounding box center [391, 65] width 172 height 9
click at [422, 186] on div "Resumo × [PERSON_NAME] CNS: 704 5083 7472 4318 Idade: 2 anos Celular/WhatsApp: …" at bounding box center [424, 203] width 849 height 406
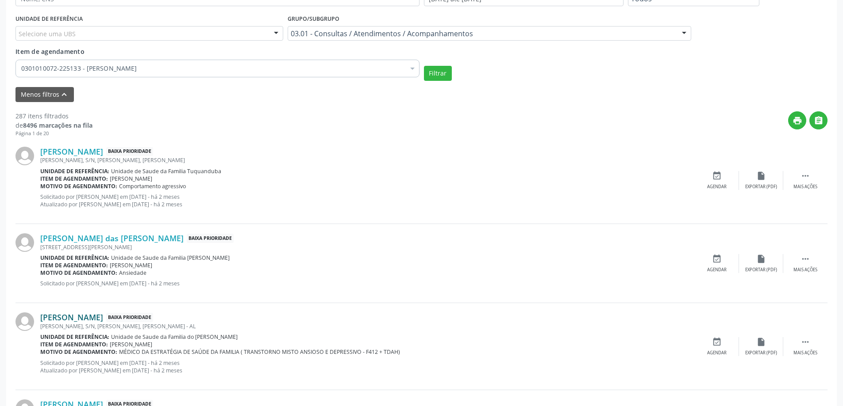
scroll to position [354, 0]
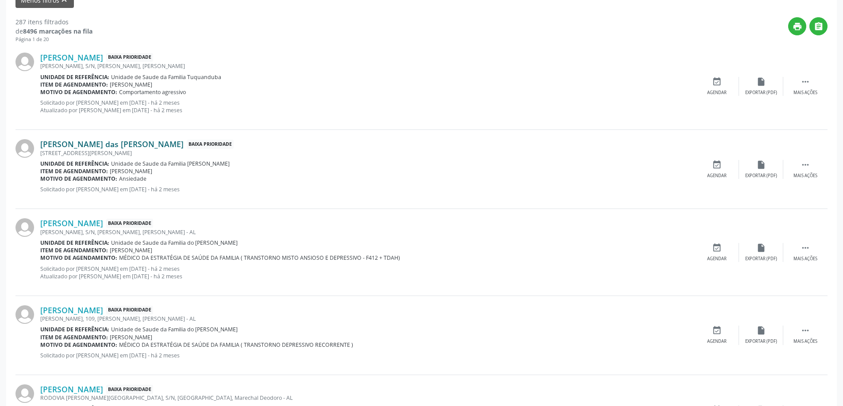
click at [105, 143] on link "[PERSON_NAME] das [PERSON_NAME]" at bounding box center [111, 144] width 143 height 10
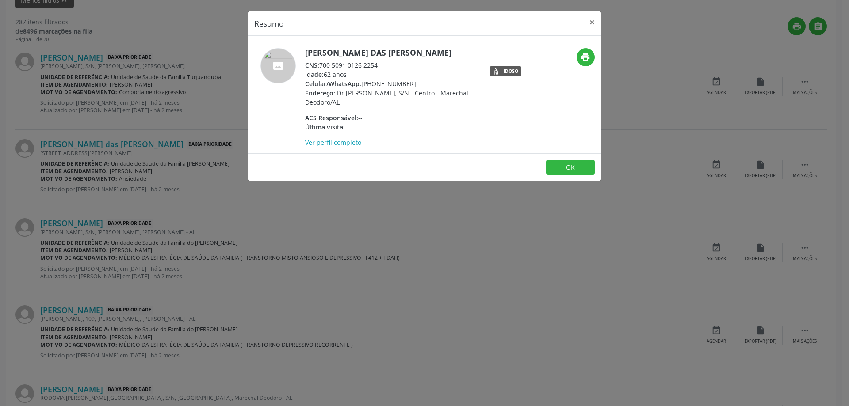
drag, startPoint x: 381, startPoint y: 65, endPoint x: 321, endPoint y: 69, distance: 60.7
click at [321, 69] on div "CNS: 700 5091 0126 2254" at bounding box center [391, 65] width 172 height 9
copy div "700 5091 0126 2254"
click at [590, 22] on button "×" at bounding box center [592, 22] width 18 height 22
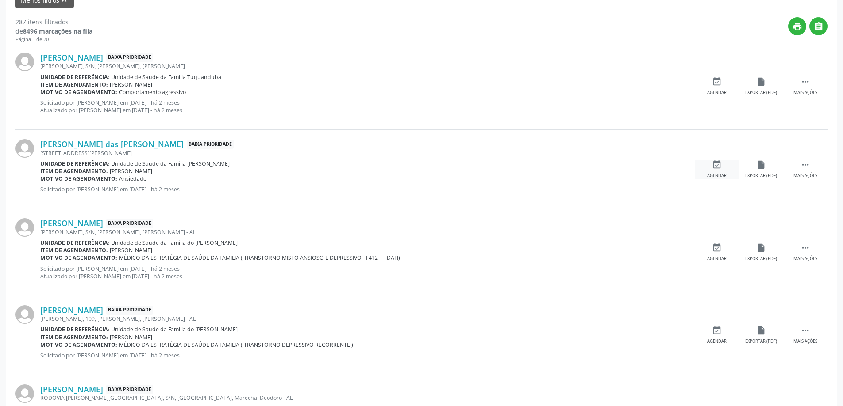
click at [717, 169] on icon "event_available" at bounding box center [717, 165] width 10 height 10
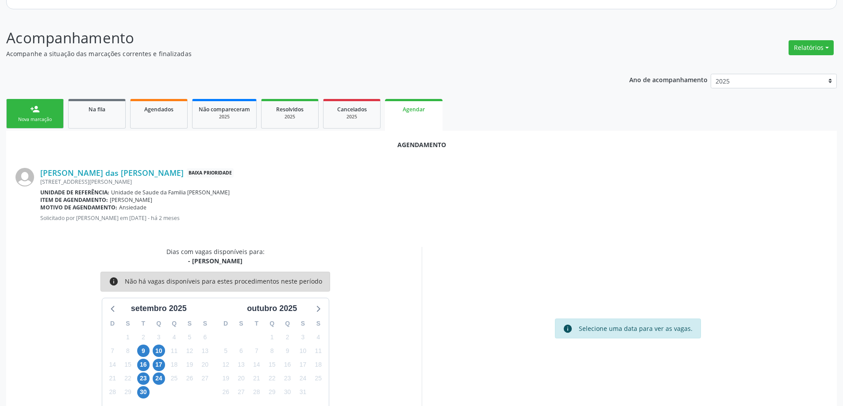
scroll to position [118, 0]
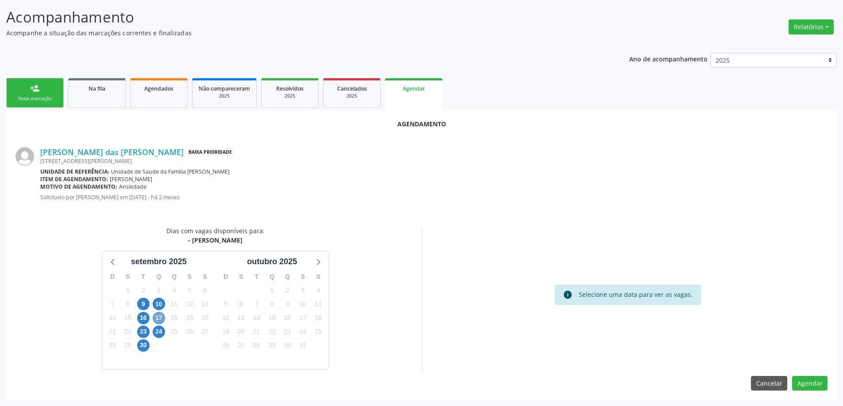
click at [157, 318] on span "17" at bounding box center [159, 318] width 12 height 12
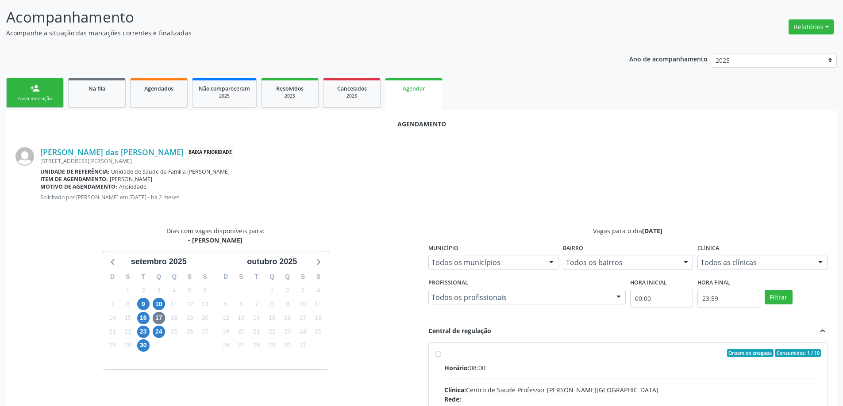
click at [440, 355] on input "Ordem de chegada Consumidos: 1 / 10 Horário: 08:00 Clínica: Centro de Saude Pro…" at bounding box center [438, 353] width 6 height 8
radio input "true"
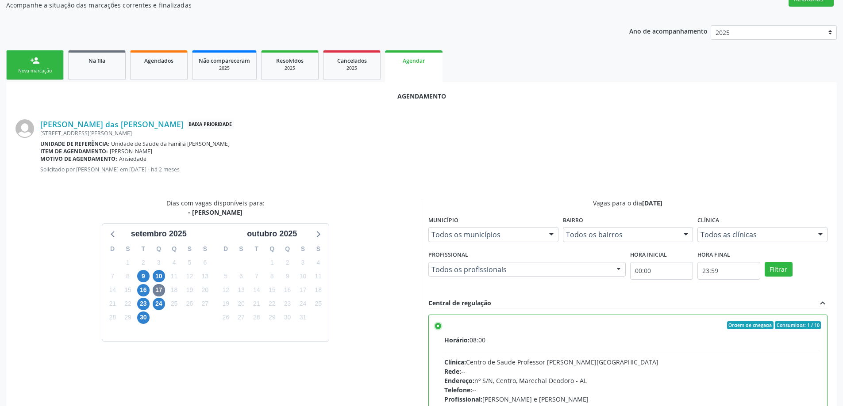
scroll to position [261, 0]
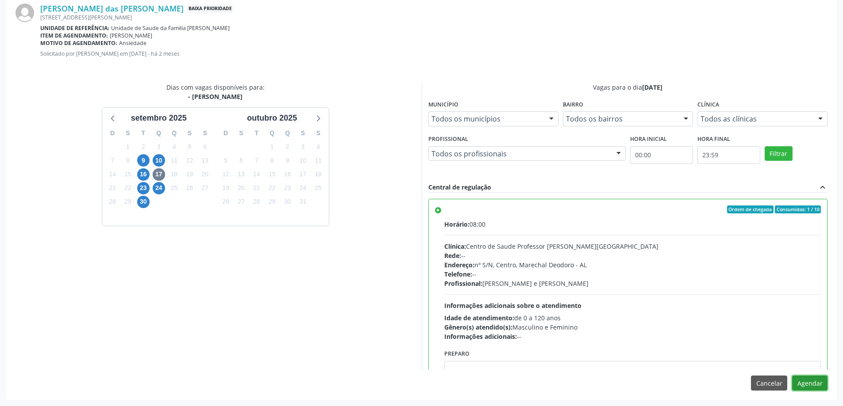
click at [815, 386] on button "Agendar" at bounding box center [809, 383] width 35 height 15
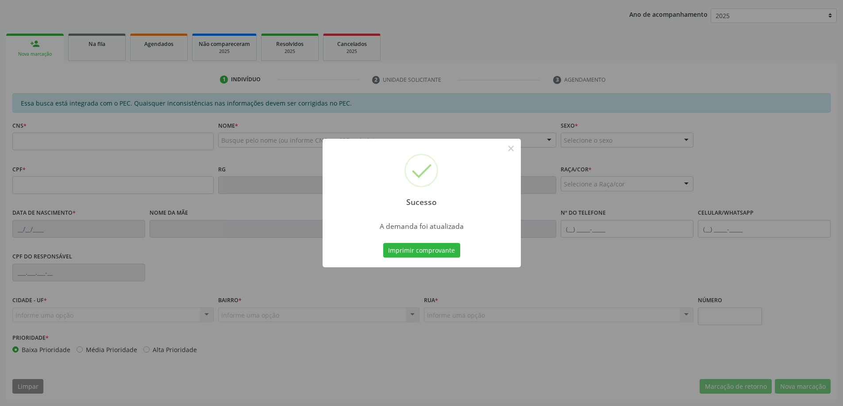
scroll to position [162, 0]
click at [512, 148] on button "×" at bounding box center [510, 148] width 15 height 15
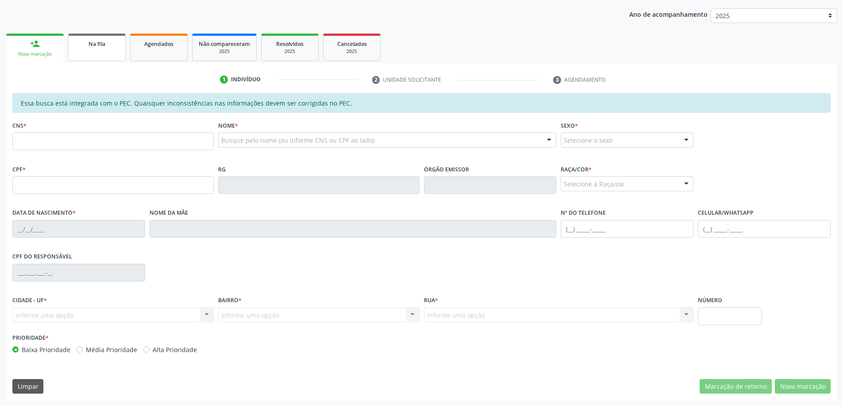
click at [92, 46] on span "Na fila" at bounding box center [96, 44] width 17 height 8
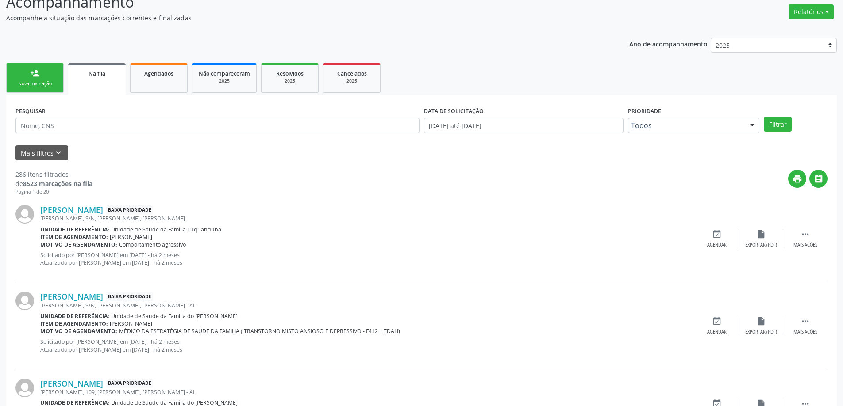
scroll to position [177, 0]
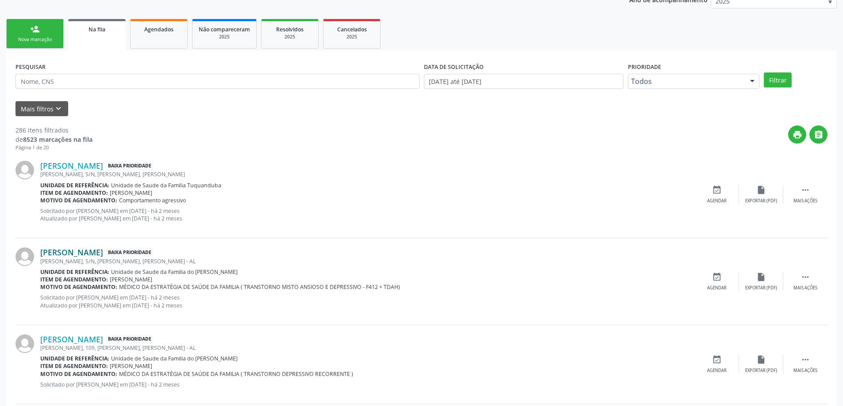
click at [92, 253] on link "[PERSON_NAME]" at bounding box center [71, 253] width 63 height 10
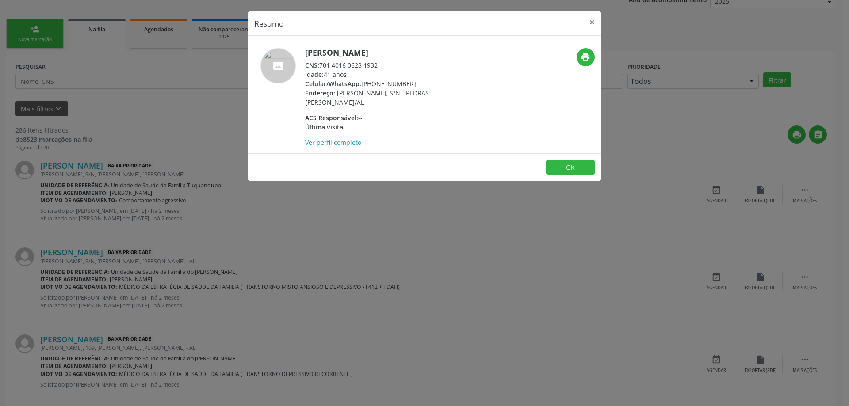
drag, startPoint x: 383, startPoint y: 64, endPoint x: 322, endPoint y: 65, distance: 61.0
click at [322, 65] on div "CNS: 701 4016 0628 1932" at bounding box center [391, 65] width 172 height 9
copy div "701 4016 0628 1932"
click at [595, 24] on button "×" at bounding box center [592, 22] width 18 height 22
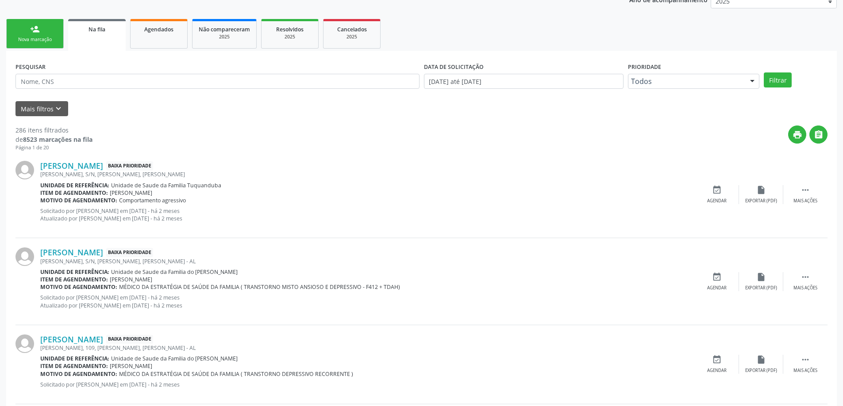
click at [718, 272] on div "[PERSON_NAME] Baixa Prioridade [PERSON_NAME], S/N, [PERSON_NAME], [PERSON_NAME]…" at bounding box center [421, 281] width 812 height 87
click at [716, 278] on icon "event_available" at bounding box center [717, 277] width 10 height 10
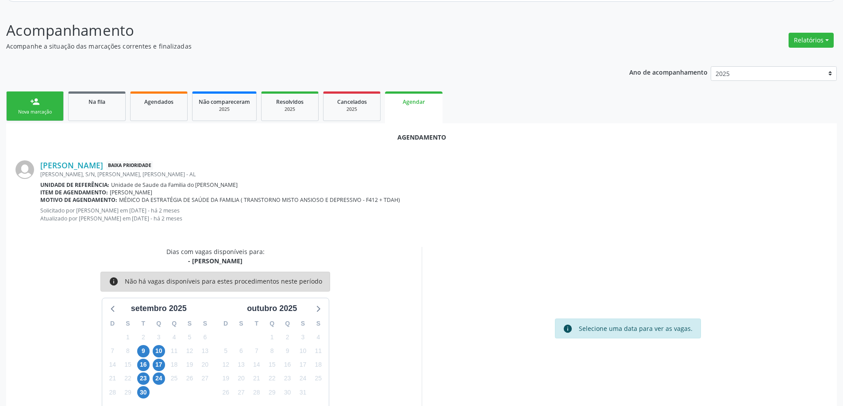
scroll to position [125, 0]
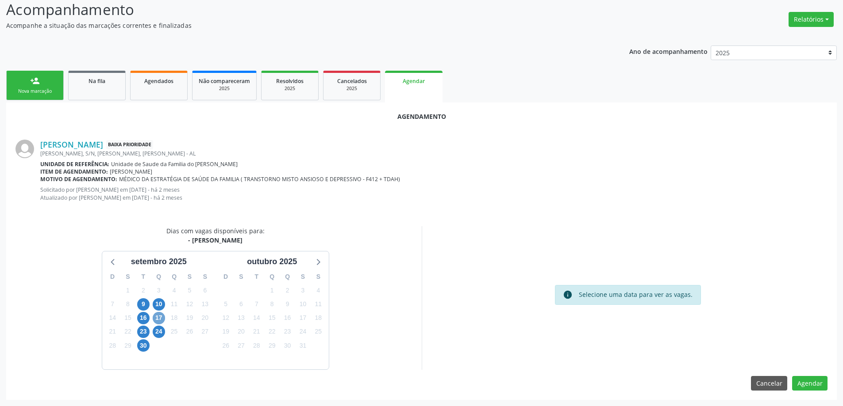
click at [156, 320] on span "17" at bounding box center [159, 318] width 12 height 12
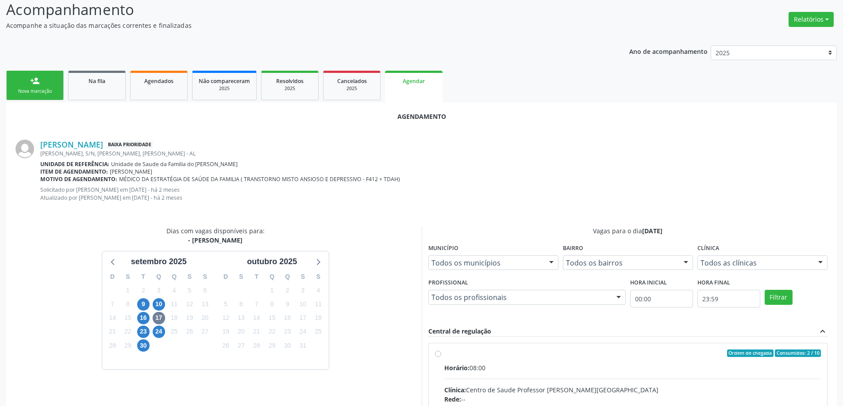
click at [436, 356] on input "Ordem de chegada Consumidos: 2 / 10 Horário: 08:00 Clínica: Centro de Saude Pro…" at bounding box center [438, 354] width 6 height 8
radio input "true"
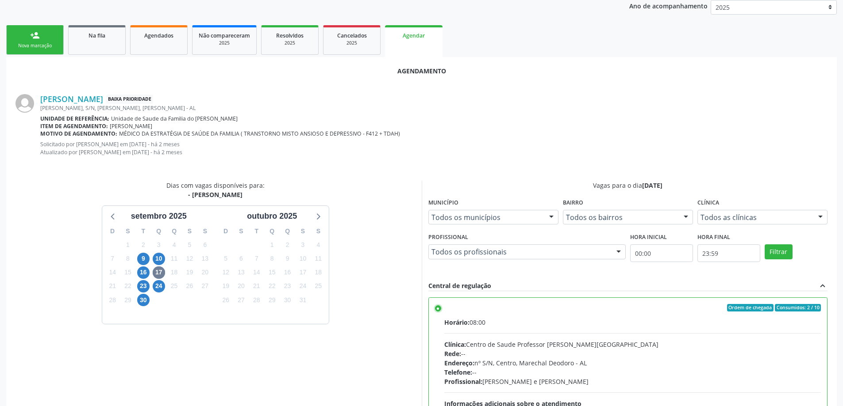
scroll to position [269, 0]
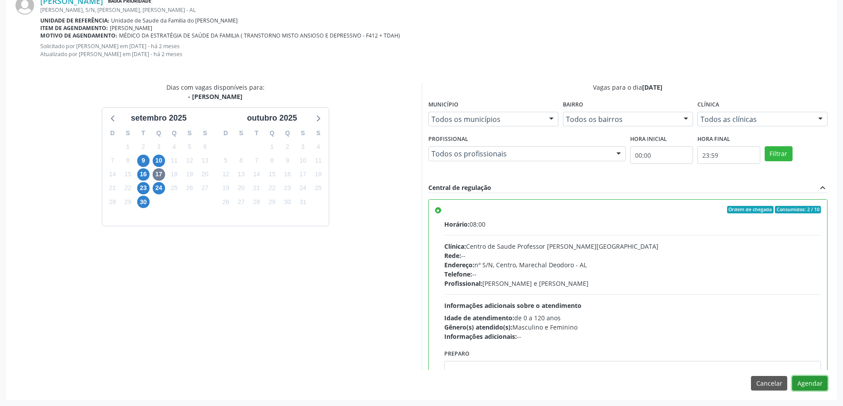
click at [811, 388] on button "Agendar" at bounding box center [809, 383] width 35 height 15
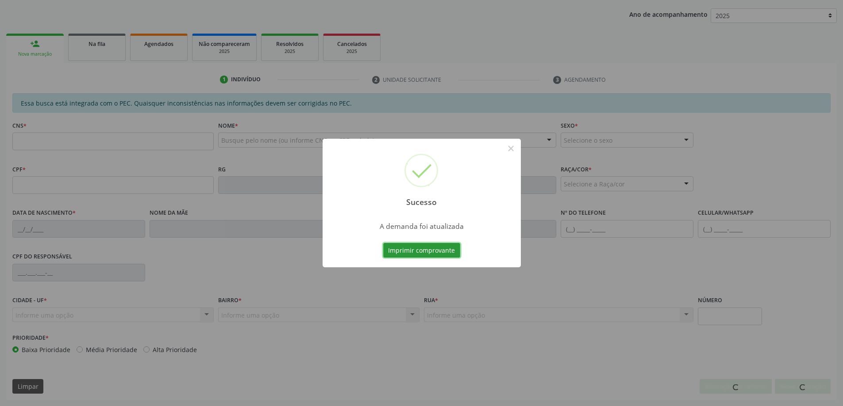
scroll to position [162, 0]
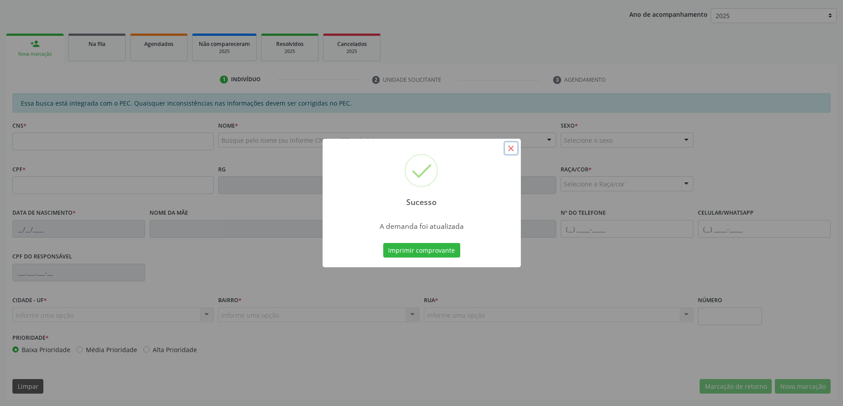
click at [508, 150] on button "×" at bounding box center [510, 148] width 15 height 15
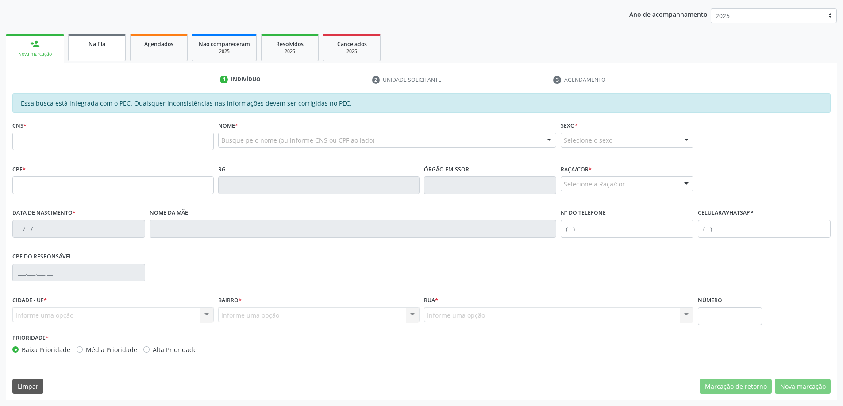
click at [96, 42] on span "Na fila" at bounding box center [96, 44] width 17 height 8
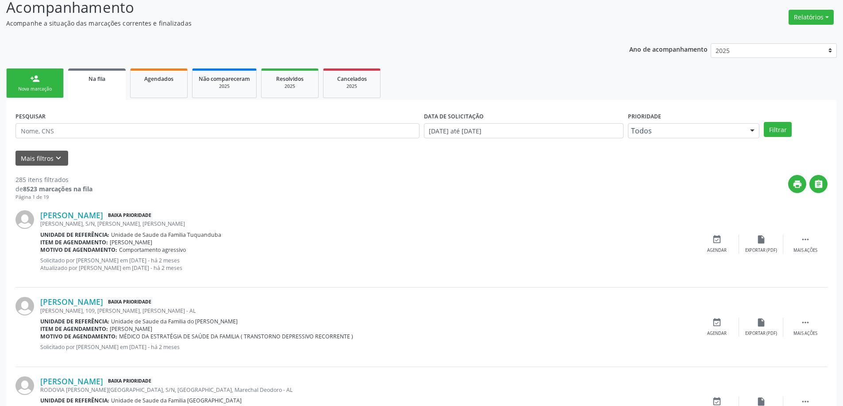
scroll to position [133, 0]
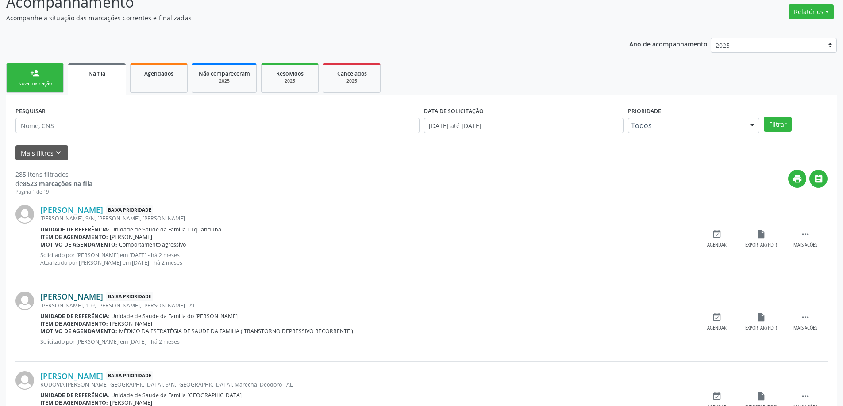
click at [102, 297] on link "[PERSON_NAME]" at bounding box center [71, 297] width 63 height 10
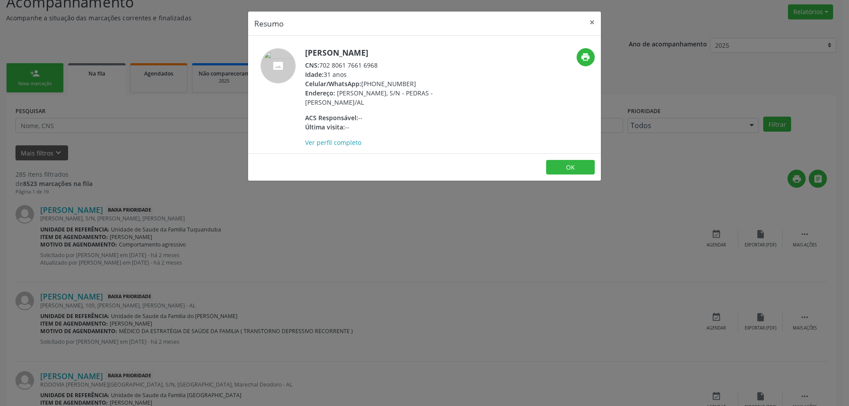
drag, startPoint x: 379, startPoint y: 65, endPoint x: 322, endPoint y: 63, distance: 57.1
click at [322, 63] on div "CNS: 702 8061 7661 6968" at bounding box center [391, 65] width 172 height 9
copy div "702 8061 7661 6968"
click at [589, 19] on button "×" at bounding box center [592, 22] width 18 height 22
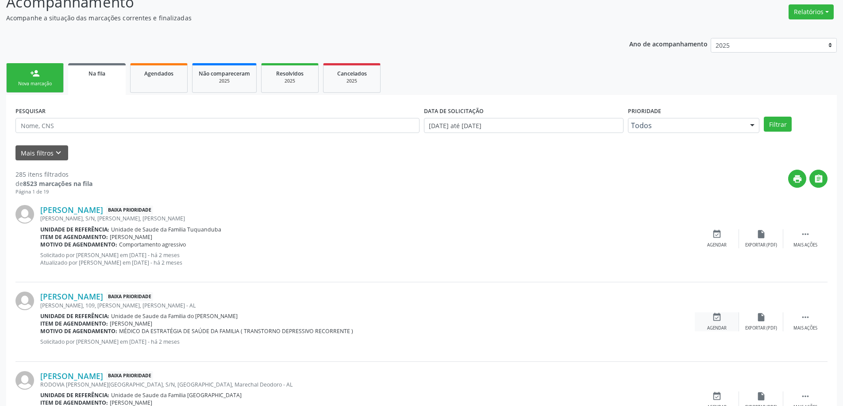
click at [720, 321] on icon "event_available" at bounding box center [717, 318] width 10 height 10
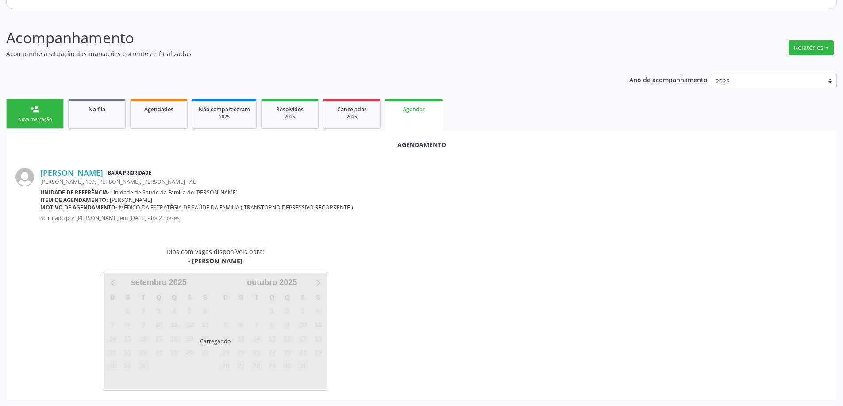
scroll to position [118, 0]
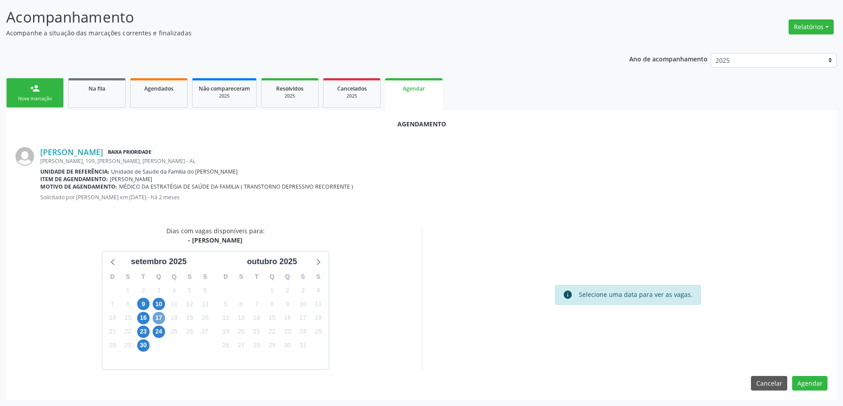
click at [156, 314] on span "17" at bounding box center [159, 318] width 12 height 12
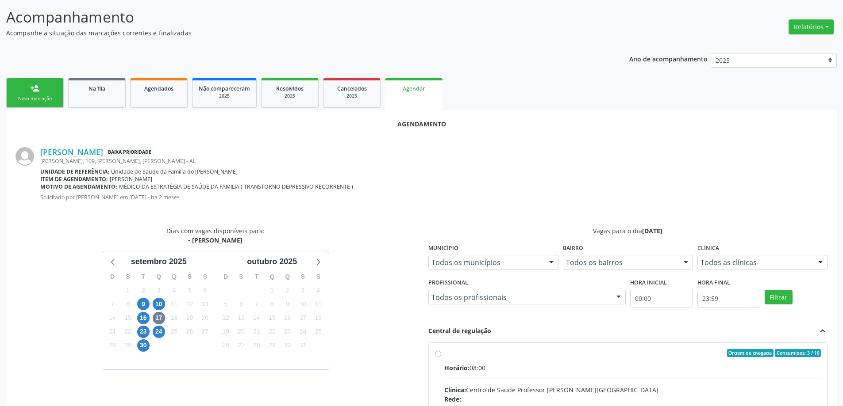
click at [439, 355] on input "Ordem de chegada Consumidos: 3 / 10 Horário: 08:00 Clínica: Centro de Saude Pro…" at bounding box center [438, 353] width 6 height 8
radio input "true"
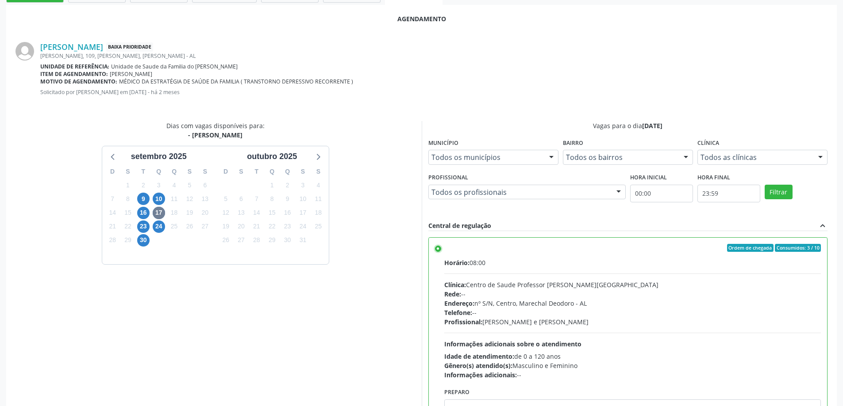
scroll to position [261, 0]
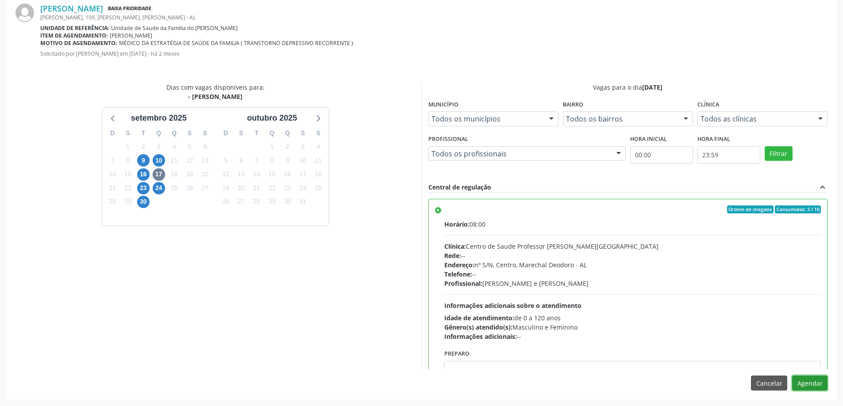
click at [808, 389] on button "Agendar" at bounding box center [809, 383] width 35 height 15
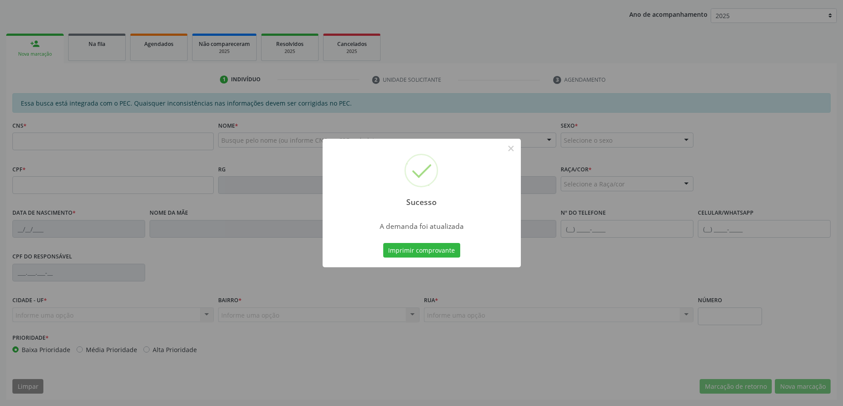
scroll to position [162, 0]
click at [510, 149] on button "×" at bounding box center [510, 148] width 15 height 15
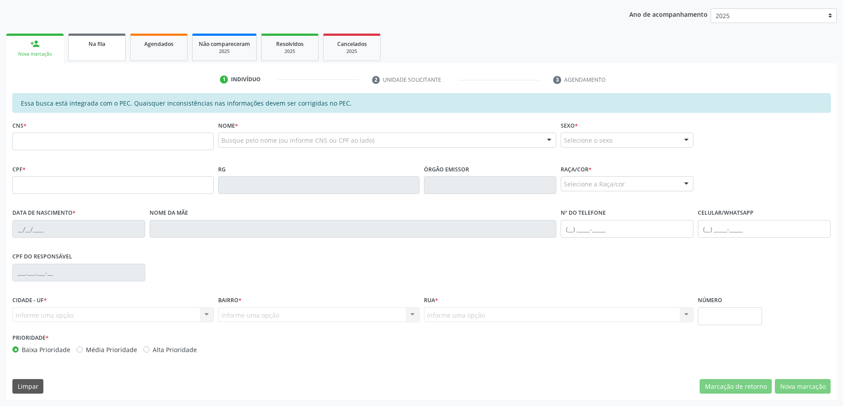
click at [87, 46] on div "Na fila" at bounding box center [97, 43] width 44 height 9
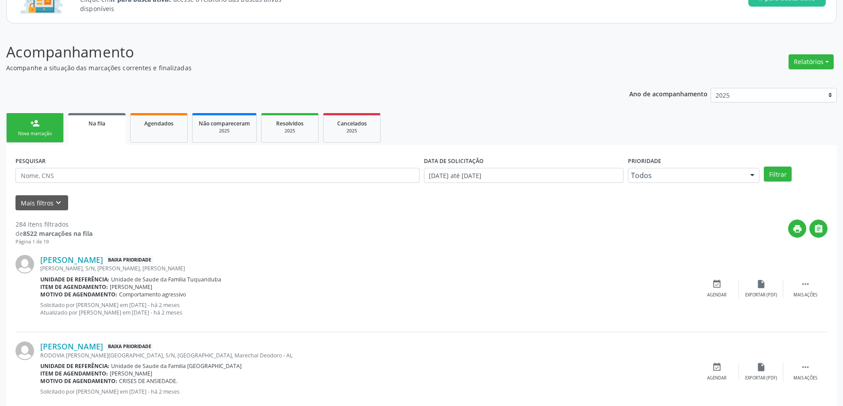
scroll to position [88, 0]
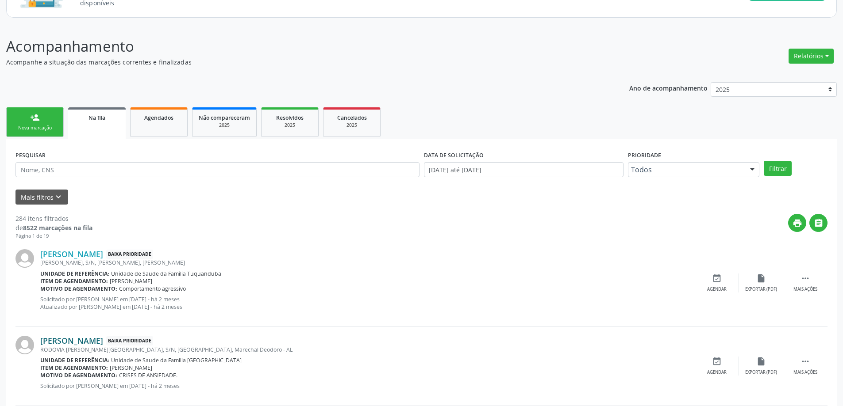
click at [84, 342] on link "[PERSON_NAME]" at bounding box center [71, 341] width 63 height 10
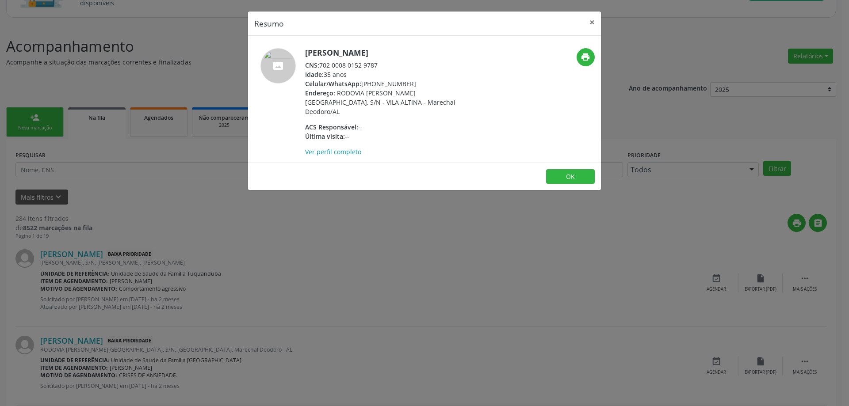
drag, startPoint x: 379, startPoint y: 62, endPoint x: 322, endPoint y: 66, distance: 57.6
click at [322, 66] on div "CNS: 702 0008 0152 9787" at bounding box center [391, 65] width 172 height 9
copy div "702 0008 0152 9787"
click at [590, 21] on button "×" at bounding box center [592, 22] width 18 height 22
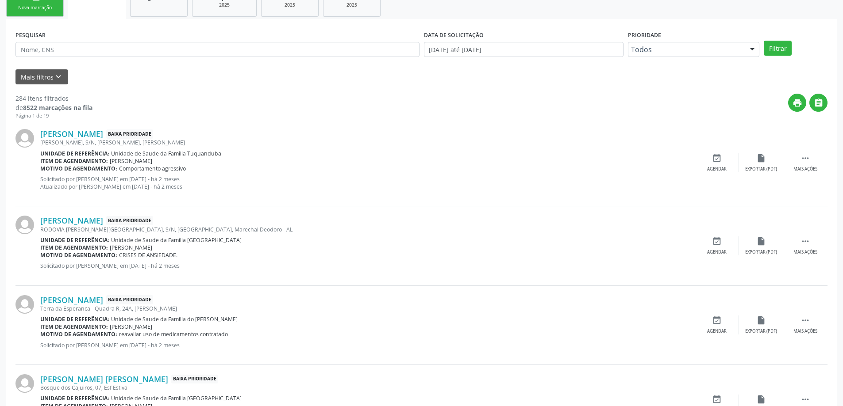
scroll to position [221, 0]
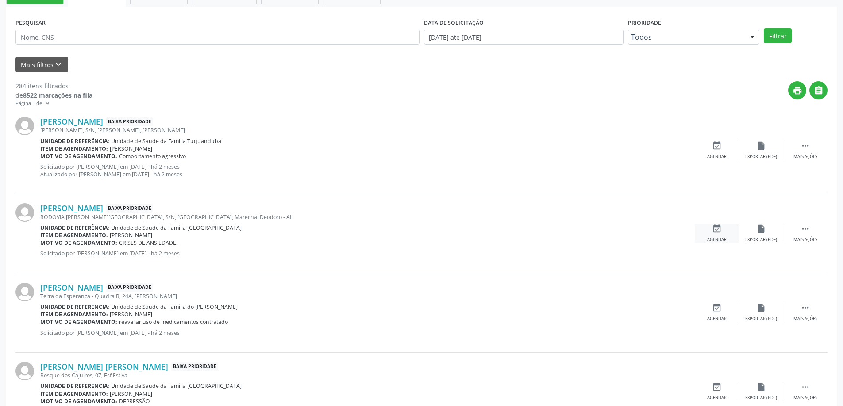
click at [716, 233] on icon "event_available" at bounding box center [717, 229] width 10 height 10
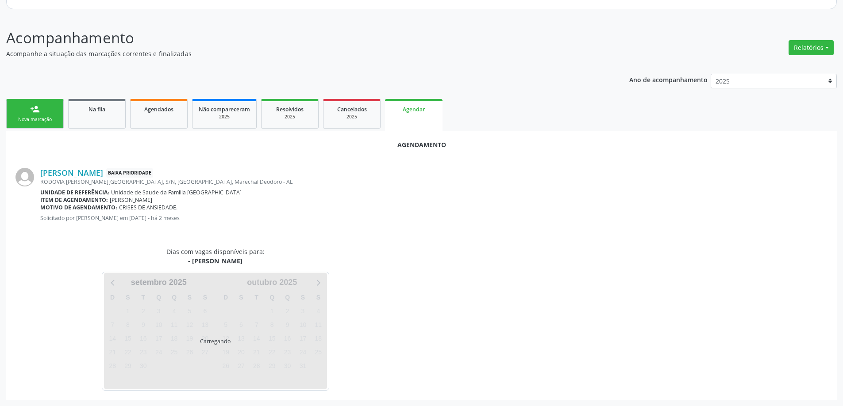
scroll to position [118, 0]
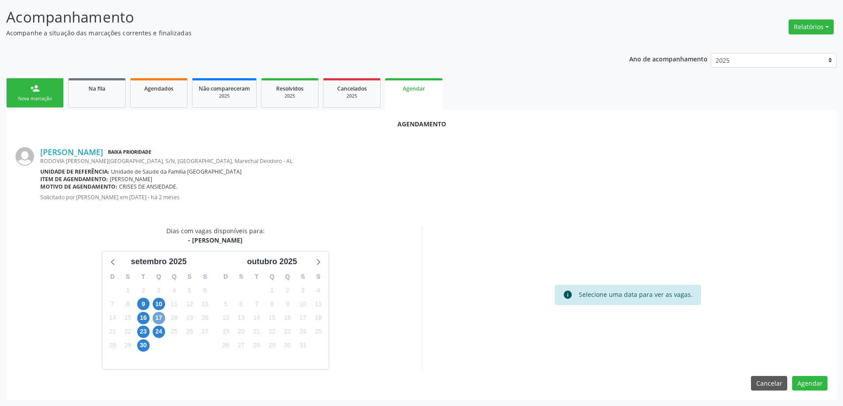
click at [154, 318] on span "17" at bounding box center [159, 318] width 12 height 12
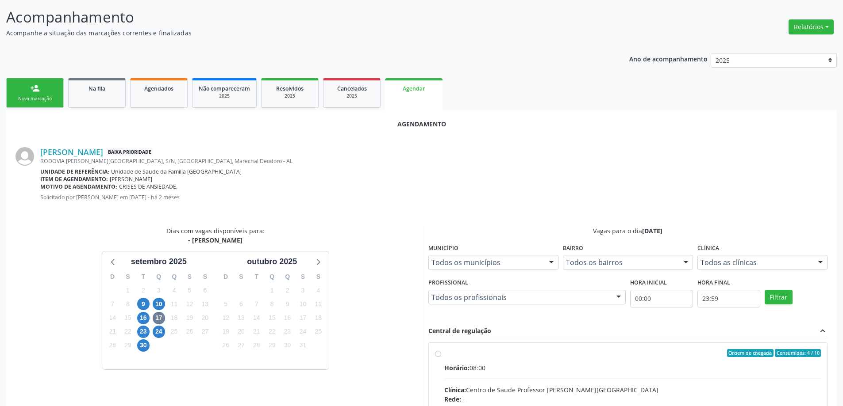
click at [437, 354] on input "Ordem de chegada Consumidos: 4 / 10 Horário: 08:00 Clínica: Centro de Saude Pro…" at bounding box center [438, 353] width 6 height 8
radio input "true"
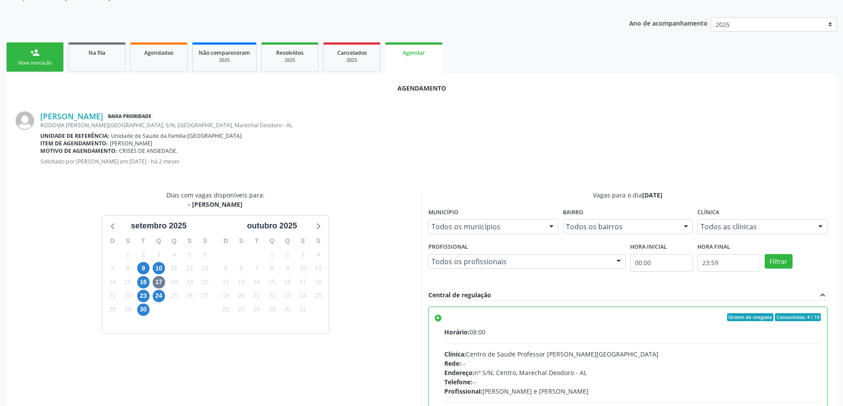
scroll to position [261, 0]
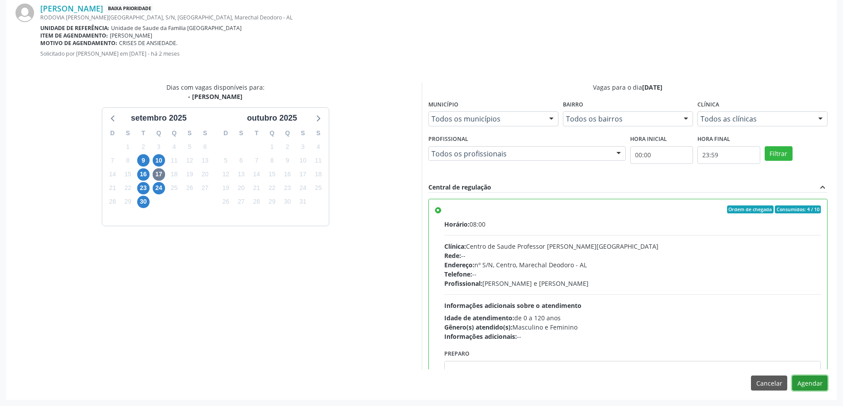
click at [806, 388] on button "Agendar" at bounding box center [809, 383] width 35 height 15
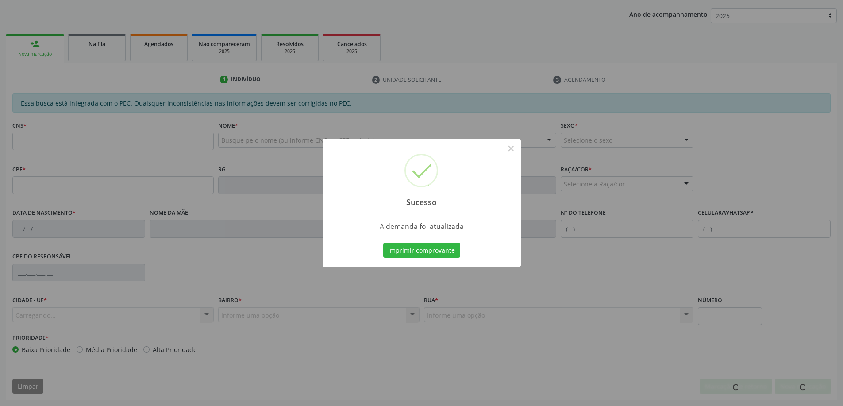
scroll to position [162, 0]
click at [512, 150] on button "×" at bounding box center [510, 148] width 15 height 15
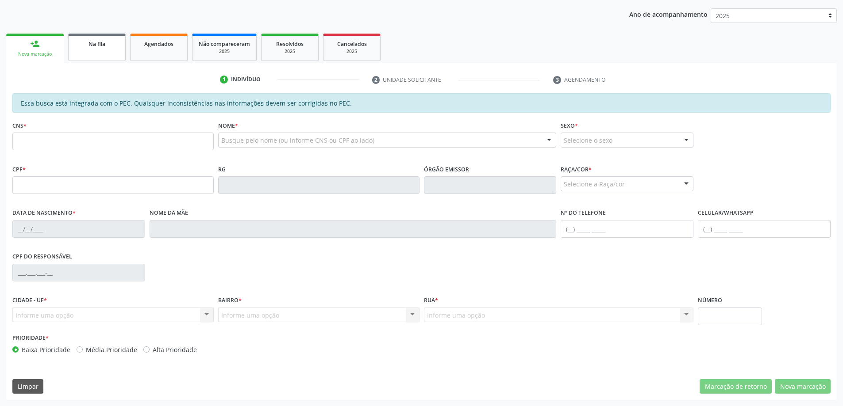
click at [101, 46] on span "Na fila" at bounding box center [96, 44] width 17 height 8
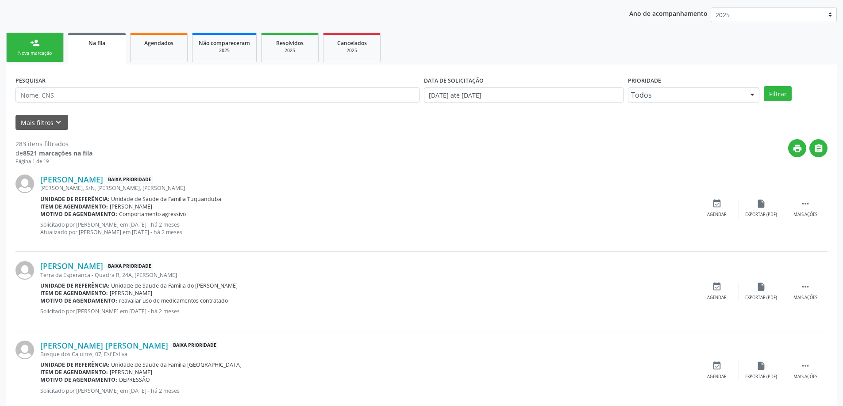
scroll to position [177, 0]
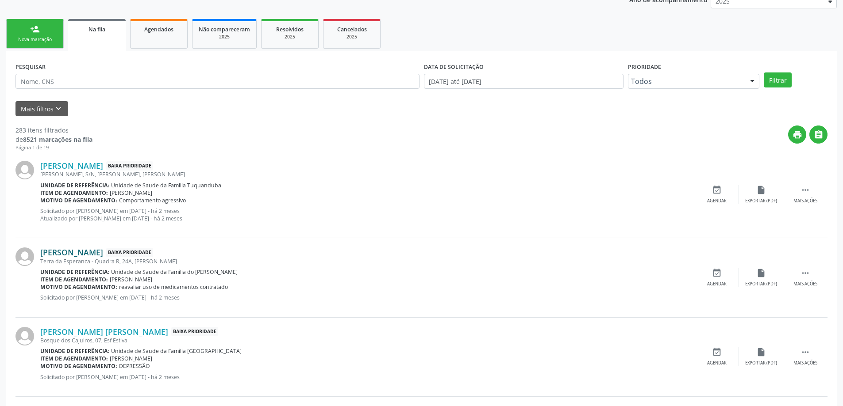
click at [62, 252] on link "[PERSON_NAME]" at bounding box center [71, 253] width 63 height 10
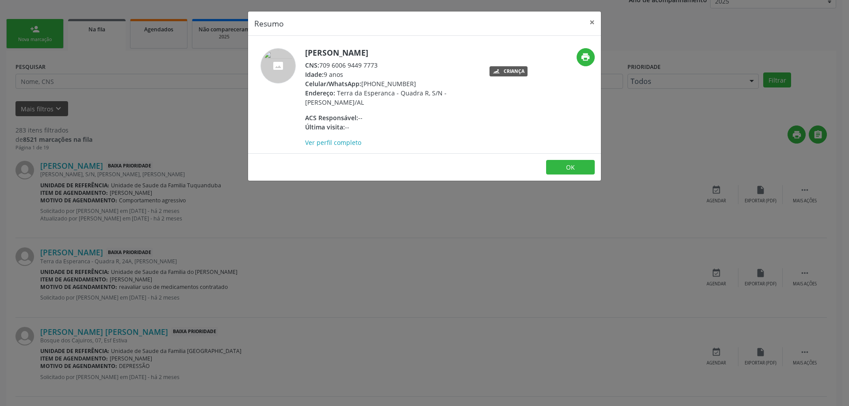
drag, startPoint x: 382, startPoint y: 65, endPoint x: 322, endPoint y: 67, distance: 59.7
click at [322, 67] on div "CNS: 709 6006 9449 7773" at bounding box center [391, 65] width 172 height 9
copy div "709 6006 9449 7773"
click at [589, 24] on button "×" at bounding box center [592, 22] width 18 height 22
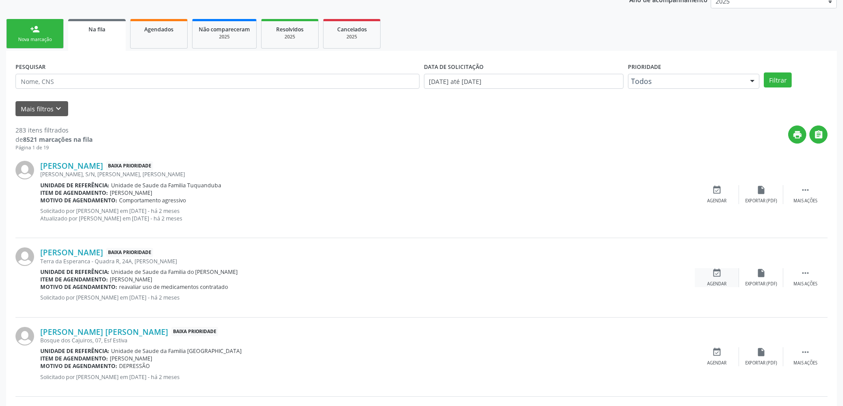
click at [711, 272] on div "event_available Agendar" at bounding box center [716, 277] width 44 height 19
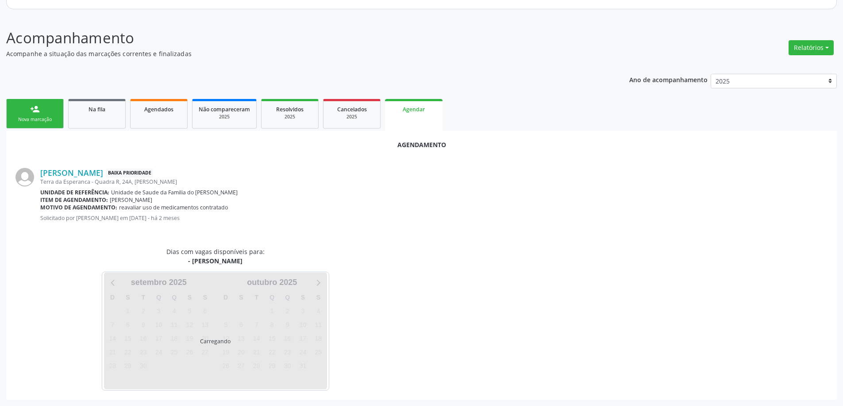
scroll to position [118, 0]
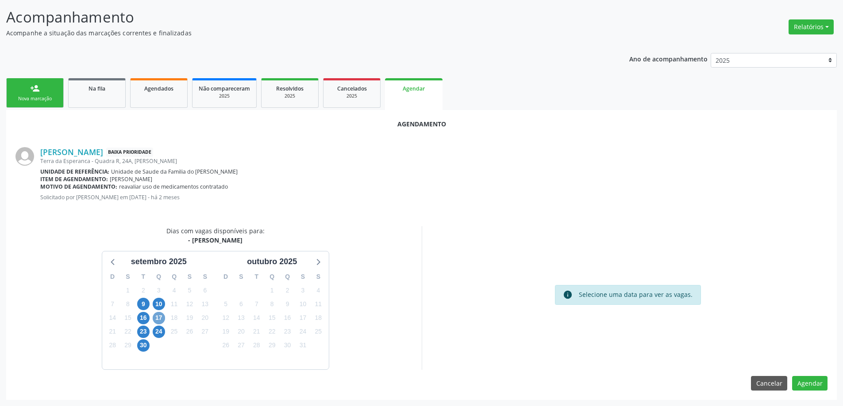
click at [159, 320] on span "17" at bounding box center [159, 318] width 12 height 12
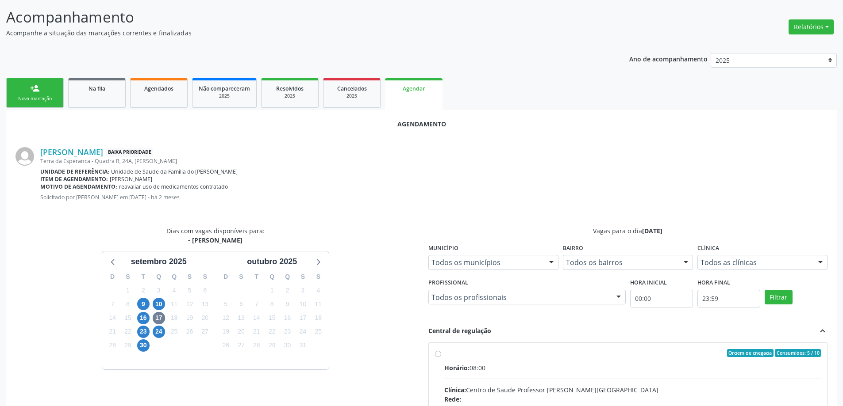
click at [436, 353] on input "Ordem de chegada Consumidos: 5 / 10 Horário: 08:00 Clínica: Centro de Saude Pro…" at bounding box center [438, 353] width 6 height 8
radio input "true"
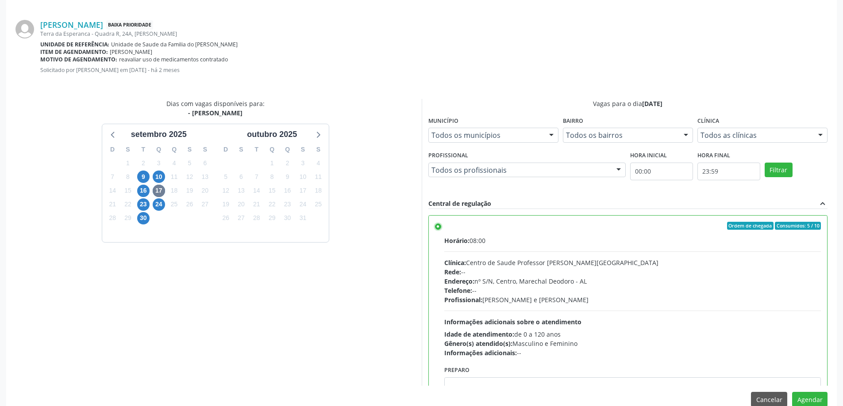
scroll to position [261, 0]
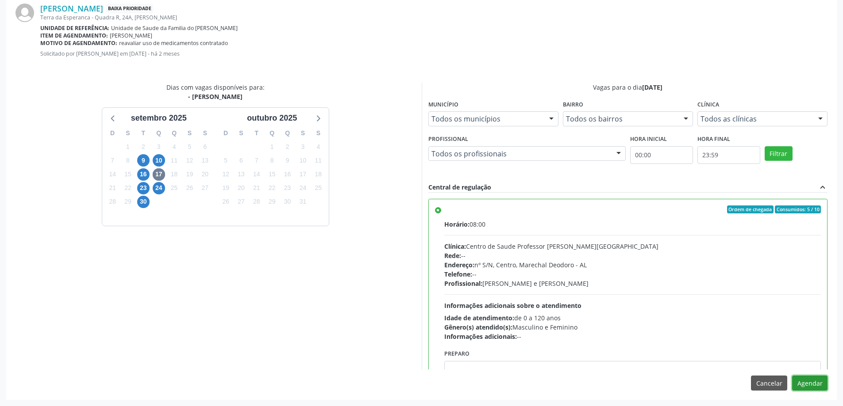
click at [809, 385] on button "Agendar" at bounding box center [809, 383] width 35 height 15
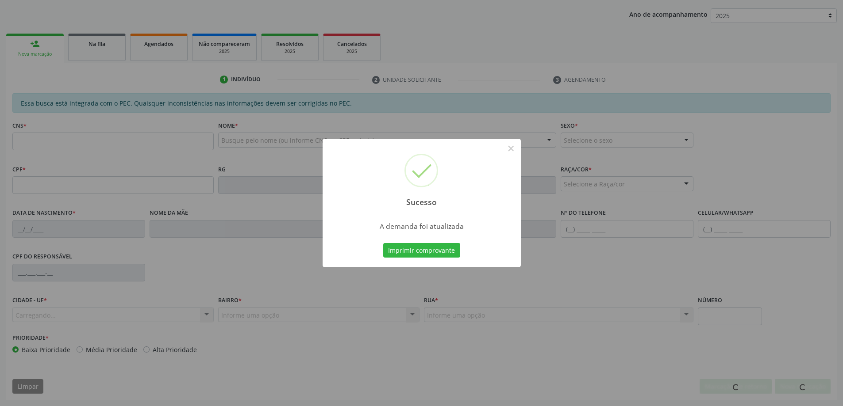
scroll to position [162, 0]
drag, startPoint x: 737, startPoint y: 257, endPoint x: 824, endPoint y: 181, distance: 114.4
click at [737, 255] on div "Sucesso × A demanda foi atualizada Imprimir comprovante Cancel" at bounding box center [421, 203] width 843 height 406
